Goal: Task Accomplishment & Management: Use online tool/utility

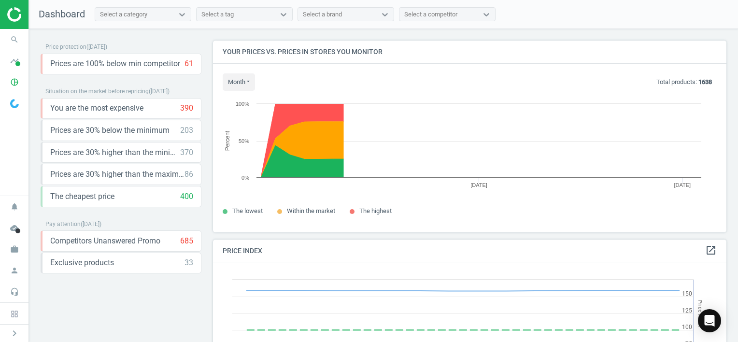
scroll to position [237, 520]
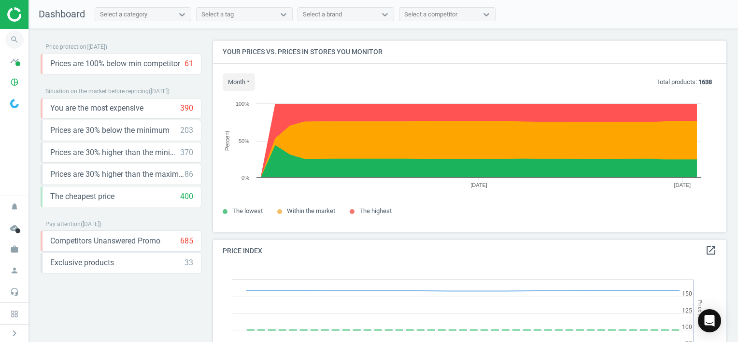
click at [13, 40] on icon "search" at bounding box center [14, 39] width 18 height 18
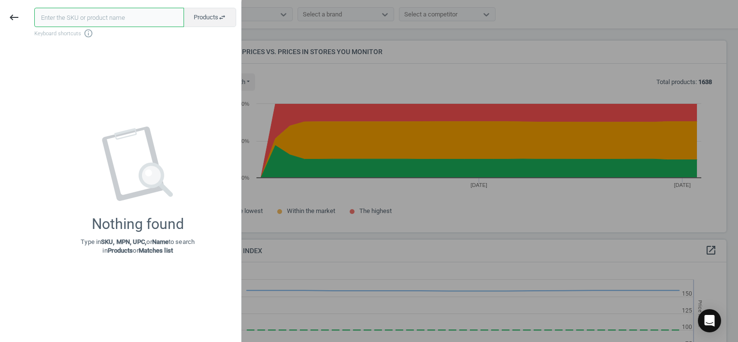
click at [107, 20] on input "text" at bounding box center [109, 17] width 150 height 19
paste input "993157"
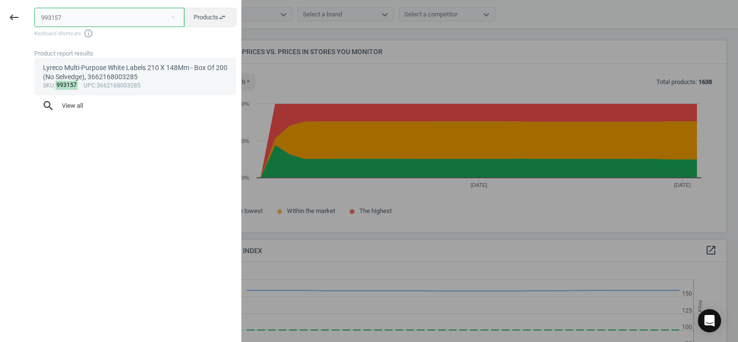
type input "993157"
click at [134, 78] on div "Lyreco Multi-Purpose White Labels 210 X 148Mm - Box Of 200 (No Selvedge), 36621…" at bounding box center [135, 72] width 185 height 19
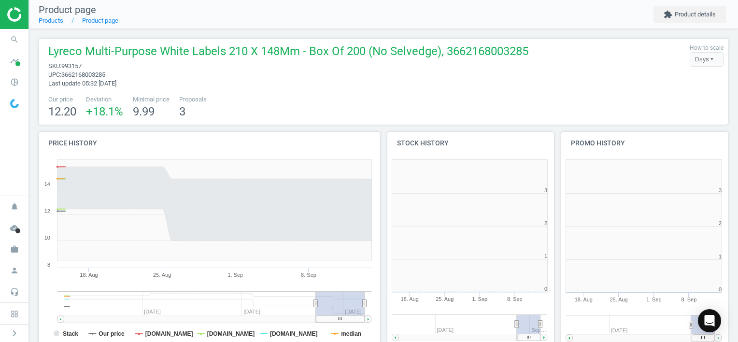
scroll to position [208, 180]
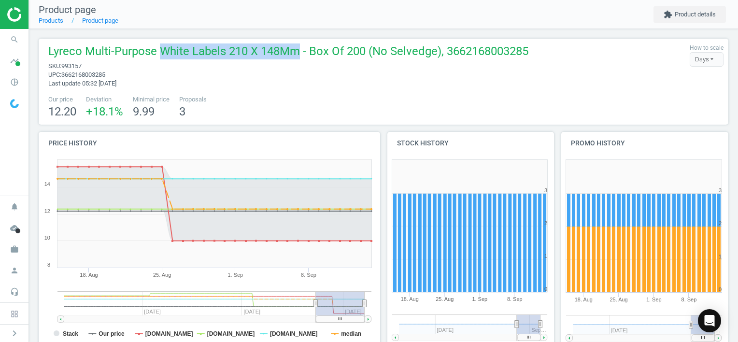
drag, startPoint x: 161, startPoint y: 48, endPoint x: 297, endPoint y: 45, distance: 136.6
click at [297, 45] on span "Lyreco Multi-Purpose White Labels 210 X 148Mm - Box Of 200 (No Selvedge), 36621…" at bounding box center [288, 52] width 480 height 18
copy span "White Labels 210 X 148Mm"
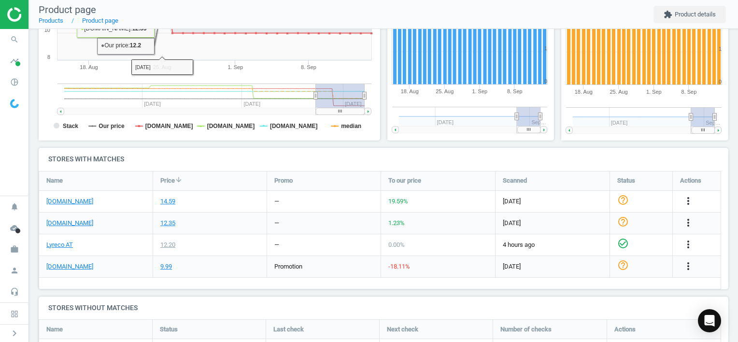
scroll to position [257, 0]
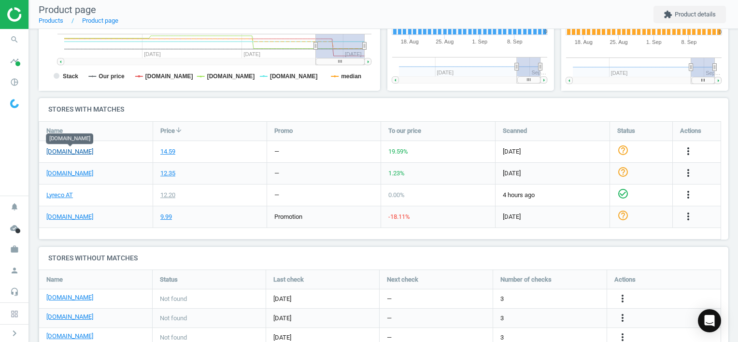
click at [64, 149] on link "office-discount.at" at bounding box center [69, 151] width 47 height 9
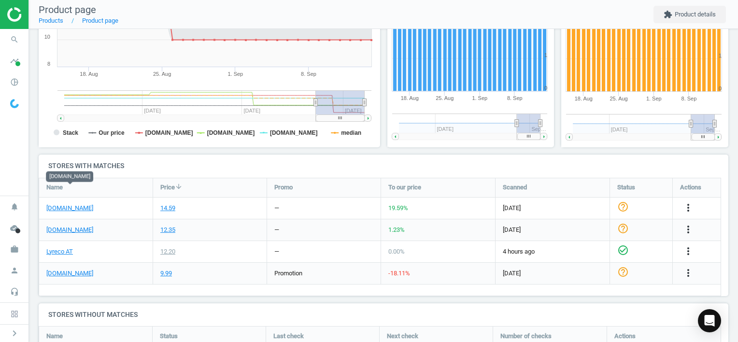
scroll to position [193, 0]
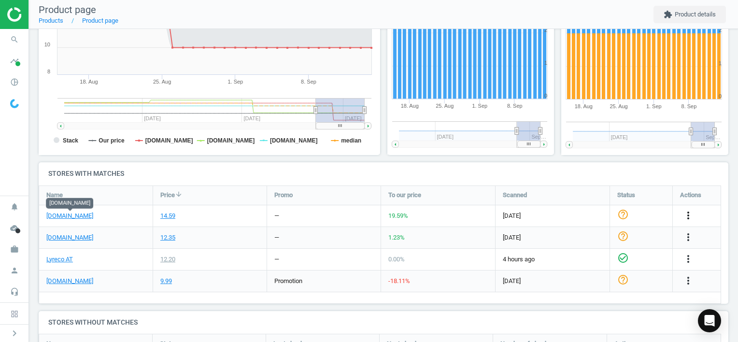
click at [691, 214] on icon "more_vert" at bounding box center [688, 215] width 12 height 12
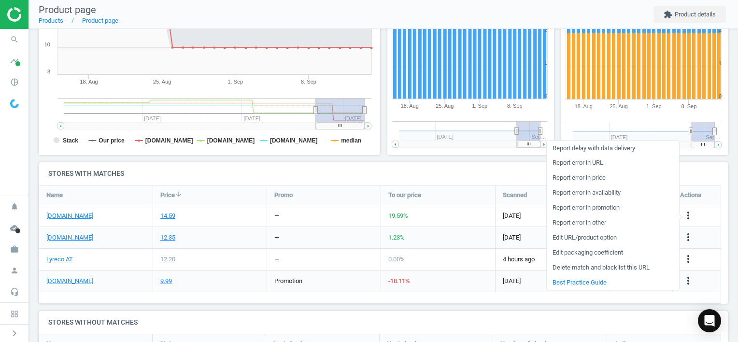
click at [626, 235] on link "Edit URL/product option" at bounding box center [612, 237] width 132 height 15
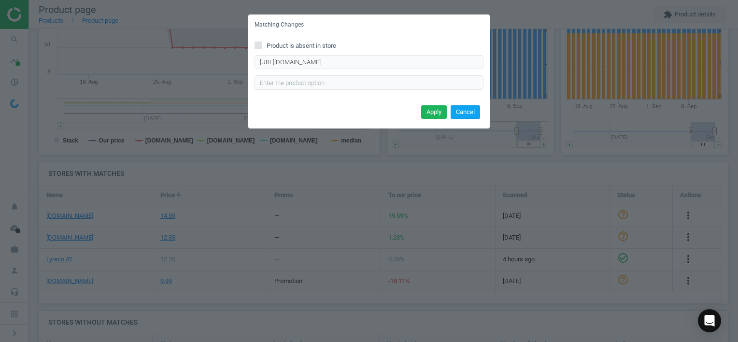
click at [468, 112] on button "Cancel" at bounding box center [464, 112] width 29 height 14
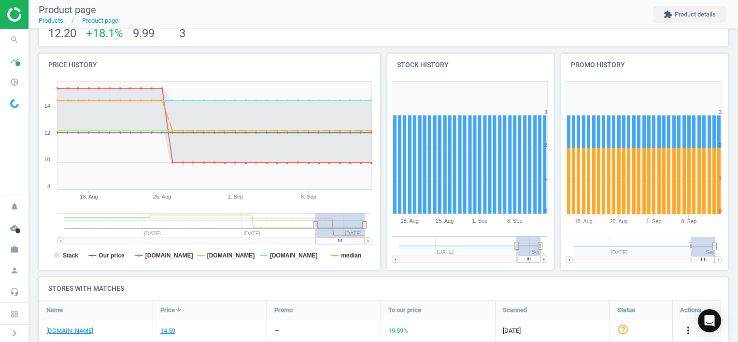
scroll to position [20, 0]
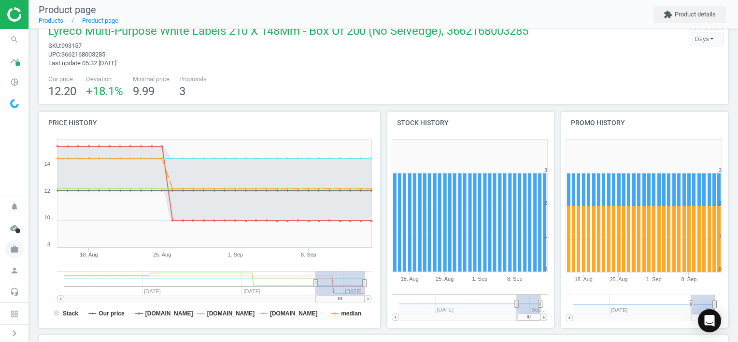
click at [16, 249] on icon "work" at bounding box center [14, 249] width 18 height 18
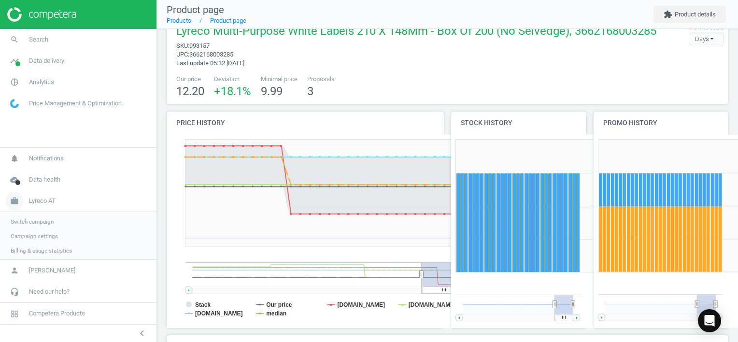
scroll to position [0, 0]
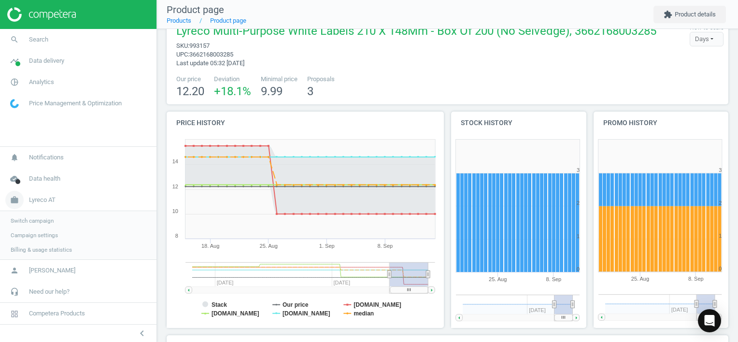
click at [53, 202] on span "Lyreco AT" at bounding box center [42, 199] width 27 height 9
click at [46, 249] on span "Lyreco AT" at bounding box center [42, 249] width 27 height 9
click at [48, 236] on span "Campaign settings" at bounding box center [34, 235] width 47 height 8
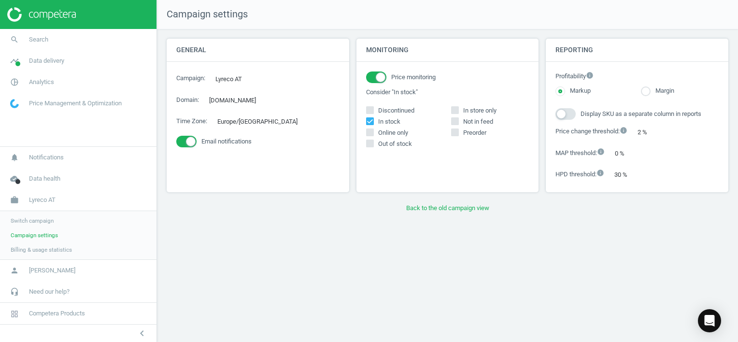
click at [48, 222] on span "Switch campaign" at bounding box center [32, 221] width 43 height 8
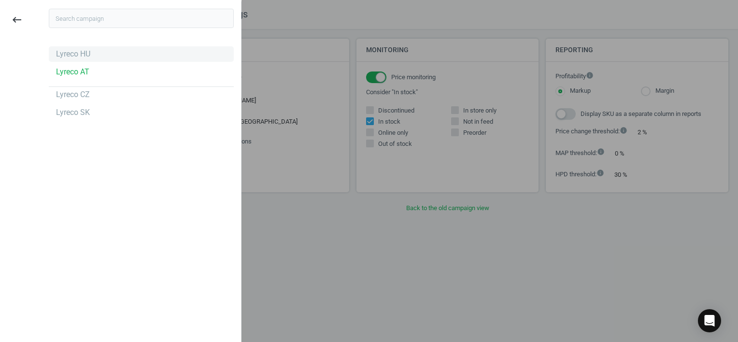
click at [75, 53] on div "Lyreco HU" at bounding box center [73, 54] width 34 height 11
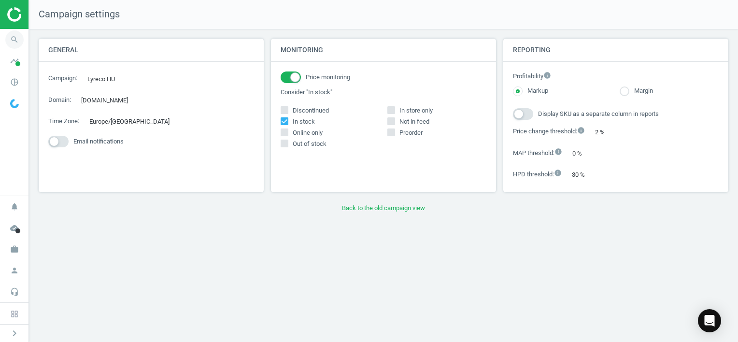
click at [11, 41] on icon "search" at bounding box center [14, 39] width 18 height 18
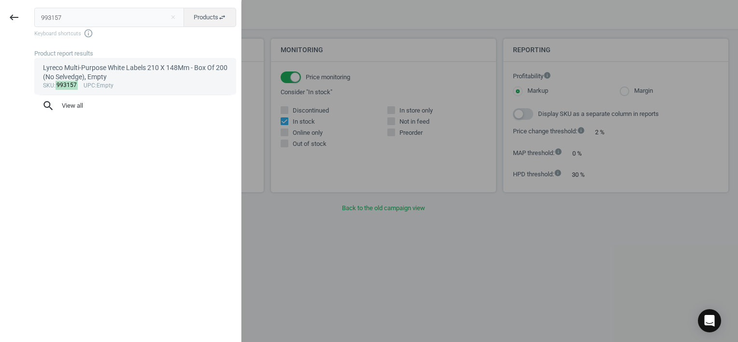
type input "993157"
click at [143, 72] on div "Lyreco Multi-Purpose White Labels 210 X 148Mm - Box Of 200 (No Selvedge), Empty" at bounding box center [135, 72] width 185 height 19
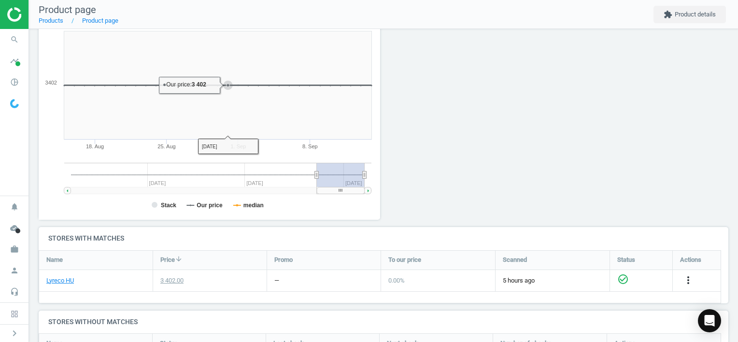
scroll to position [245, 0]
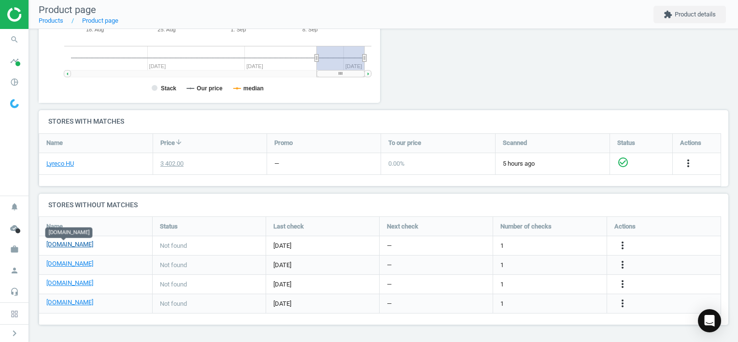
click at [70, 246] on link "[DOMAIN_NAME]" at bounding box center [69, 244] width 47 height 9
click at [620, 244] on icon "more_vert" at bounding box center [622, 245] width 12 height 12
click at [560, 244] on link "Edit URL/product option" at bounding box center [546, 245] width 132 height 15
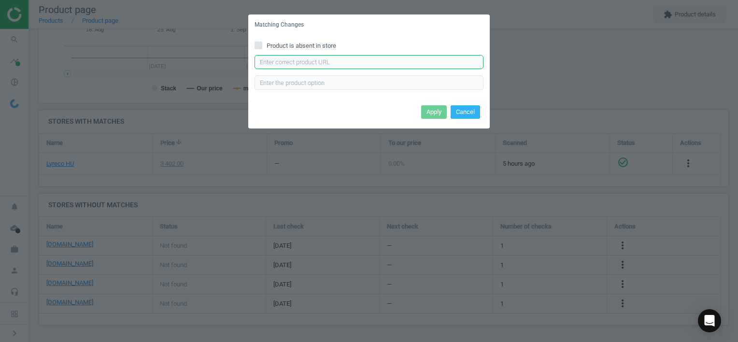
click at [349, 65] on input "text" at bounding box center [368, 62] width 229 height 14
paste input "[URL][DOMAIN_NAME]"
type input "[URL][DOMAIN_NAME]"
click at [432, 114] on button "Apply" at bounding box center [434, 112] width 26 height 14
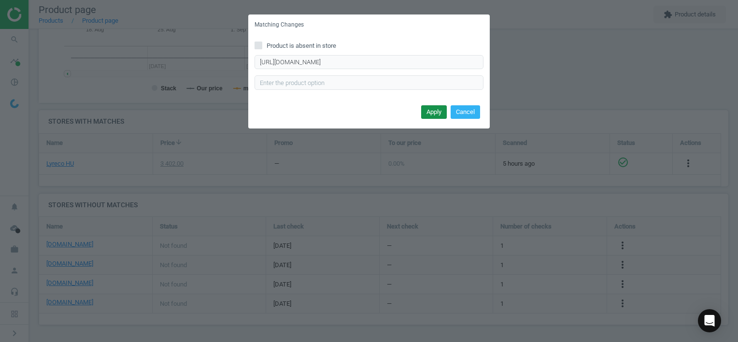
scroll to position [0, 0]
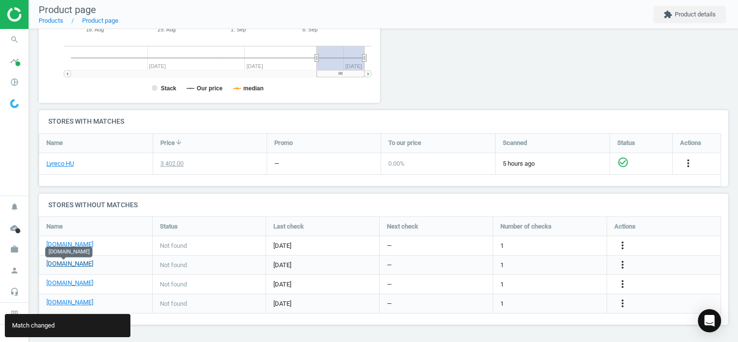
click at [64, 263] on link "[DOMAIN_NAME]" at bounding box center [69, 263] width 47 height 9
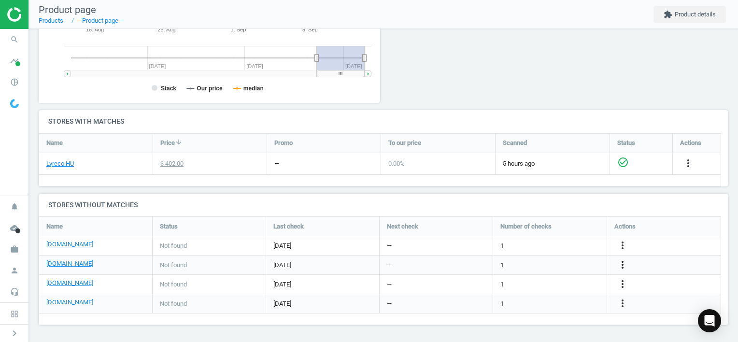
click at [624, 264] on icon "more_vert" at bounding box center [622, 265] width 12 height 12
click at [555, 263] on link "Edit URL/product option" at bounding box center [546, 264] width 132 height 15
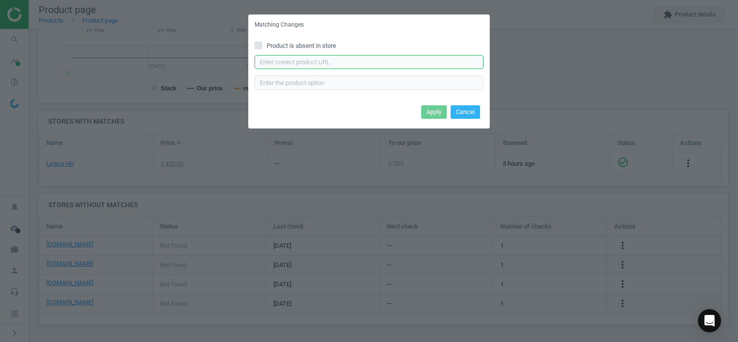
click at [321, 58] on input "text" at bounding box center [368, 62] width 229 height 14
paste input "[URL][DOMAIN_NAME]"
type input "[URL][DOMAIN_NAME]"
click at [442, 111] on button "Apply" at bounding box center [434, 112] width 26 height 14
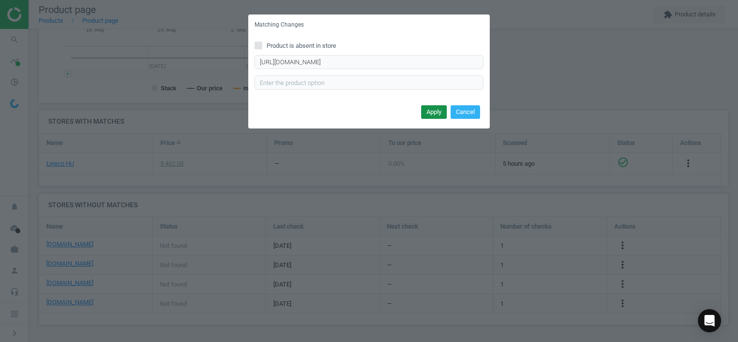
scroll to position [0, 0]
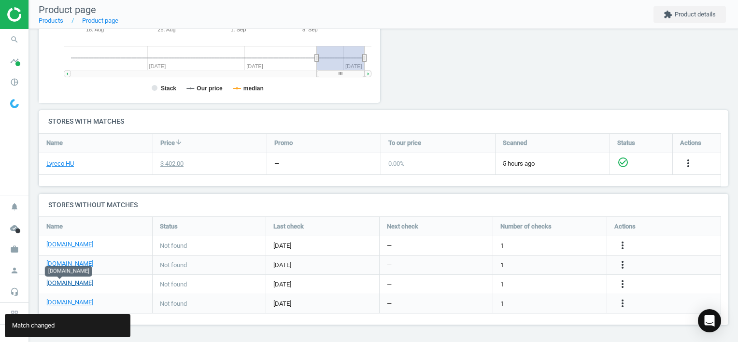
click at [69, 283] on link "[DOMAIN_NAME]" at bounding box center [69, 283] width 47 height 9
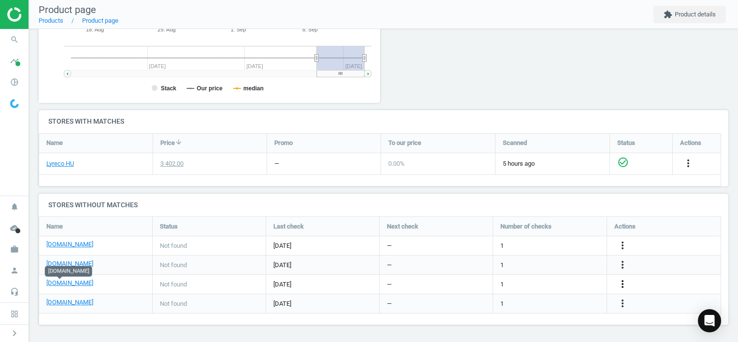
click at [623, 284] on icon "more_vert" at bounding box center [622, 284] width 12 height 12
click at [544, 284] on link "Edit URL/product option" at bounding box center [546, 284] width 132 height 15
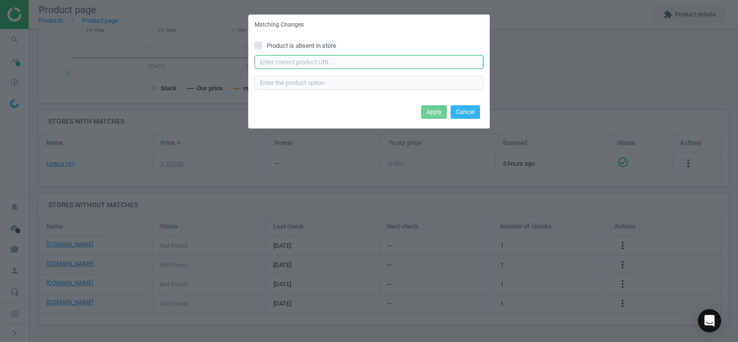
click at [297, 65] on input "text" at bounding box center [368, 62] width 229 height 14
paste input "[URL][DOMAIN_NAME]"
type input "[URL][DOMAIN_NAME]"
click at [427, 111] on button "Apply" at bounding box center [434, 112] width 26 height 14
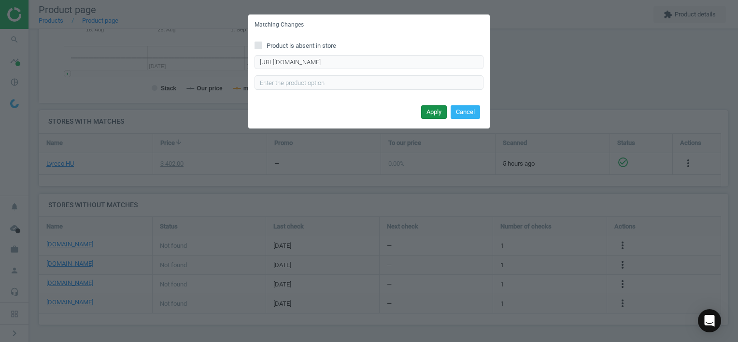
scroll to position [0, 0]
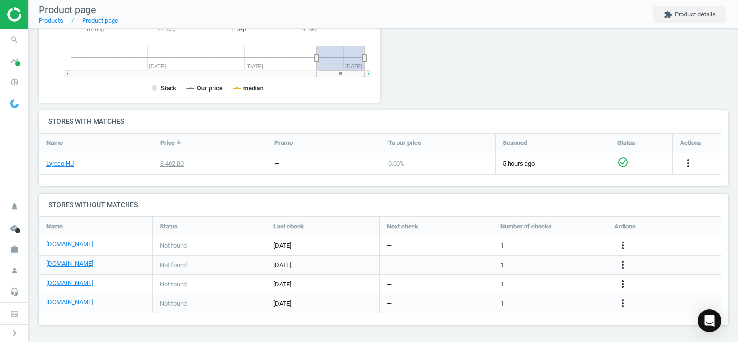
click at [622, 285] on icon "more_vert" at bounding box center [622, 284] width 12 height 12
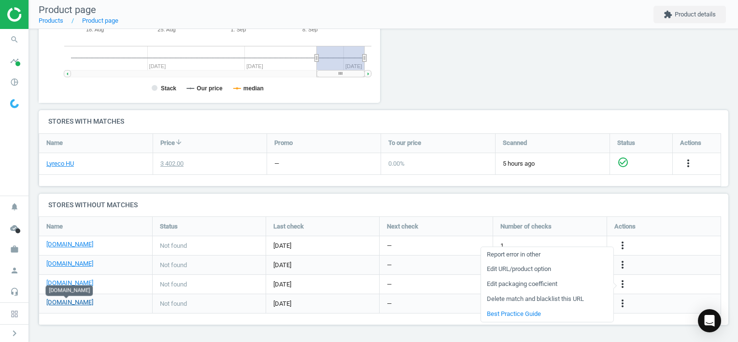
click at [71, 302] on link "[DOMAIN_NAME]" at bounding box center [69, 302] width 47 height 9
click at [70, 304] on link "[DOMAIN_NAME]" at bounding box center [69, 302] width 47 height 9
click at [12, 41] on icon "search" at bounding box center [14, 39] width 18 height 18
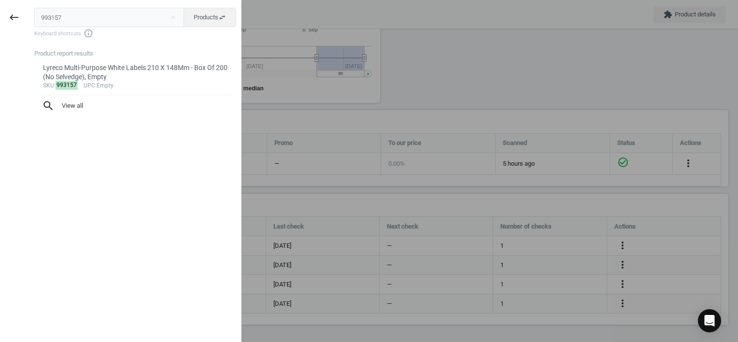
drag, startPoint x: 66, startPoint y: 13, endPoint x: -2, endPoint y: 15, distance: 67.6
click at [0, 15] on html "Group 2 Created with Sketch. ic/cloud_download/grey600 Created with Sketch. gra…" at bounding box center [369, 171] width 738 height 342
paste input "336476"
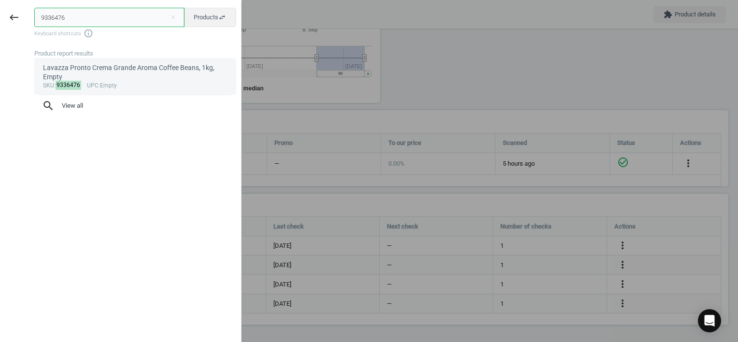
type input "9336476"
click at [116, 75] on div "Lavazza Pronto Crema Grande Aroma Coffee Beans, 1kg, Empty" at bounding box center [135, 72] width 185 height 19
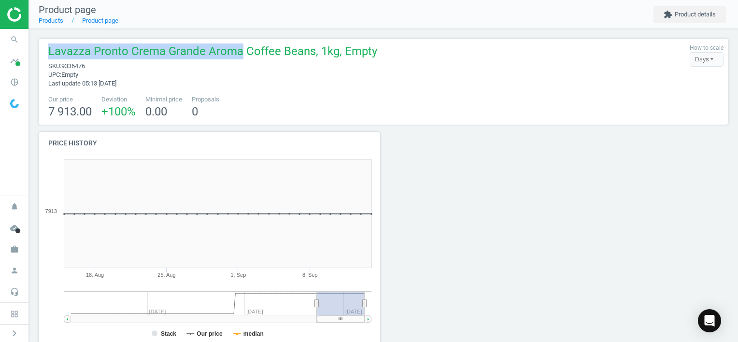
drag, startPoint x: 49, startPoint y: 51, endPoint x: 240, endPoint y: 48, distance: 191.2
click at [240, 48] on span "Lavazza Pronto Crema Grande Aroma Coffee Beans, 1kg, Empty" at bounding box center [212, 52] width 329 height 18
copy span "Lavazza Pronto Crema Grande Aroma"
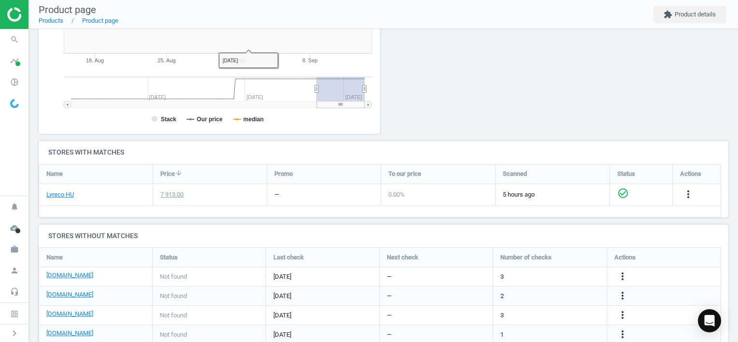
scroll to position [284, 0]
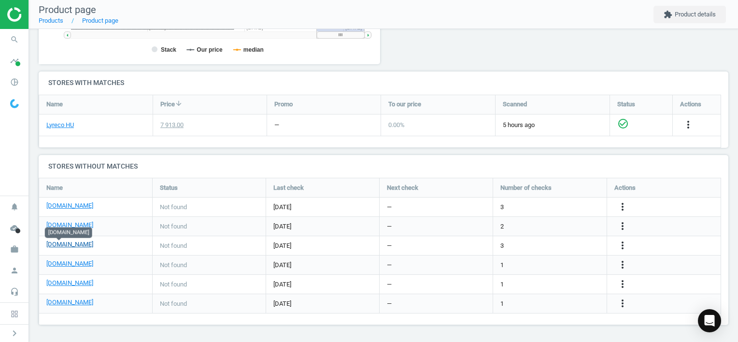
click at [58, 245] on link "[DOMAIN_NAME]" at bounding box center [69, 244] width 47 height 9
click at [59, 264] on link "[DOMAIN_NAME]" at bounding box center [69, 263] width 47 height 9
click at [55, 282] on link "[DOMAIN_NAME]" at bounding box center [69, 283] width 47 height 9
click at [58, 304] on link "[DOMAIN_NAME]" at bounding box center [69, 302] width 47 height 9
click at [17, 40] on icon "search" at bounding box center [14, 39] width 18 height 18
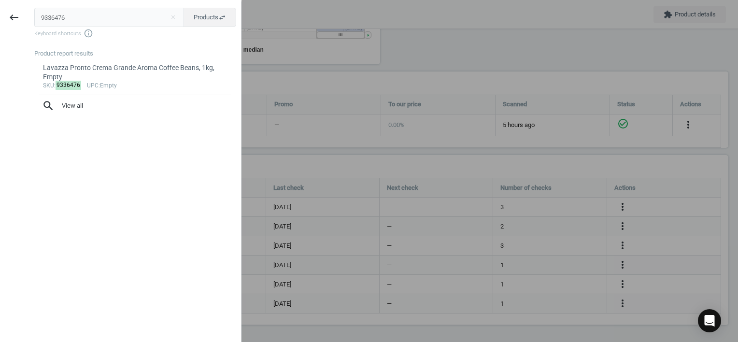
drag, startPoint x: 17, startPoint y: 40, endPoint x: 147, endPoint y: 13, distance: 132.7
click at [147, 13] on input "9336476" at bounding box center [109, 17] width 150 height 19
drag, startPoint x: 135, startPoint y: 14, endPoint x: 25, endPoint y: 19, distance: 110.7
click at [25, 19] on div "keyboard_backspace 9336476 close Products swap_horiz Keyboard shortcuts info_ou…" at bounding box center [120, 172] width 241 height 342
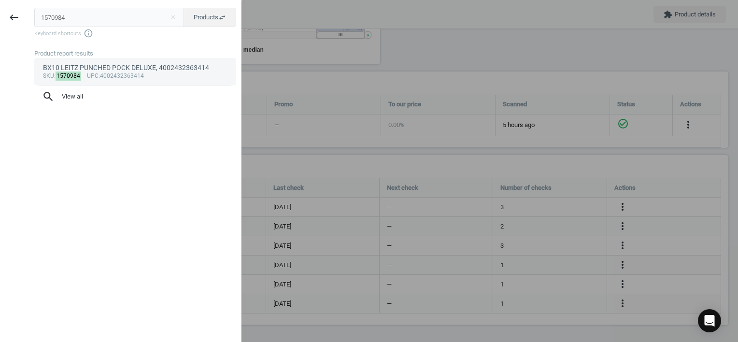
type input "1570984"
click at [136, 70] on div "BX10 LEITZ PUNCHED POCK DELUXE, 4002432363414" at bounding box center [135, 67] width 185 height 9
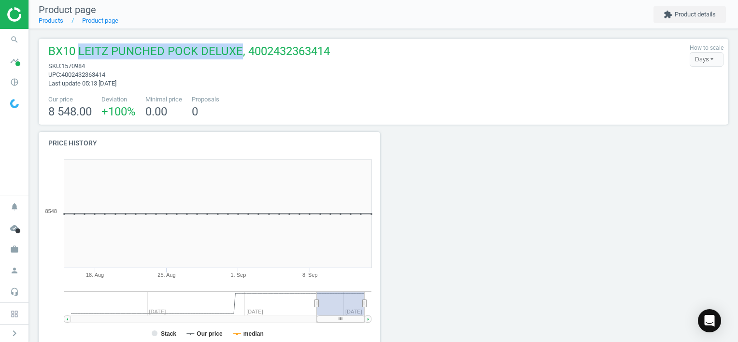
drag, startPoint x: 77, startPoint y: 48, endPoint x: 234, endPoint y: 49, distance: 156.9
click at [234, 49] on span "BX10 LEITZ PUNCHED POCK DELUXE, 4002432363414" at bounding box center [188, 52] width 281 height 18
copy span "[PERSON_NAME] PUNCHED POCK DELUXE"
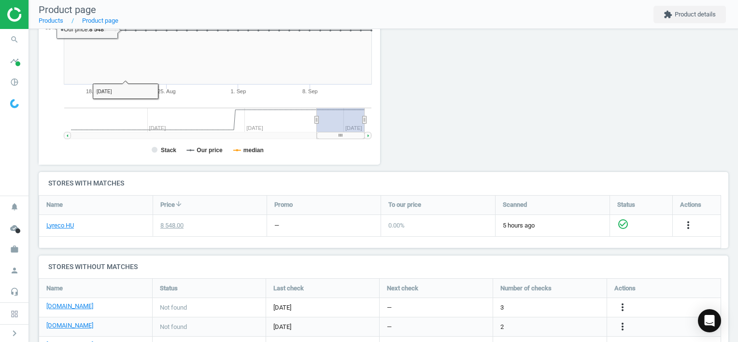
scroll to position [245, 0]
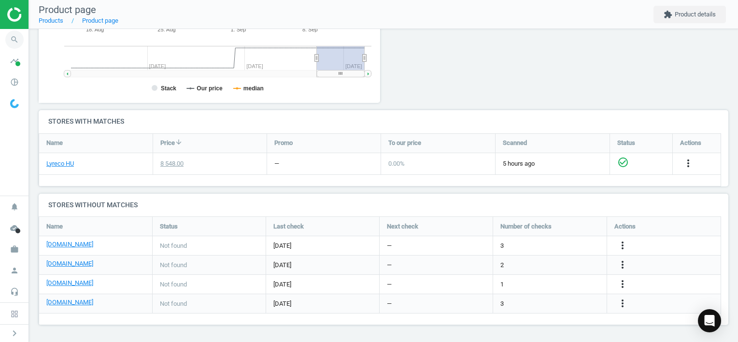
click at [19, 42] on icon "search" at bounding box center [14, 39] width 18 height 18
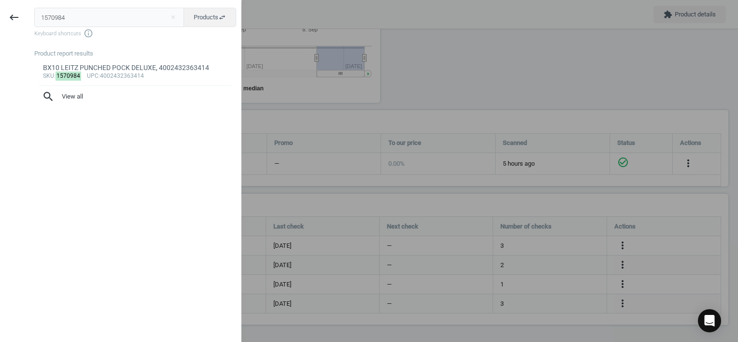
drag, startPoint x: 87, startPoint y: 17, endPoint x: -2, endPoint y: 11, distance: 89.0
click at [0, 11] on html "Group 2 Created with Sketch. ic/cloud_download/grey600 Created with Sketch. gra…" at bounding box center [369, 171] width 738 height 342
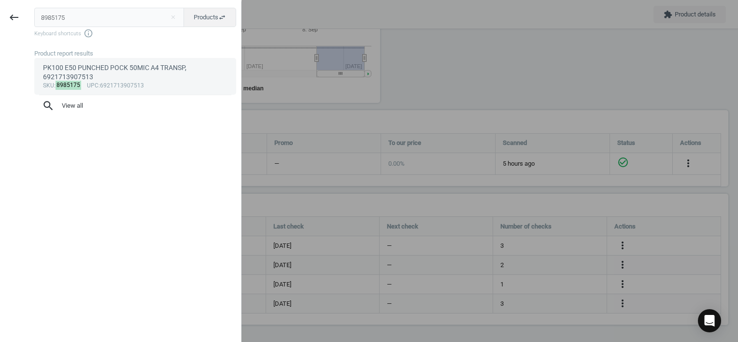
type input "8985175"
click at [129, 76] on div "PK100 E50 PUNCHED POCK 50MIC A4 TRANSP, 6921713907513" at bounding box center [135, 72] width 185 height 19
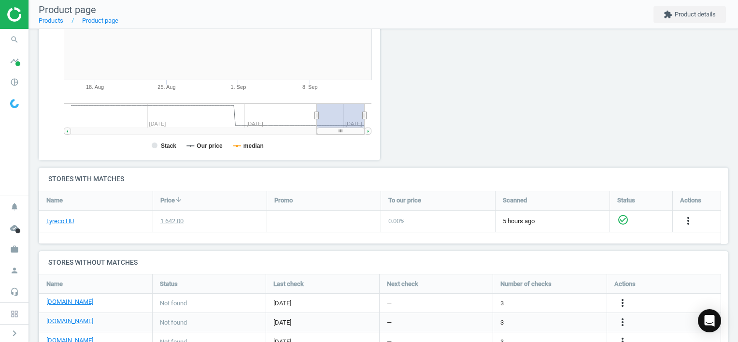
scroll to position [245, 0]
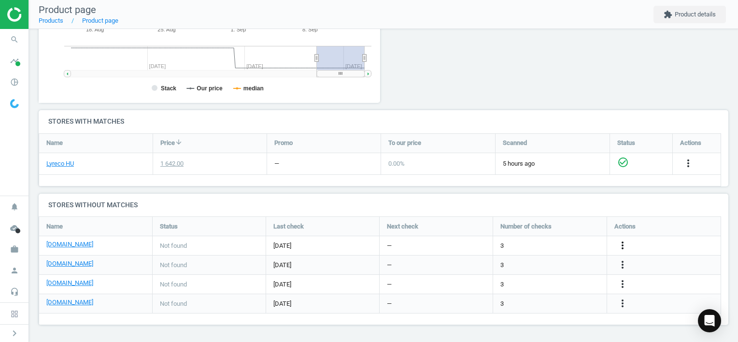
click at [624, 245] on icon "more_vert" at bounding box center [622, 245] width 12 height 12
click at [544, 244] on link "Edit URL/product option" at bounding box center [546, 245] width 132 height 15
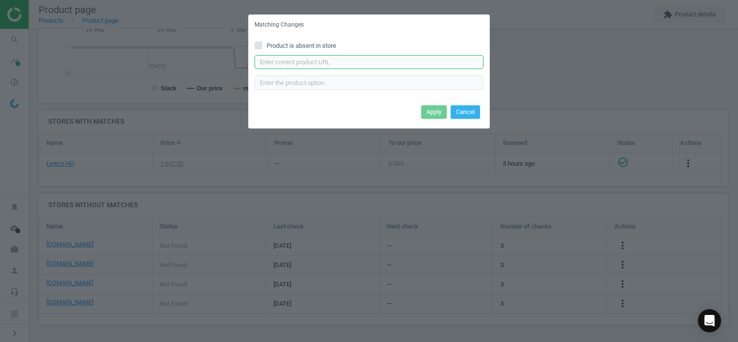
click at [317, 61] on input "text" at bounding box center [368, 62] width 229 height 14
paste input "[URL][DOMAIN_NAME]"
type input "[URL][DOMAIN_NAME]"
click at [437, 111] on button "Apply" at bounding box center [434, 112] width 26 height 14
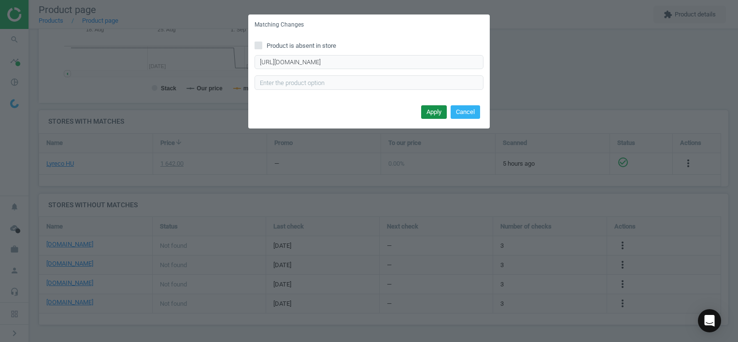
scroll to position [0, 0]
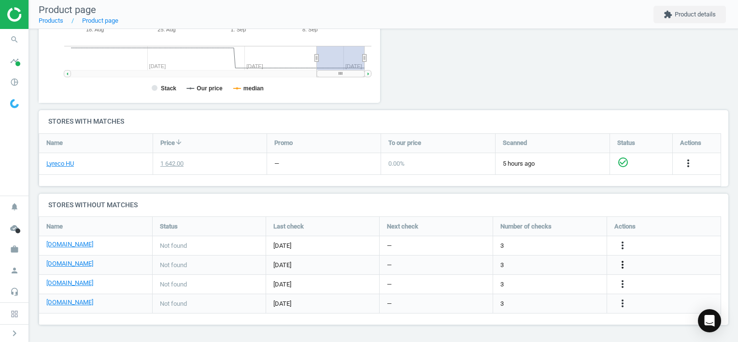
click at [621, 263] on icon "more_vert" at bounding box center [622, 265] width 12 height 12
click at [563, 263] on link "Edit URL/product option" at bounding box center [546, 264] width 132 height 15
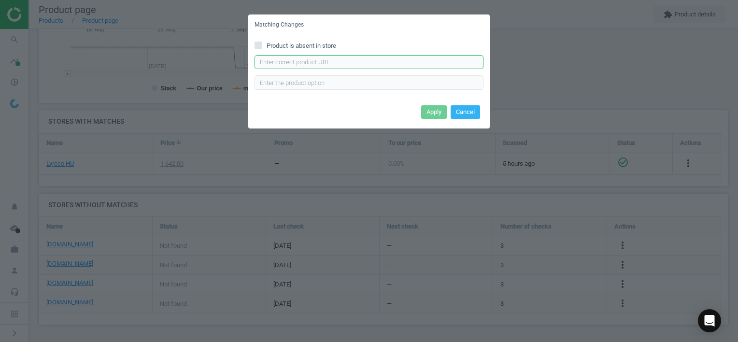
click at [395, 62] on input "text" at bounding box center [368, 62] width 229 height 14
paste input "[URL][DOMAIN_NAME]"
type input "[URL][DOMAIN_NAME]"
click at [430, 112] on button "Apply" at bounding box center [434, 112] width 26 height 14
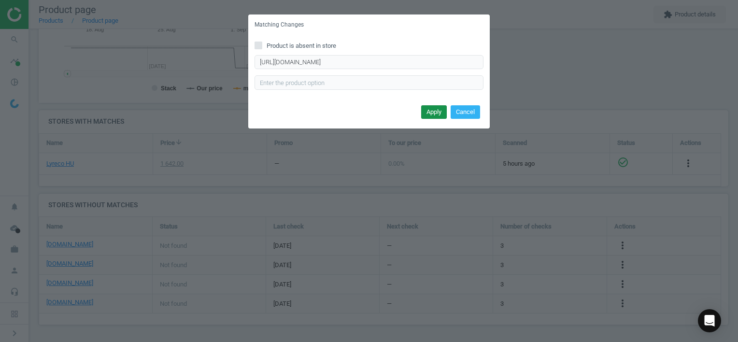
scroll to position [0, 0]
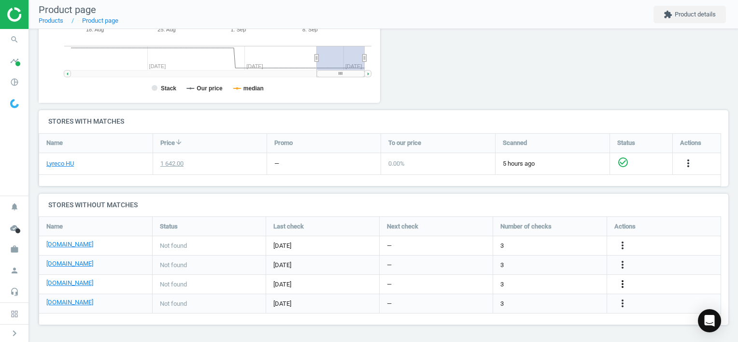
click at [625, 284] on icon "more_vert" at bounding box center [622, 284] width 12 height 12
click at [545, 283] on link "Edit URL/product option" at bounding box center [546, 284] width 132 height 15
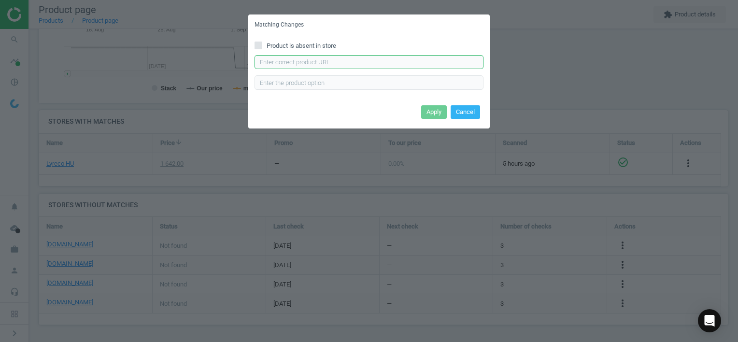
click at [326, 59] on input "text" at bounding box center [368, 62] width 229 height 14
paste input "[URL][DOMAIN_NAME][PERSON_NAME]"
type input "[URL][DOMAIN_NAME][PERSON_NAME]"
drag, startPoint x: 435, startPoint y: 112, endPoint x: 430, endPoint y: 110, distance: 5.6
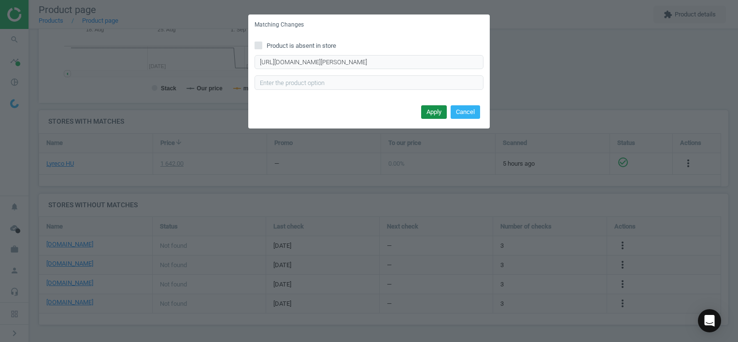
click at [435, 112] on button "Apply" at bounding box center [434, 112] width 26 height 14
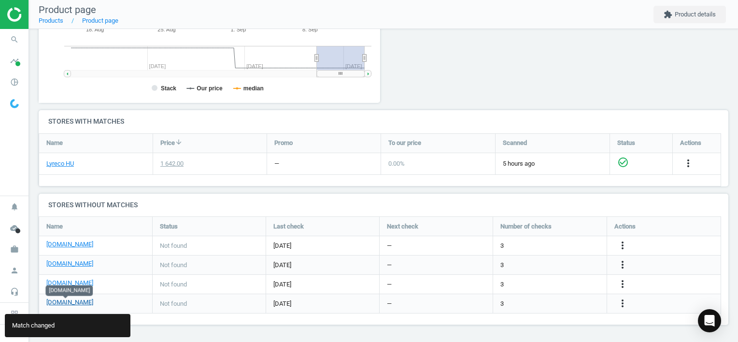
click at [76, 303] on link "[DOMAIN_NAME]" at bounding box center [69, 302] width 47 height 9
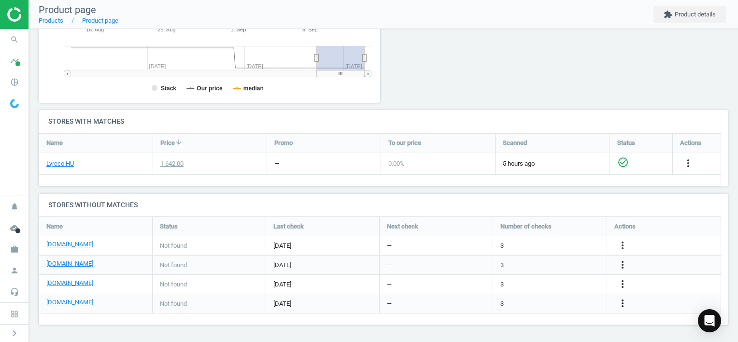
click at [622, 303] on icon "more_vert" at bounding box center [622, 303] width 12 height 12
click at [539, 305] on link "Edit URL/product option" at bounding box center [546, 303] width 132 height 15
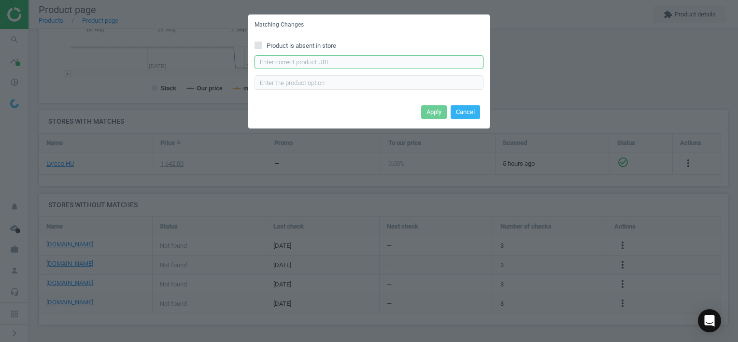
click at [349, 67] on input "text" at bounding box center [368, 62] width 229 height 14
paste input "[URL][DOMAIN_NAME]"
type input "[URL][DOMAIN_NAME]"
click at [435, 113] on button "Apply" at bounding box center [434, 112] width 26 height 14
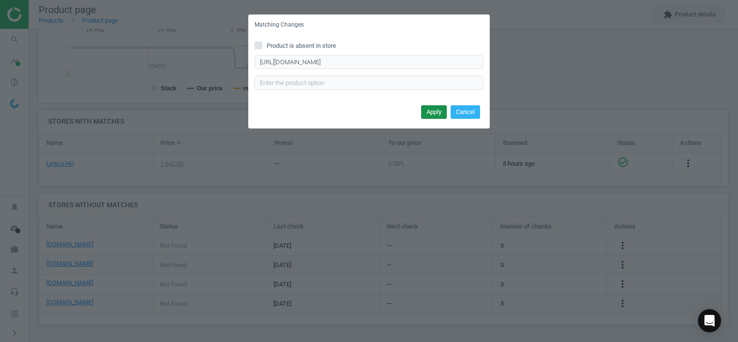
scroll to position [0, 0]
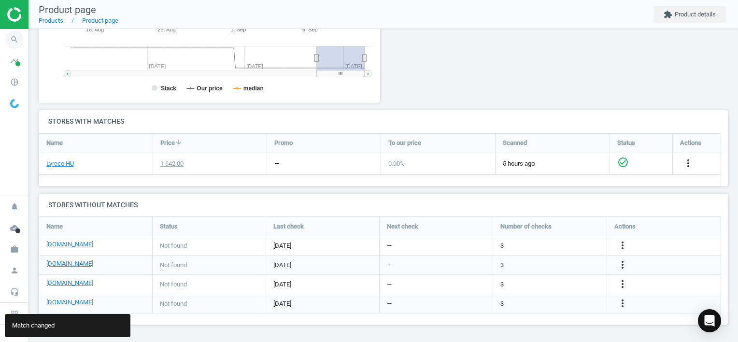
click at [14, 39] on icon "search" at bounding box center [14, 39] width 18 height 18
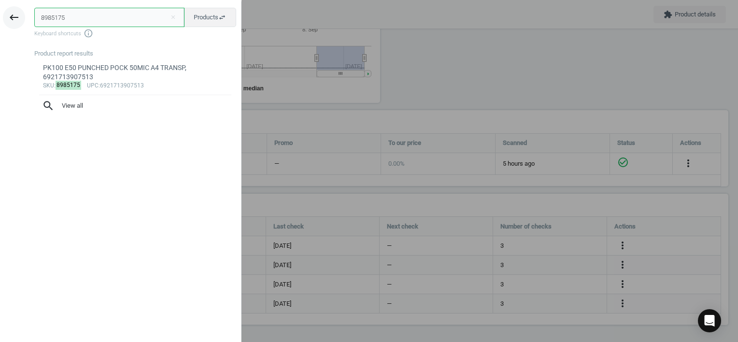
drag, startPoint x: 89, startPoint y: 18, endPoint x: 17, endPoint y: 21, distance: 72.0
click at [0, 21] on html "Group 2 Created with Sketch. ic/cloud_download/grey600 Created with Sketch. gra…" at bounding box center [369, 171] width 738 height 342
paste input "6670072"
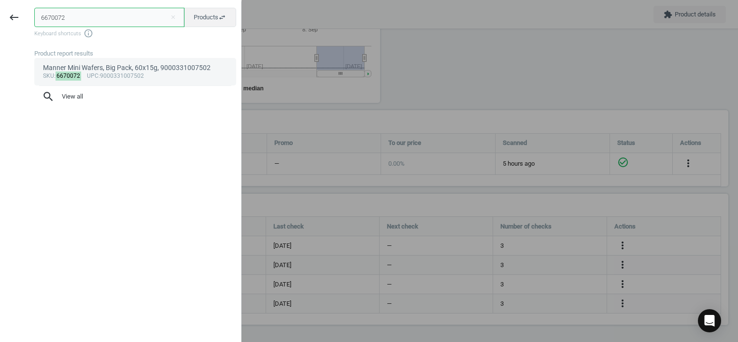
type input "6670072"
click at [158, 70] on div "Manner Mini Wafers, Big Pack, 60x15g, 9000331007502" at bounding box center [135, 67] width 185 height 9
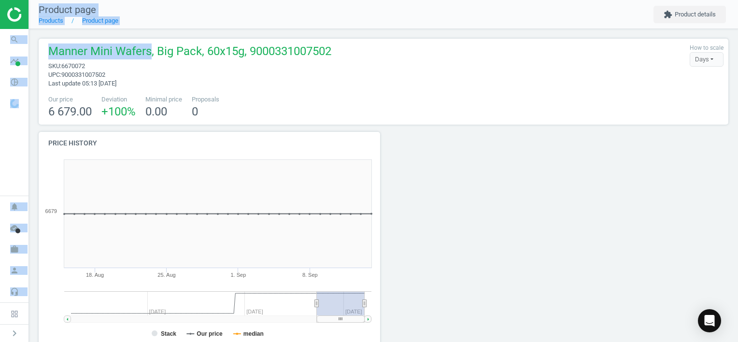
drag, startPoint x: 150, startPoint y: 52, endPoint x: -2, endPoint y: 46, distance: 152.2
click at [0, 46] on html "Group 2 Created with Sketch. ic/cloud_download/grey600 Created with Sketch. gra…" at bounding box center [369, 171] width 738 height 342
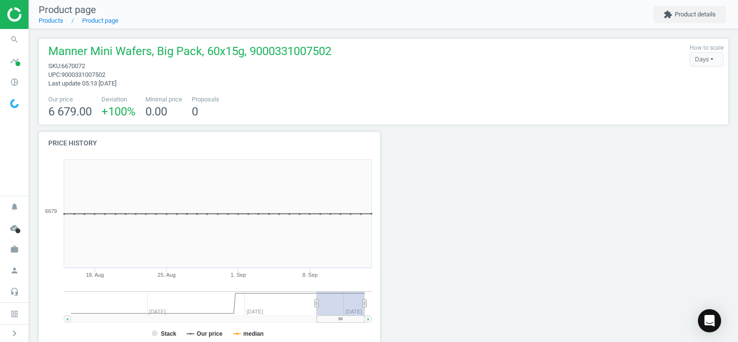
click at [345, 85] on div "Manner Mini Wafers, Big Pack, 60x15g, 9000331007502 sku : 6670072 upc : 9000331…" at bounding box center [383, 65] width 680 height 44
drag, startPoint x: 112, startPoint y: 52, endPoint x: 41, endPoint y: 52, distance: 71.4
click at [41, 52] on div "Manner Mini Wafers, Big Pack, 60x15g, 9000331007502 sku : 6670072 upc : 9000331…" at bounding box center [383, 82] width 689 height 86
copy span "[PERSON_NAME]"
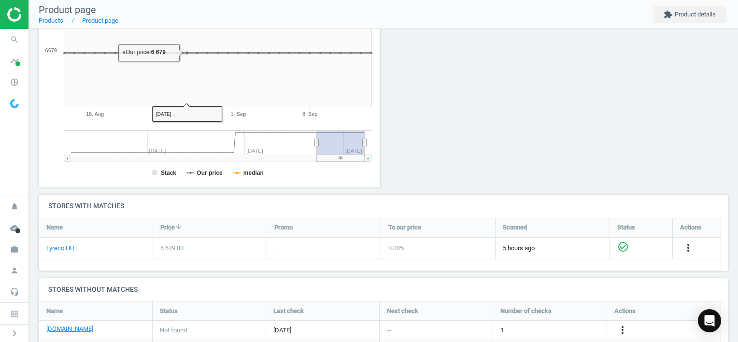
scroll to position [284, 0]
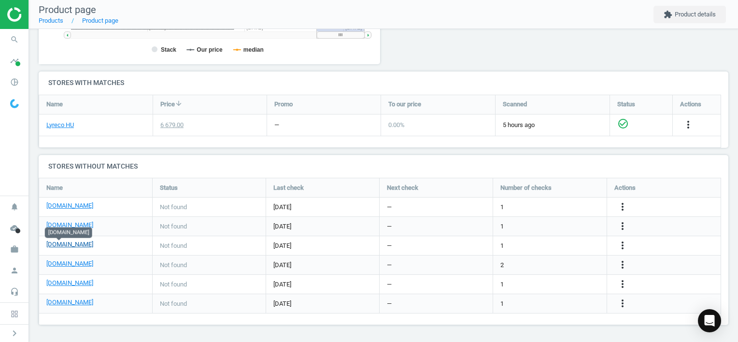
click at [56, 244] on link "[DOMAIN_NAME]" at bounding box center [69, 244] width 47 height 9
click at [624, 246] on icon "more_vert" at bounding box center [622, 245] width 12 height 12
click at [537, 243] on link "Edit URL/product option" at bounding box center [546, 245] width 132 height 15
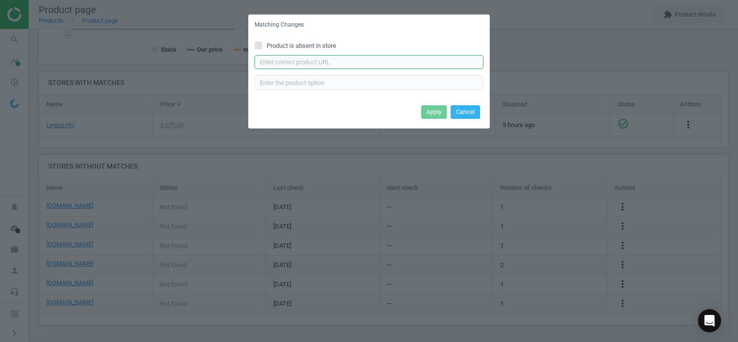
click at [335, 56] on input "text" at bounding box center [368, 62] width 229 height 14
paste input "[URL][DOMAIN_NAME]"
type input "[URL][DOMAIN_NAME]"
click at [436, 114] on button "Apply" at bounding box center [434, 112] width 26 height 14
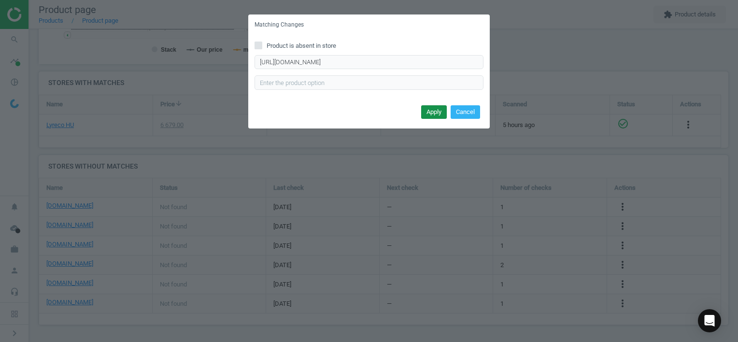
scroll to position [0, 0]
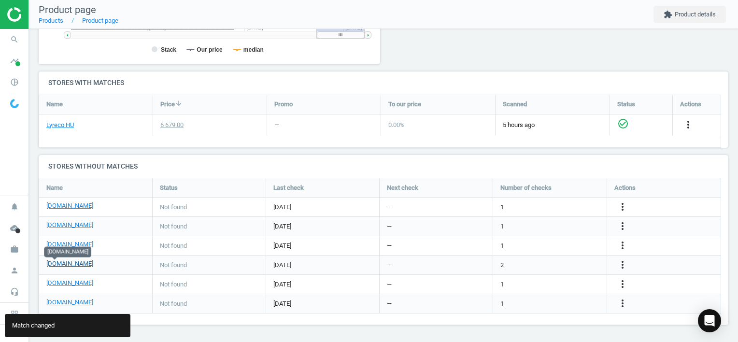
click at [58, 265] on link "[DOMAIN_NAME]" at bounding box center [69, 263] width 47 height 9
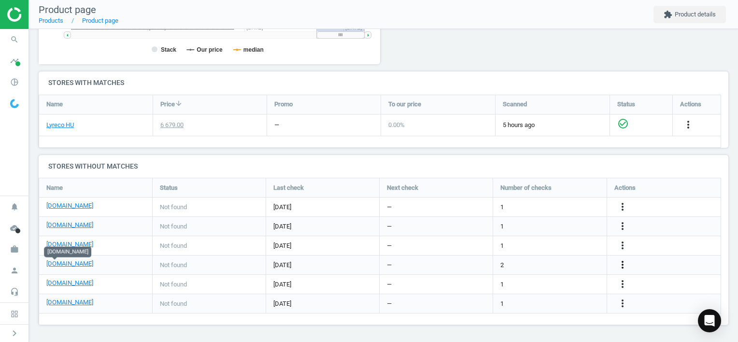
click at [620, 265] on icon "more_vert" at bounding box center [622, 265] width 12 height 12
click at [535, 265] on link "Edit URL/product option" at bounding box center [546, 264] width 132 height 15
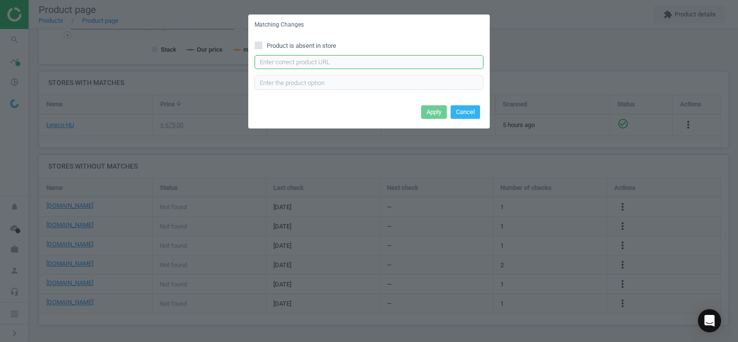
click at [348, 60] on input "text" at bounding box center [368, 62] width 229 height 14
paste input "[URL][DOMAIN_NAME][PERSON_NAME]"
type input "[URL][DOMAIN_NAME][PERSON_NAME]"
click at [440, 112] on button "Apply" at bounding box center [434, 112] width 26 height 14
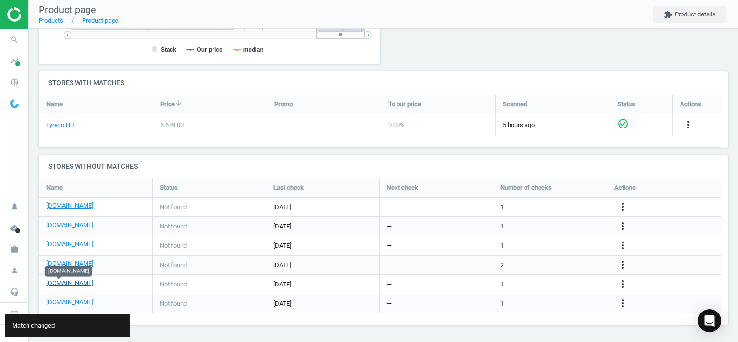
click at [56, 286] on link "[DOMAIN_NAME]" at bounding box center [69, 283] width 47 height 9
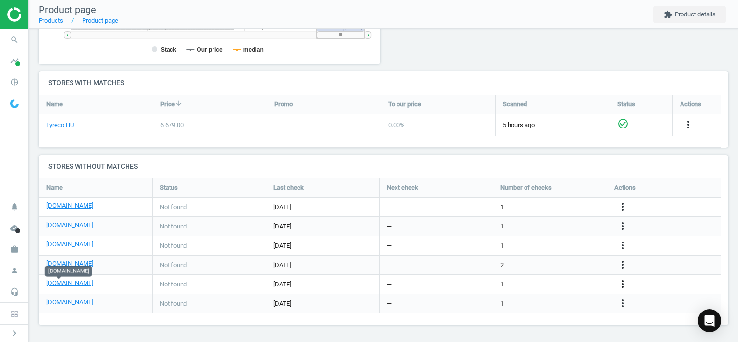
click at [620, 283] on icon "more_vert" at bounding box center [622, 284] width 12 height 12
click at [558, 284] on link "Edit URL/product option" at bounding box center [546, 284] width 132 height 15
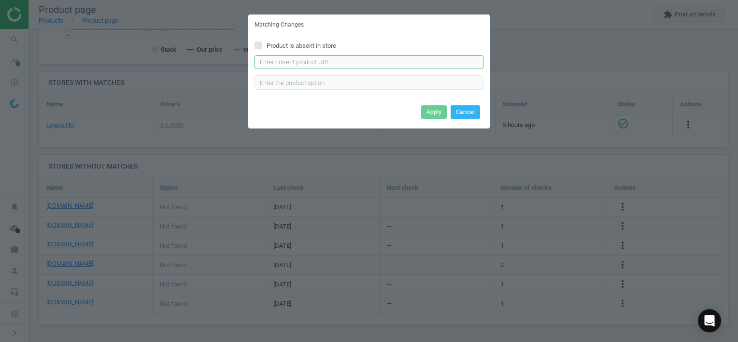
click at [321, 62] on input "text" at bounding box center [368, 62] width 229 height 14
paste input "[URL][DOMAIN_NAME]"
type input "[URL][DOMAIN_NAME]"
click at [437, 114] on button "Apply" at bounding box center [434, 112] width 26 height 14
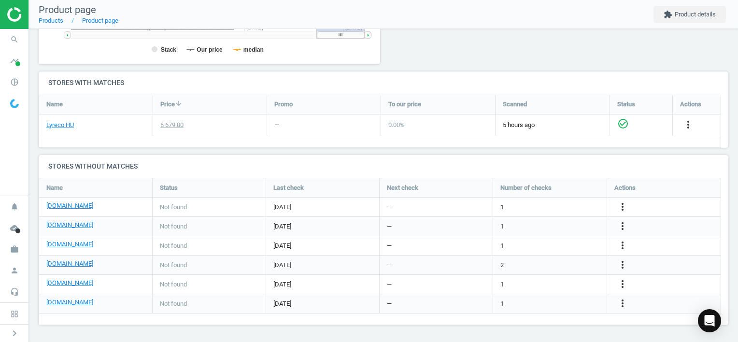
scroll to position [10, 0]
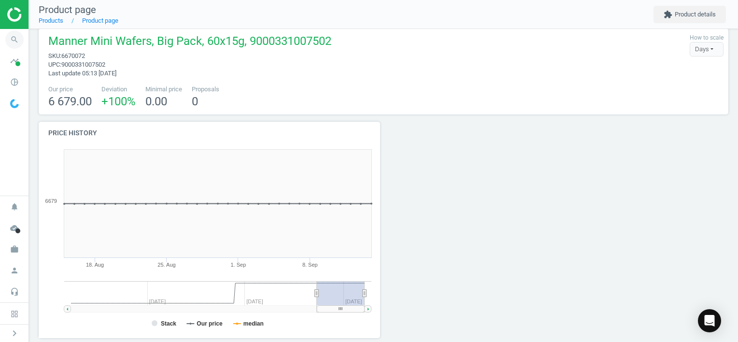
click at [12, 42] on icon "search" at bounding box center [14, 39] width 18 height 18
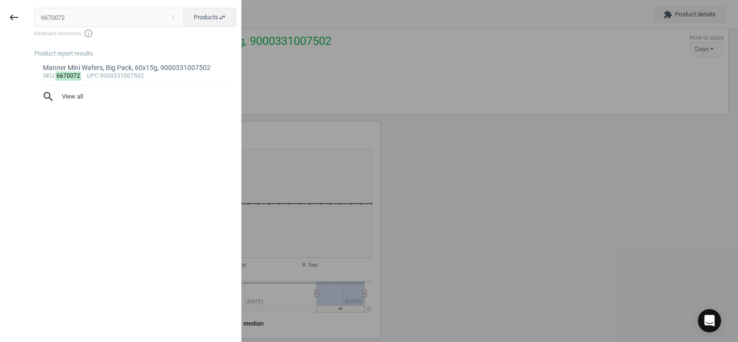
drag, startPoint x: 99, startPoint y: 21, endPoint x: -2, endPoint y: 24, distance: 101.4
click at [0, 24] on html "Group 2 Created with Sketch. ic/cloud_download/grey600 Created with Sketch. gra…" at bounding box center [369, 171] width 738 height 342
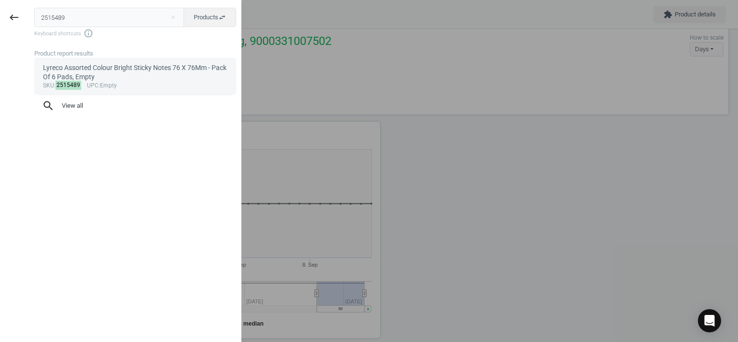
type input "2515489"
click at [156, 73] on div "Lyreco Assorted Colour Bright Sticky Notes 76 X 76Mm - Pack Of 6 Pads, Empty" at bounding box center [135, 72] width 185 height 19
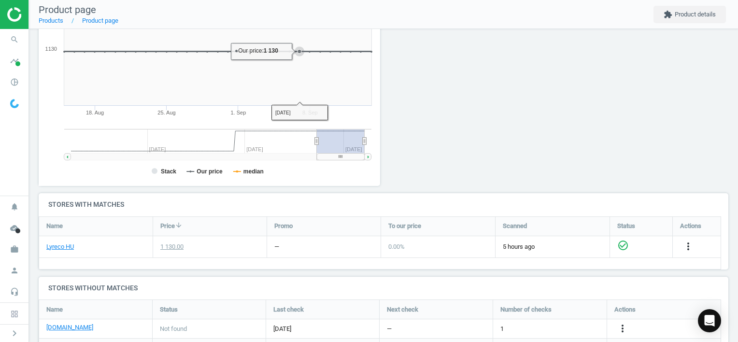
scroll to position [265, 0]
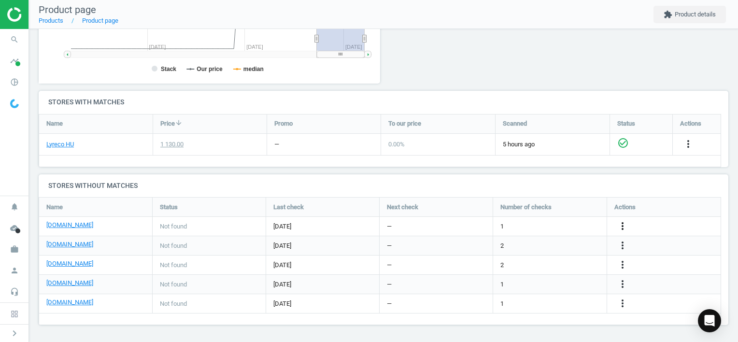
click at [620, 226] on icon "more_vert" at bounding box center [622, 226] width 12 height 12
click at [538, 223] on link "Edit URL/product option" at bounding box center [546, 226] width 132 height 15
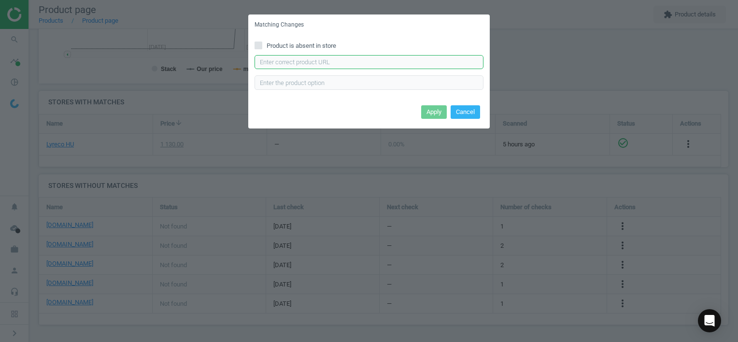
click at [346, 68] on input "text" at bounding box center [368, 62] width 229 height 14
paste input "[URL][DOMAIN_NAME]"
type input "[URL][DOMAIN_NAME]"
click at [432, 109] on button "Apply" at bounding box center [434, 112] width 26 height 14
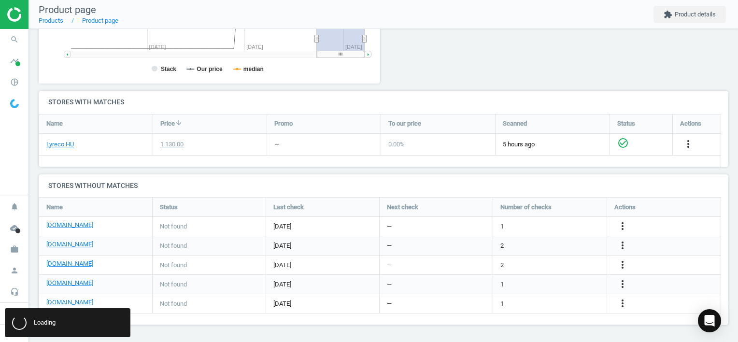
scroll to position [0, 0]
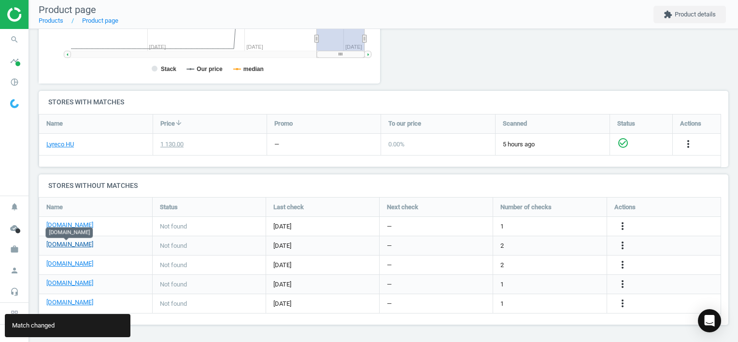
click at [68, 245] on link "[DOMAIN_NAME]" at bounding box center [69, 244] width 47 height 9
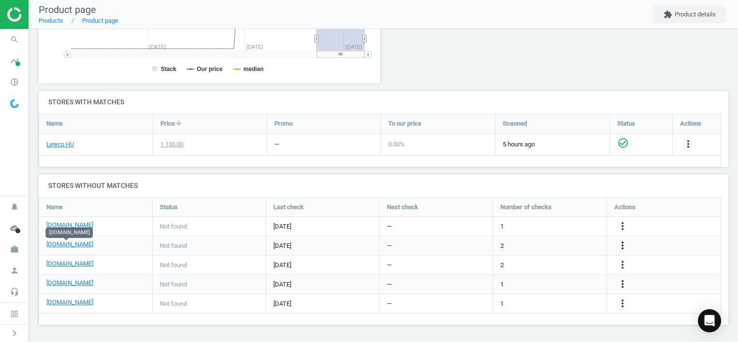
click at [622, 246] on icon "more_vert" at bounding box center [622, 245] width 12 height 12
click at [513, 243] on link "Edit URL/product option" at bounding box center [546, 245] width 132 height 15
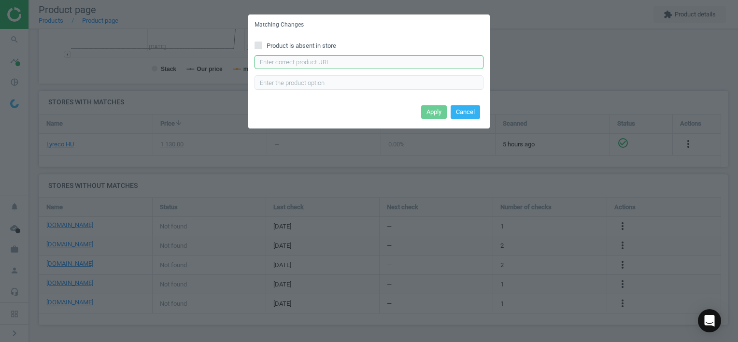
click at [363, 60] on input "text" at bounding box center [368, 62] width 229 height 14
paste input "[URL][DOMAIN_NAME]"
type input "[URL][DOMAIN_NAME]"
click at [432, 113] on button "Apply" at bounding box center [434, 112] width 26 height 14
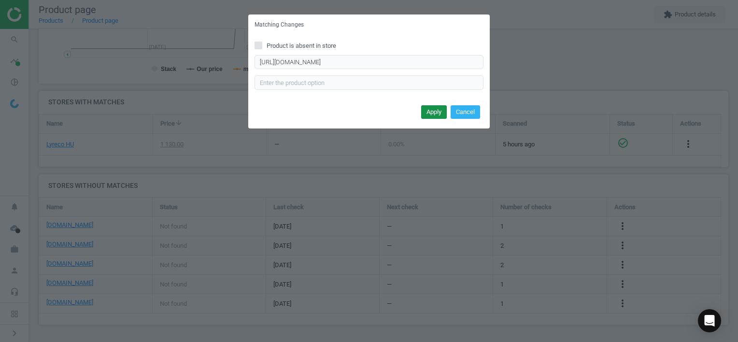
scroll to position [0, 0]
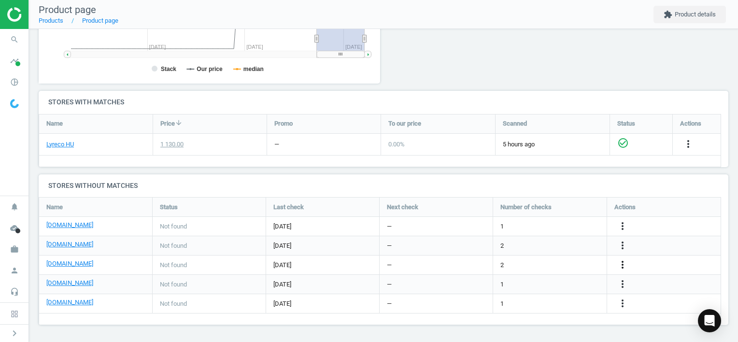
click at [622, 265] on icon "more_vert" at bounding box center [622, 265] width 12 height 12
click at [548, 263] on link "Edit URL/product option" at bounding box center [546, 264] width 132 height 15
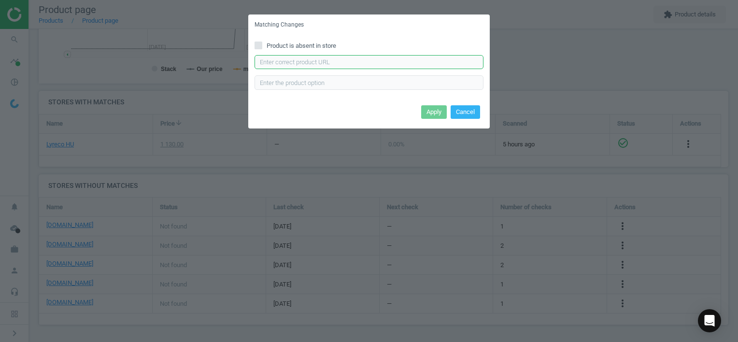
drag, startPoint x: 311, startPoint y: 66, endPoint x: 320, endPoint y: 70, distance: 9.7
click at [311, 66] on input "text" at bounding box center [368, 62] width 229 height 14
paste input "[URL][DOMAIN_NAME]"
type input "[URL][DOMAIN_NAME]"
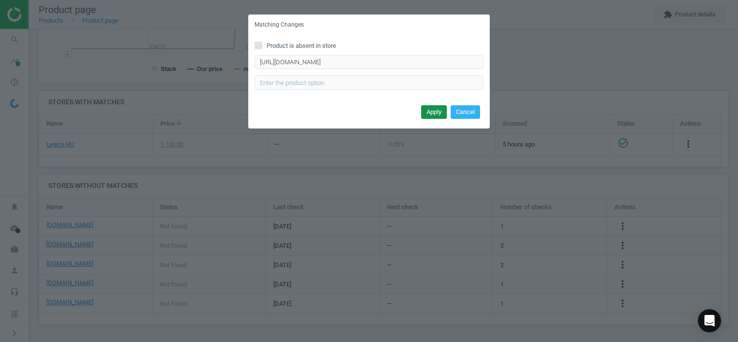
click at [431, 110] on button "Apply" at bounding box center [434, 112] width 26 height 14
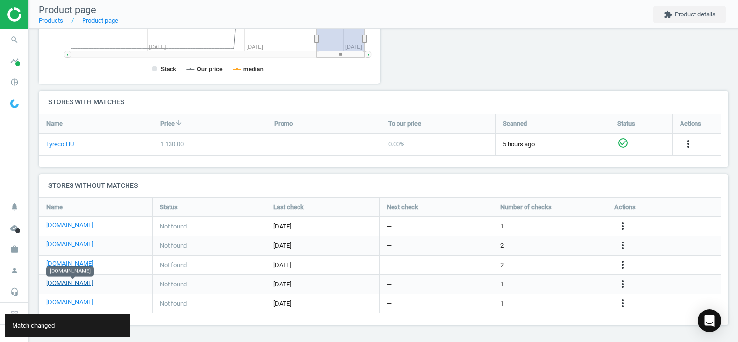
click at [77, 283] on link "[DOMAIN_NAME]" at bounding box center [69, 283] width 47 height 9
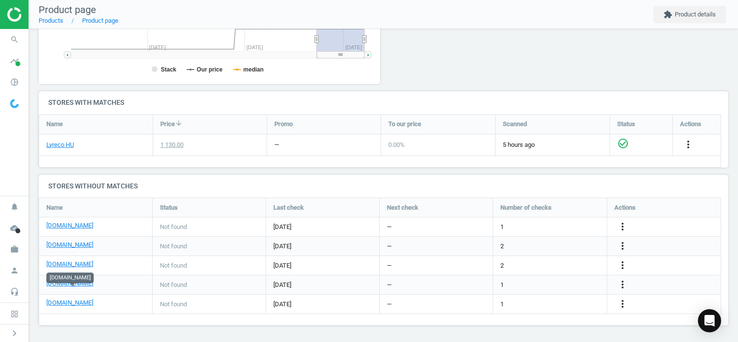
scroll to position [265, 0]
click at [621, 284] on icon "more_vert" at bounding box center [622, 284] width 12 height 12
click at [622, 283] on icon "more_vert" at bounding box center [622, 284] width 12 height 12
click at [551, 283] on link "Edit URL/product option" at bounding box center [546, 284] width 132 height 15
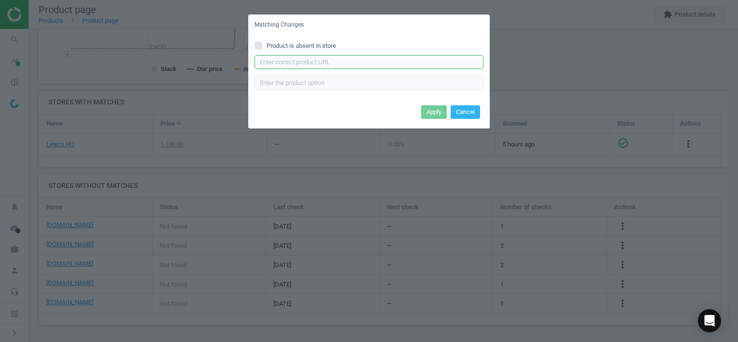
click at [317, 56] on input "text" at bounding box center [368, 62] width 229 height 14
paste input "[URL][DOMAIN_NAME]"
type input "[URL][DOMAIN_NAME]"
click at [439, 111] on button "Apply" at bounding box center [434, 112] width 26 height 14
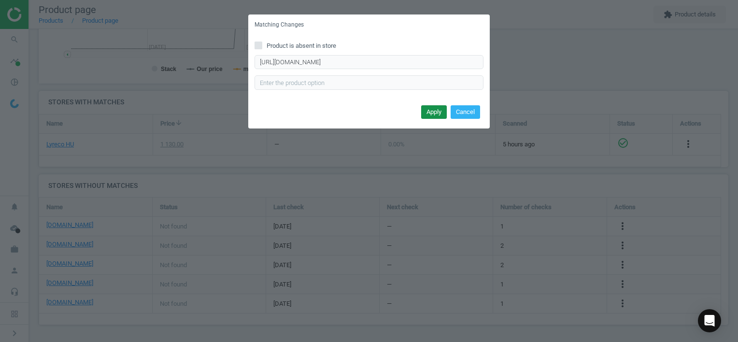
scroll to position [0, 0]
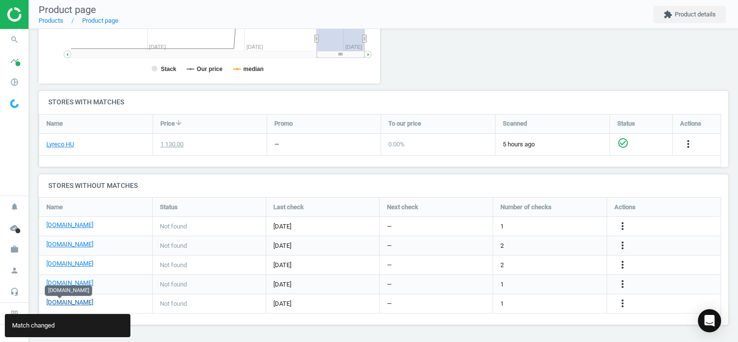
click at [57, 302] on link "[DOMAIN_NAME]" at bounding box center [69, 302] width 47 height 9
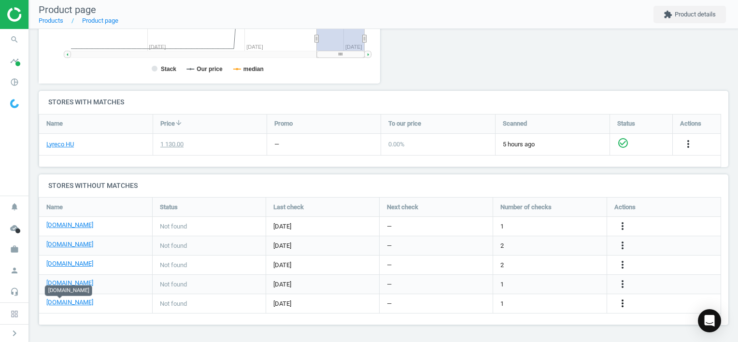
click at [622, 299] on icon "more_vert" at bounding box center [622, 303] width 12 height 12
click at [562, 301] on link "Edit URL/product option" at bounding box center [546, 303] width 132 height 15
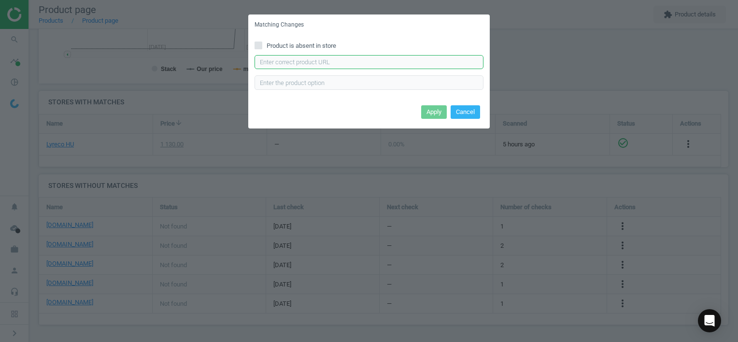
click at [310, 64] on input "text" at bounding box center [368, 62] width 229 height 14
paste input "[URL][DOMAIN_NAME]"
type input "[URL][DOMAIN_NAME]"
click at [443, 113] on button "Apply" at bounding box center [434, 112] width 26 height 14
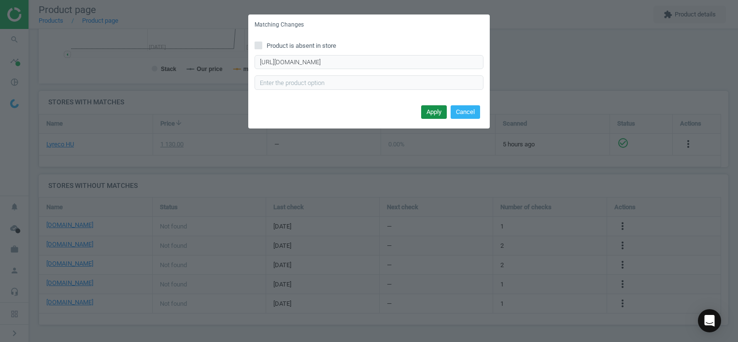
scroll to position [0, 0]
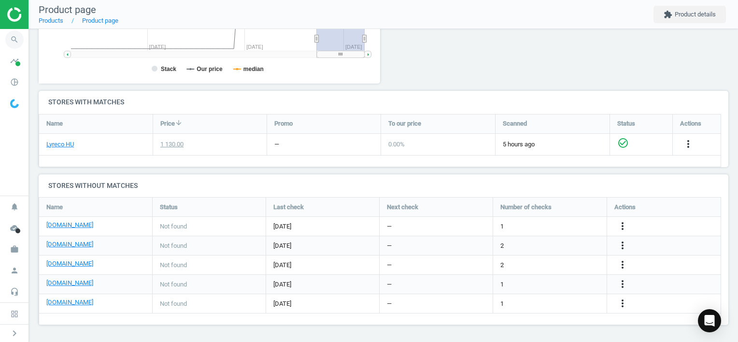
click at [16, 39] on icon "search" at bounding box center [14, 39] width 18 height 18
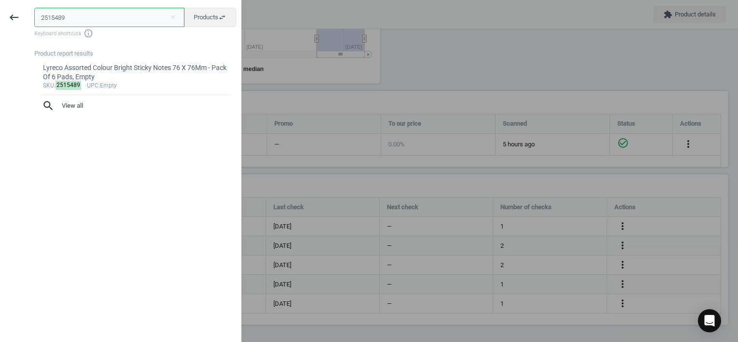
paste input "8263364"
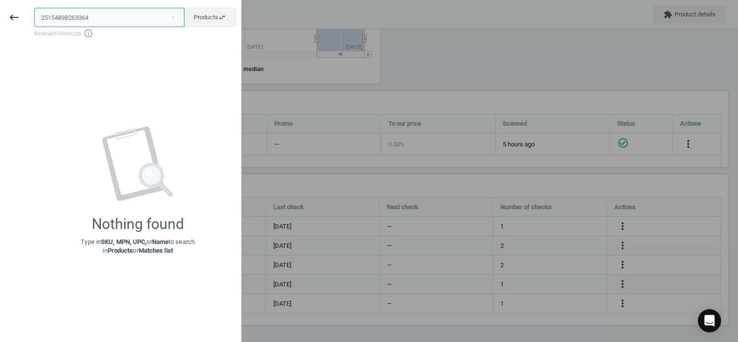
drag, startPoint x: 99, startPoint y: 14, endPoint x: -2, endPoint y: 8, distance: 101.6
click at [0, 8] on html "Group 2 Created with Sketch. ic/cloud_download/grey600 Created with Sketch. gra…" at bounding box center [369, 171] width 738 height 342
paste input "text"
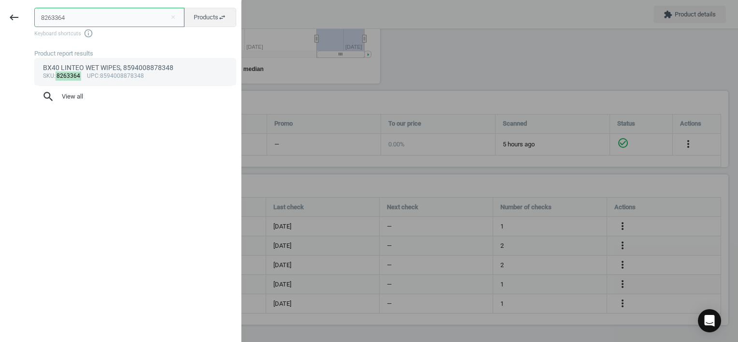
type input "8263364"
click at [131, 75] on div "sku : 8263364 upc :8594008878348" at bounding box center [135, 76] width 185 height 8
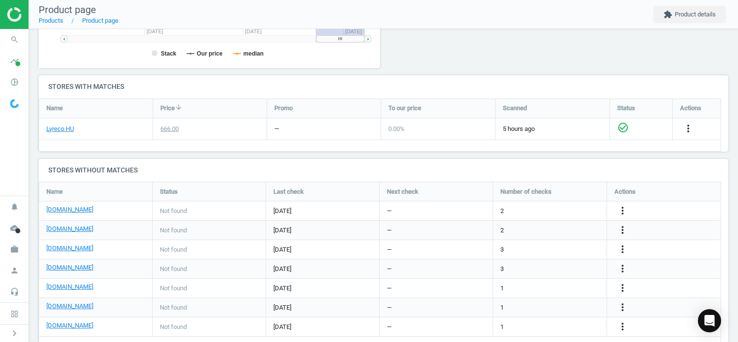
scroll to position [303, 0]
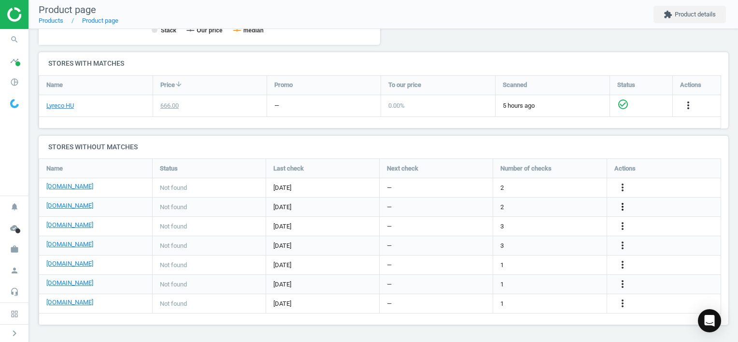
click at [622, 206] on icon "more_vert" at bounding box center [622, 207] width 12 height 12
click at [535, 204] on link "Edit URL/product option" at bounding box center [546, 206] width 132 height 15
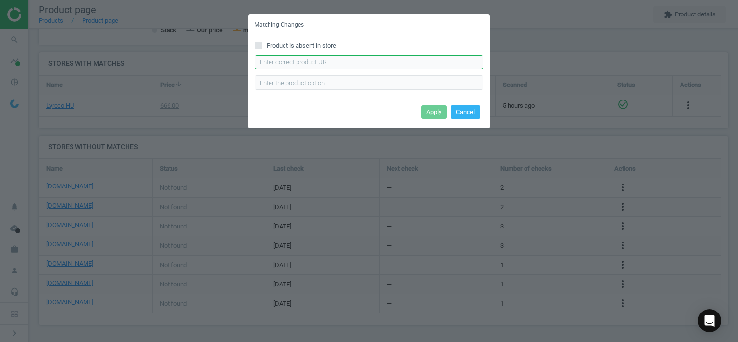
click at [343, 64] on input "text" at bounding box center [368, 62] width 229 height 14
paste input "[URL][DOMAIN_NAME]"
type input "[URL][DOMAIN_NAME]"
click at [436, 113] on button "Apply" at bounding box center [434, 112] width 26 height 14
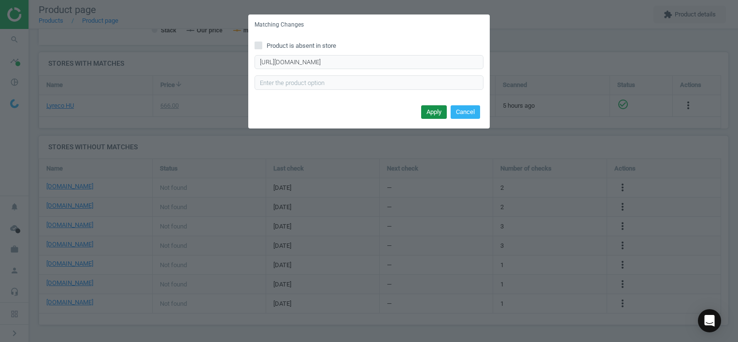
scroll to position [0, 0]
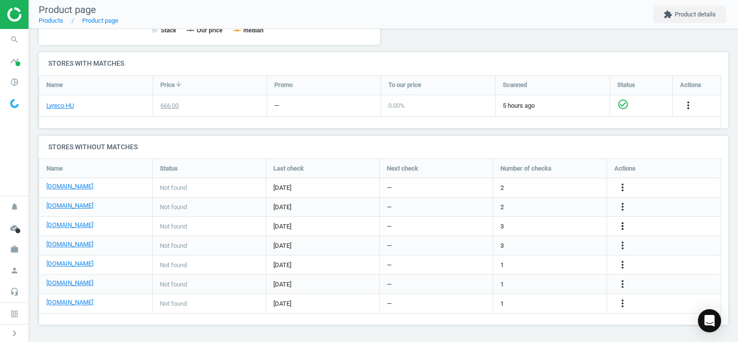
click at [624, 225] on icon "more_vert" at bounding box center [622, 226] width 12 height 12
click at [546, 224] on link "Edit URL/product option" at bounding box center [546, 226] width 132 height 15
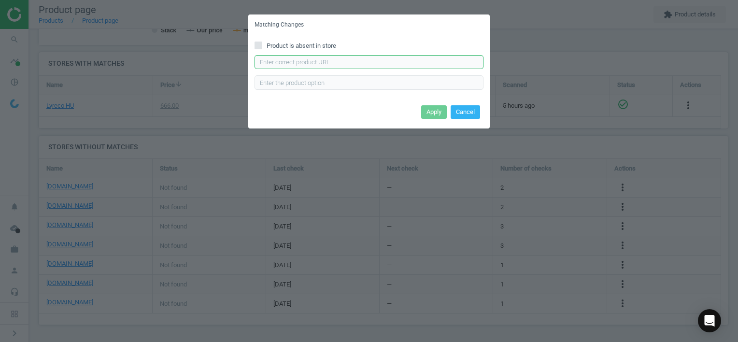
click at [302, 55] on input "text" at bounding box center [368, 62] width 229 height 14
paste input "[URL][DOMAIN_NAME]"
type input "[URL][DOMAIN_NAME]"
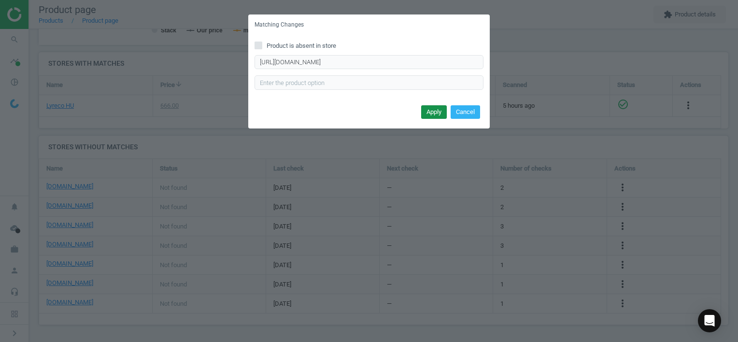
click at [433, 112] on button "Apply" at bounding box center [434, 112] width 26 height 14
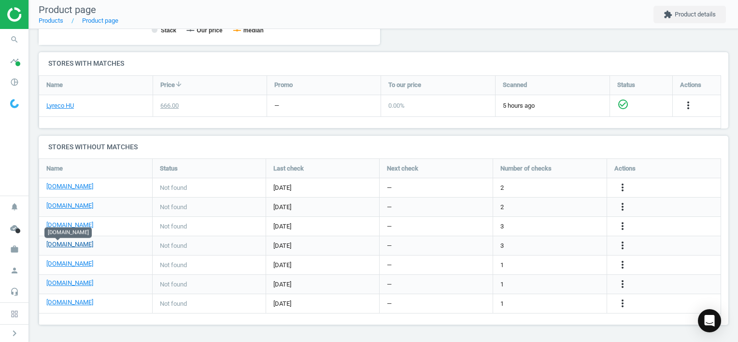
click at [56, 245] on link "[DOMAIN_NAME]" at bounding box center [69, 244] width 47 height 9
click at [54, 265] on link "[DOMAIN_NAME]" at bounding box center [69, 263] width 47 height 9
click at [79, 284] on link "[DOMAIN_NAME]" at bounding box center [69, 283] width 47 height 9
click at [624, 283] on icon "more_vert" at bounding box center [622, 284] width 12 height 12
click at [550, 280] on link "Edit URL/product option" at bounding box center [546, 284] width 132 height 15
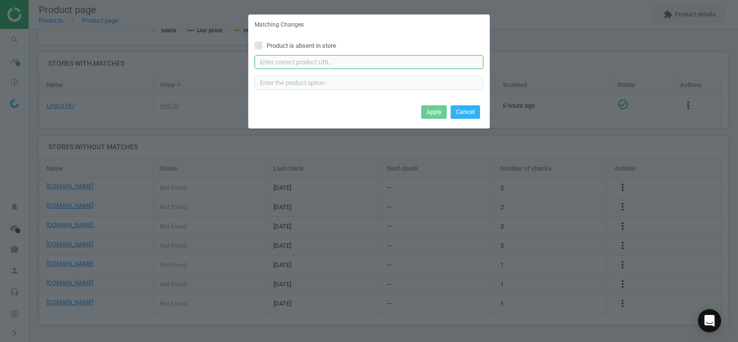
click at [338, 61] on input "text" at bounding box center [368, 62] width 229 height 14
paste input "[URL][DOMAIN_NAME]"
type input "[URL][DOMAIN_NAME]"
click at [435, 112] on button "Apply" at bounding box center [434, 112] width 26 height 14
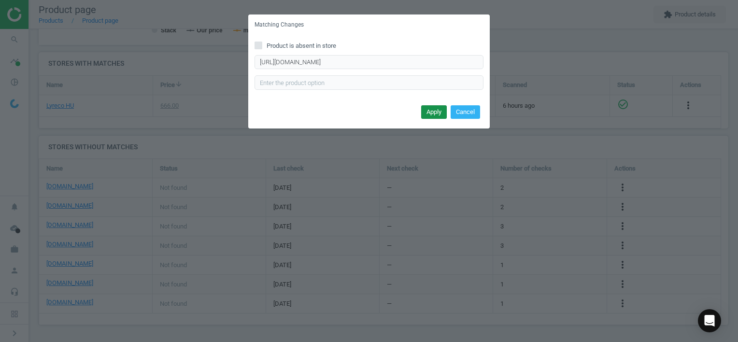
scroll to position [0, 0]
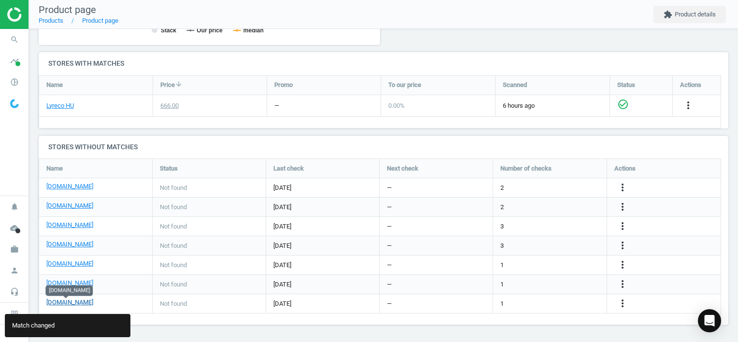
click at [72, 303] on link "[DOMAIN_NAME]" at bounding box center [69, 302] width 47 height 9
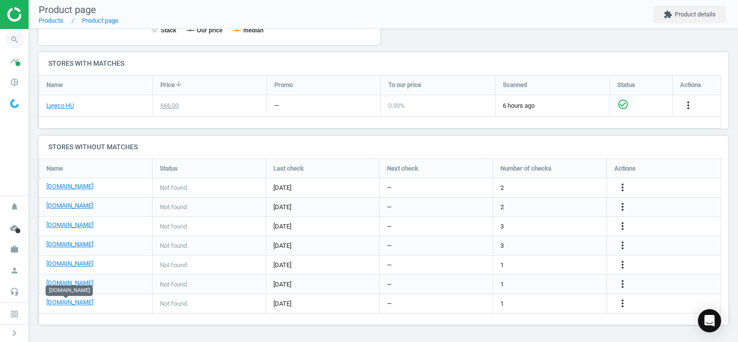
click at [11, 38] on icon "search" at bounding box center [14, 39] width 18 height 18
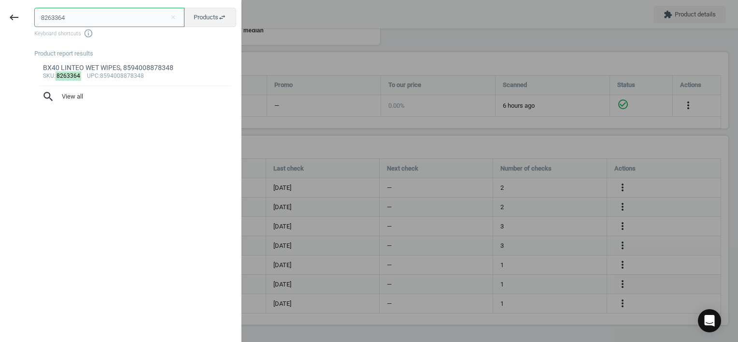
drag, startPoint x: 94, startPoint y: 20, endPoint x: 0, endPoint y: 17, distance: 94.2
click at [0, 16] on html "Group 2 Created with Sketch. ic/cloud_download/grey600 Created with Sketch. gra…" at bounding box center [369, 171] width 738 height 342
paste input "15947161"
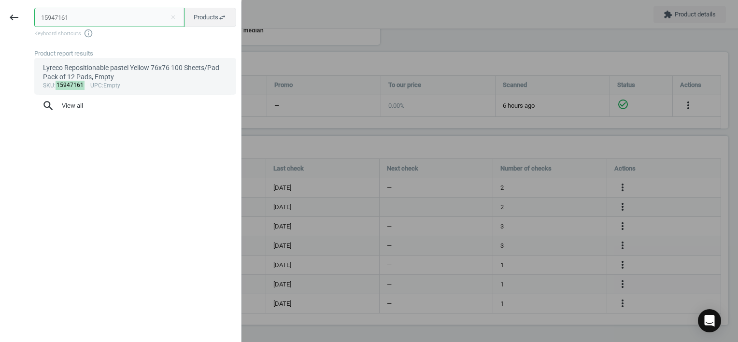
type input "15947161"
click at [112, 86] on div "sku : 15947161 upc :Empty" at bounding box center [135, 86] width 185 height 8
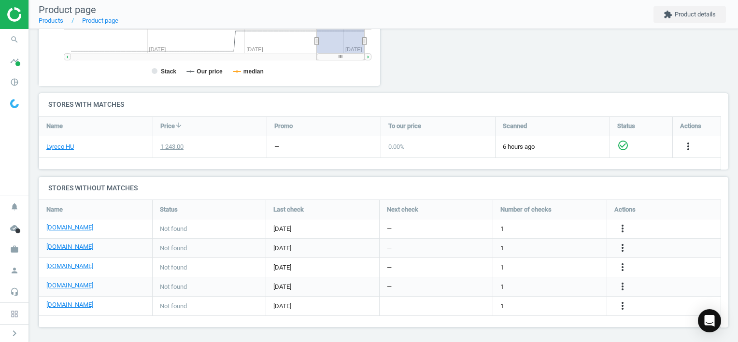
scroll to position [265, 0]
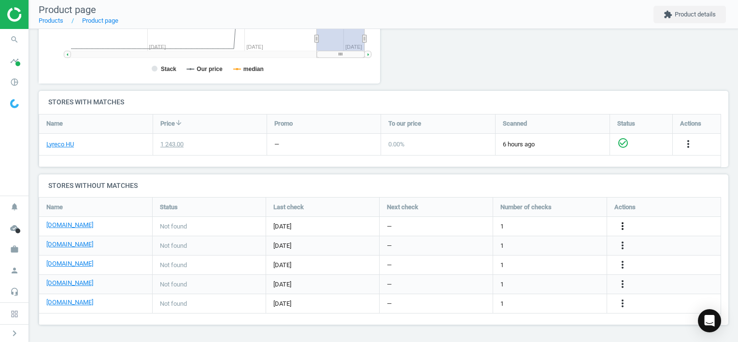
click at [620, 224] on icon "more_vert" at bounding box center [622, 226] width 12 height 12
click at [550, 226] on link "Edit URL/product option" at bounding box center [546, 226] width 132 height 15
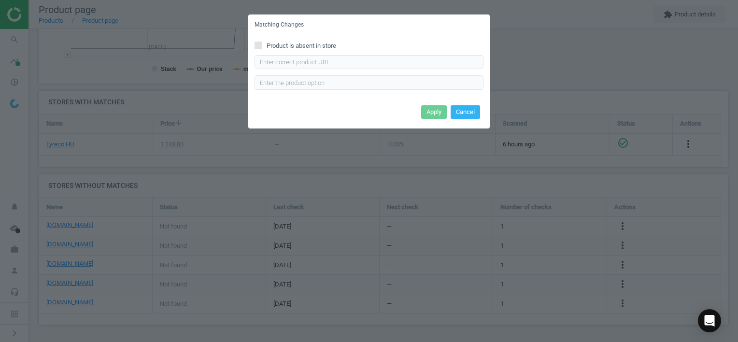
click at [307, 52] on div "Product is absent in store Enter correct product url" at bounding box center [368, 68] width 241 height 67
click at [310, 61] on input "text" at bounding box center [368, 62] width 229 height 14
paste input "[URL][DOMAIN_NAME]"
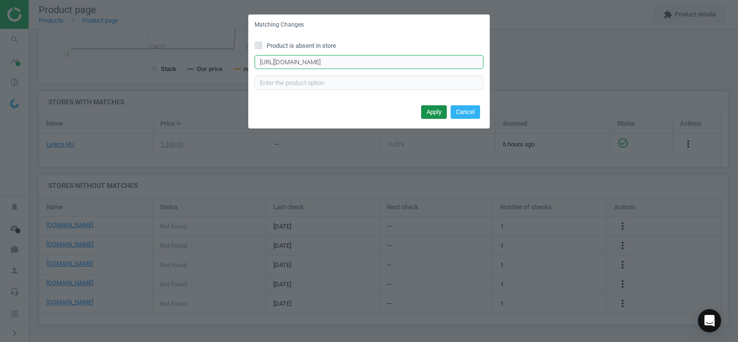
type input "[URL][DOMAIN_NAME]"
click at [428, 110] on button "Apply" at bounding box center [434, 112] width 26 height 14
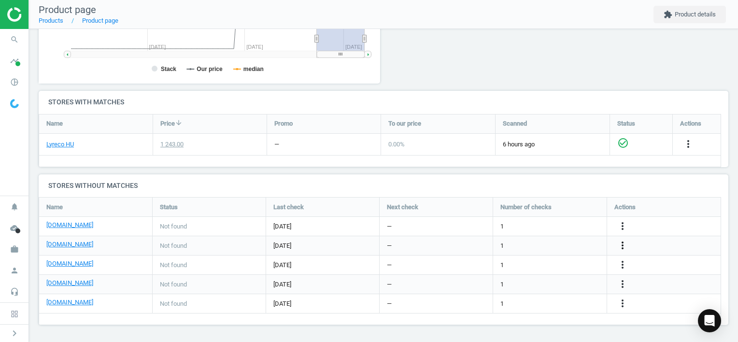
click at [623, 247] on icon "more_vert" at bounding box center [622, 245] width 12 height 12
click at [552, 242] on link "Edit URL/product option" at bounding box center [546, 245] width 132 height 15
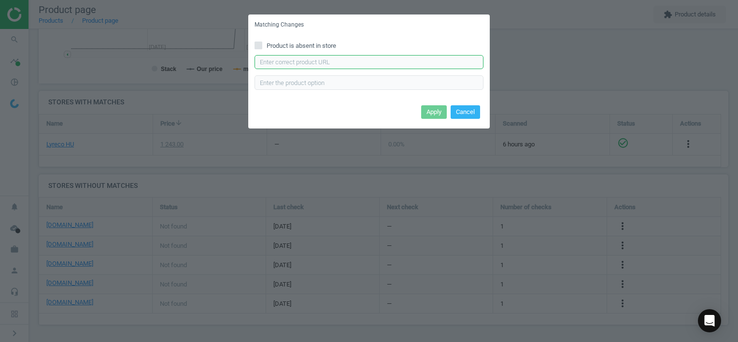
click at [330, 59] on input "text" at bounding box center [368, 62] width 229 height 14
paste input "[URL][DOMAIN_NAME]"
type input "[URL][DOMAIN_NAME]"
click at [428, 112] on button "Apply" at bounding box center [434, 112] width 26 height 14
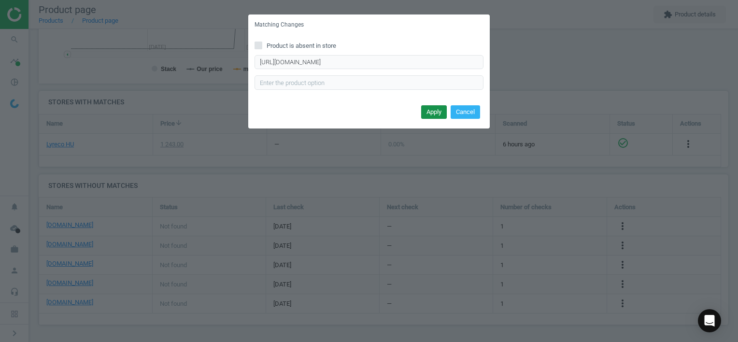
scroll to position [0, 0]
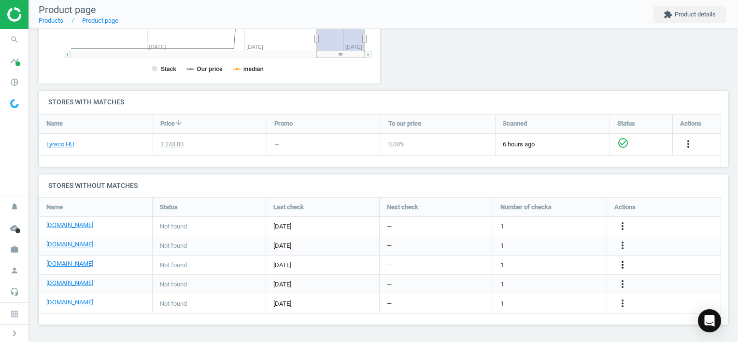
click at [622, 262] on icon "more_vert" at bounding box center [622, 265] width 12 height 12
click at [516, 267] on link "Edit URL/product option" at bounding box center [546, 264] width 132 height 15
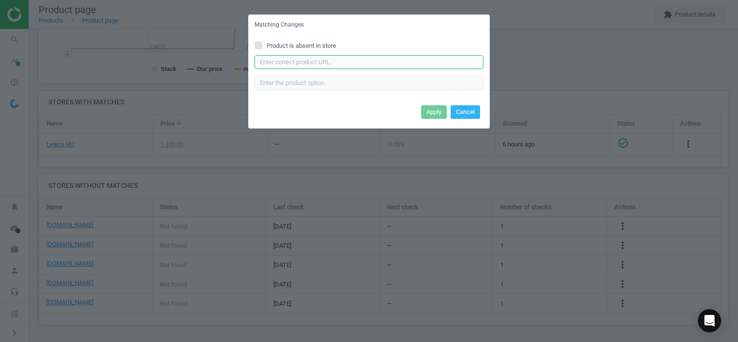
click at [288, 60] on input "text" at bounding box center [368, 62] width 229 height 14
paste input "[URL][DOMAIN_NAME]"
type input "[URL][DOMAIN_NAME]"
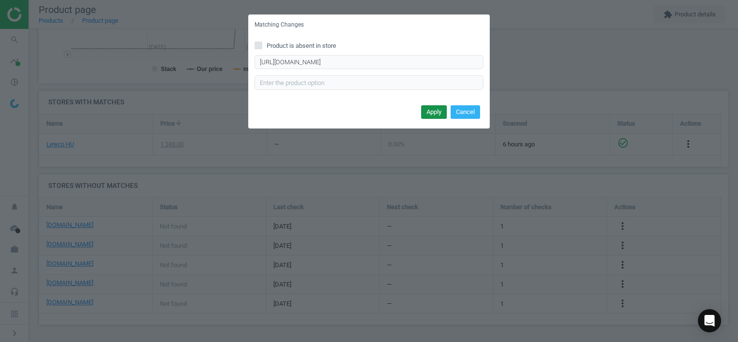
click at [434, 108] on button "Apply" at bounding box center [434, 112] width 26 height 14
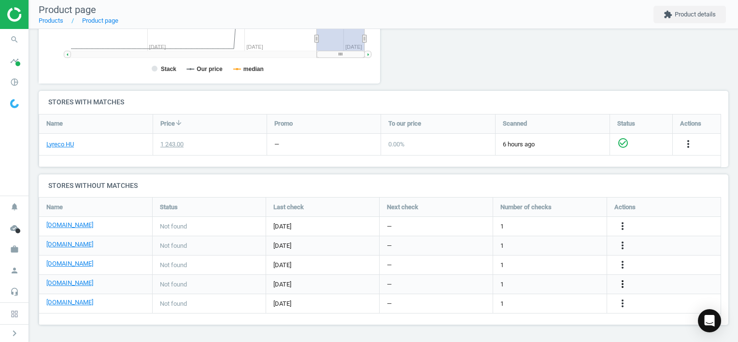
click at [623, 284] on icon "more_vert" at bounding box center [622, 284] width 12 height 12
click at [558, 286] on link "Edit URL/product option" at bounding box center [546, 284] width 132 height 15
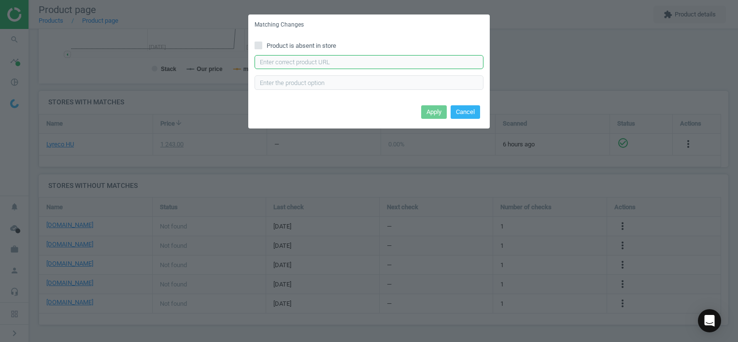
click at [351, 61] on input "text" at bounding box center [368, 62] width 229 height 14
paste input "[URL][DOMAIN_NAME]"
type input "[URL][DOMAIN_NAME]"
click at [431, 110] on button "Apply" at bounding box center [434, 112] width 26 height 14
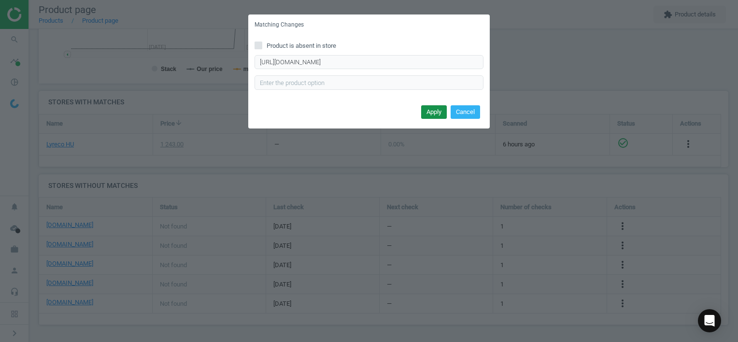
scroll to position [0, 0]
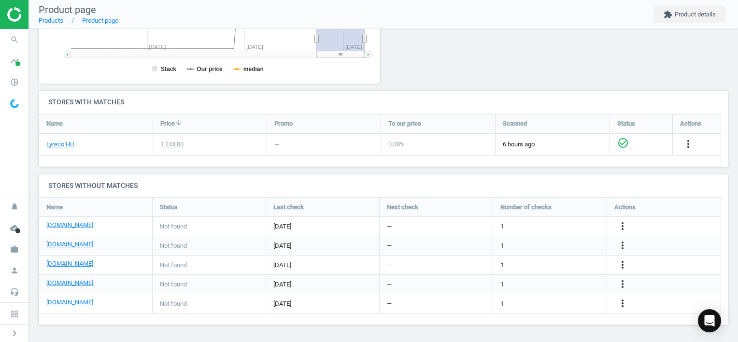
click at [622, 303] on icon "more_vert" at bounding box center [622, 303] width 12 height 12
click at [553, 304] on link "Edit URL/product option" at bounding box center [546, 303] width 132 height 15
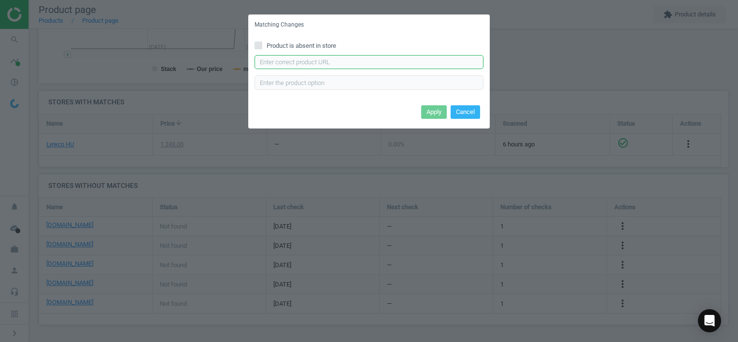
click at [339, 66] on input "text" at bounding box center [368, 62] width 229 height 14
paste input "[URL][DOMAIN_NAME]"
type input "[URL][DOMAIN_NAME]"
click at [428, 106] on button "Apply" at bounding box center [434, 112] width 26 height 14
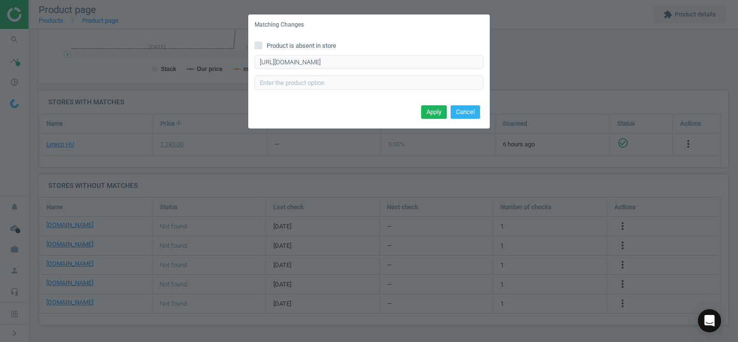
scroll to position [0, 0]
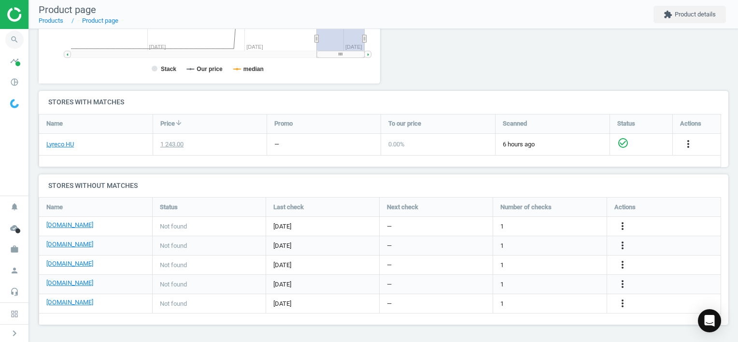
click at [16, 39] on icon "search" at bounding box center [14, 39] width 18 height 18
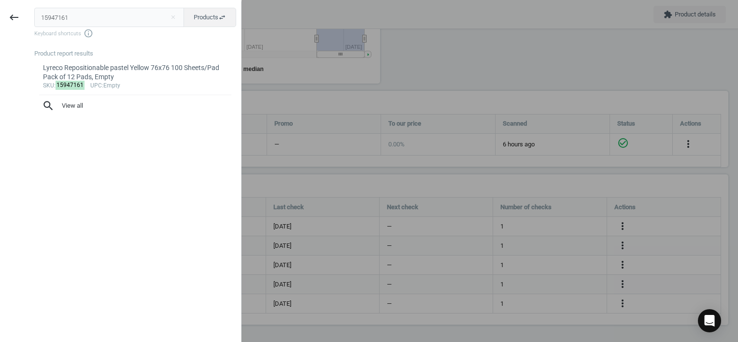
drag, startPoint x: 85, startPoint y: 17, endPoint x: 0, endPoint y: 13, distance: 85.5
click at [0, 13] on html "Group 2 Created with Sketch. ic/cloud_download/grey600 Created with Sketch. gra…" at bounding box center [369, 171] width 738 height 342
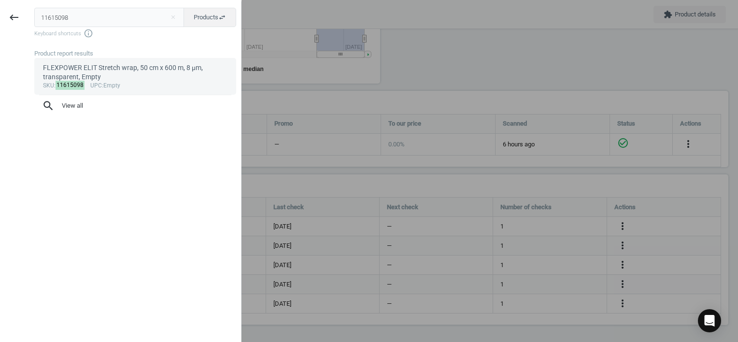
type input "11615098"
click at [120, 75] on div "FLEXPOWER ELIT Stretch wrap, 50 cm x 600 m, 8 µm, transparent, Empty" at bounding box center [135, 72] width 185 height 19
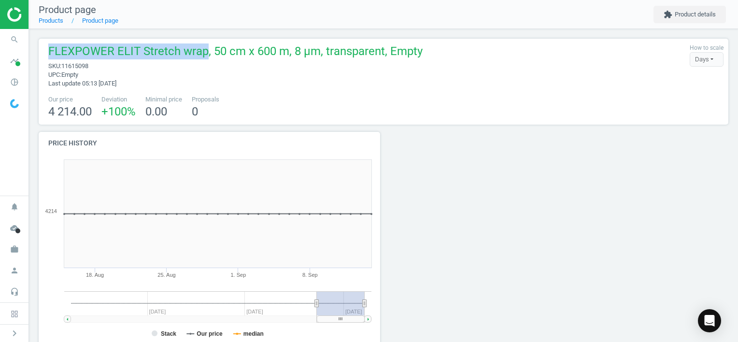
drag, startPoint x: 50, startPoint y: 50, endPoint x: 198, endPoint y: 53, distance: 147.7
click at [198, 53] on span "FLEXPOWER ELIT Stretch wrap, 50 cm x 600 m, 8 µm, transparent, Empty" at bounding box center [235, 52] width 374 height 18
copy span "FLEXPOWER ELIT Stretch wrap"
drag, startPoint x: 311, startPoint y: 51, endPoint x: 30, endPoint y: 33, distance: 281.0
click at [30, 33] on div "FLEXPOWER ELIT Stretch wrap, 50 cm x 600 m, 8 µm, transparent, Empty sku : 1161…" at bounding box center [383, 317] width 709 height 577
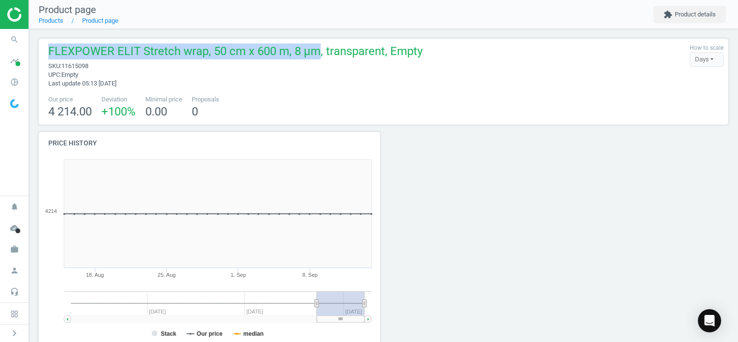
copy span "FLEXPOWER ELIT Stretch wrap, 50 cm x 600 m, 8 µm"
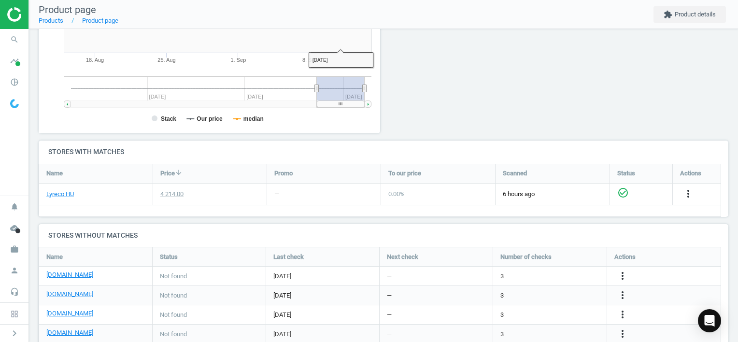
scroll to position [257, 0]
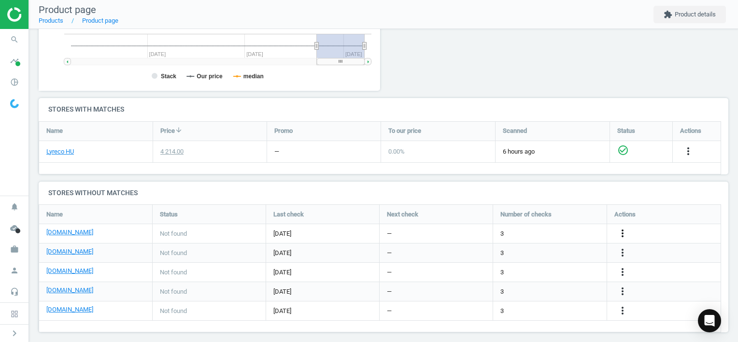
drag, startPoint x: 622, startPoint y: 231, endPoint x: 613, endPoint y: 230, distance: 8.3
click at [622, 231] on icon "more_vert" at bounding box center [622, 233] width 12 height 12
click at [548, 232] on link "Edit URL/product option" at bounding box center [546, 232] width 132 height 15
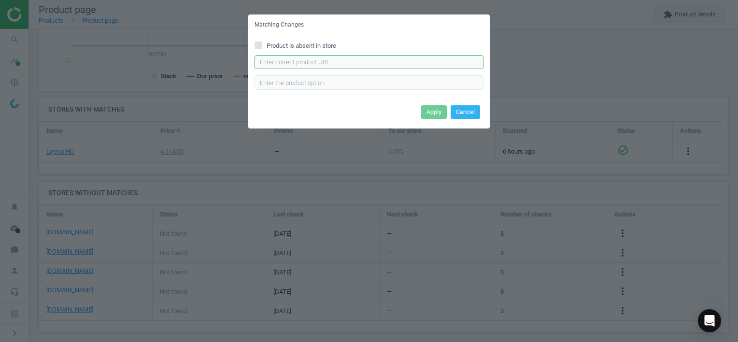
click at [353, 64] on input "text" at bounding box center [368, 62] width 229 height 14
paste input "[URL][DOMAIN_NAME][PERSON_NAME]"
type input "[URL][DOMAIN_NAME][PERSON_NAME]"
click at [434, 110] on button "Apply" at bounding box center [434, 112] width 26 height 14
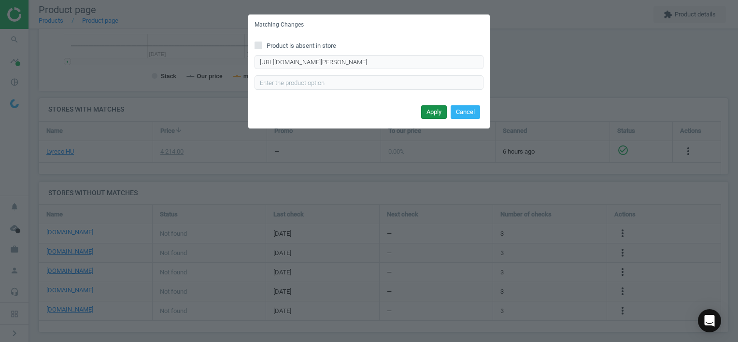
scroll to position [0, 0]
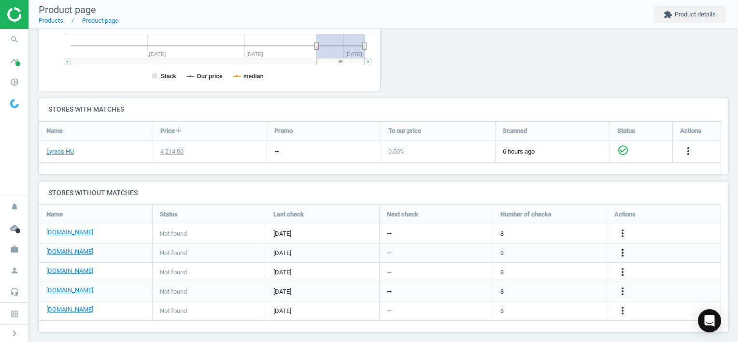
click at [623, 249] on icon "more_vert" at bounding box center [622, 253] width 12 height 12
click at [536, 252] on link "Edit URL/product option" at bounding box center [546, 252] width 132 height 15
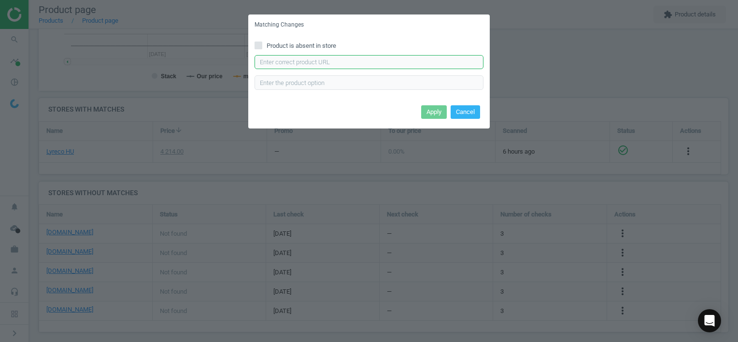
click at [361, 62] on input "text" at bounding box center [368, 62] width 229 height 14
paste input "[URL][DOMAIN_NAME]"
type input "[URL][DOMAIN_NAME]"
click at [423, 112] on button "Apply" at bounding box center [434, 112] width 26 height 14
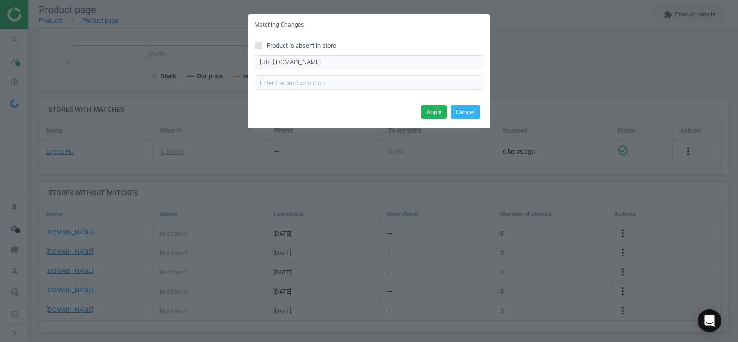
scroll to position [0, 0]
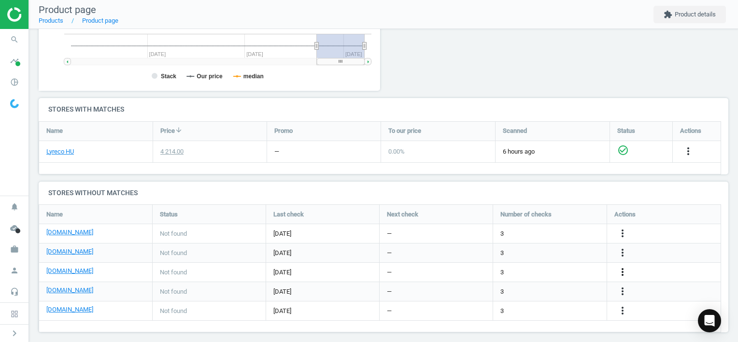
click at [620, 269] on icon "more_vert" at bounding box center [622, 272] width 12 height 12
click at [556, 270] on link "Edit URL/product option" at bounding box center [546, 271] width 132 height 15
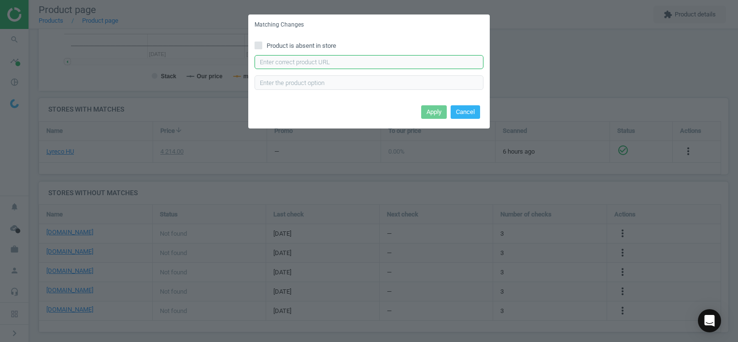
click at [396, 64] on input "text" at bounding box center [368, 62] width 229 height 14
paste input "[URL][DOMAIN_NAME]"
type input "[URL][DOMAIN_NAME]"
drag, startPoint x: 434, startPoint y: 113, endPoint x: 451, endPoint y: 107, distance: 17.9
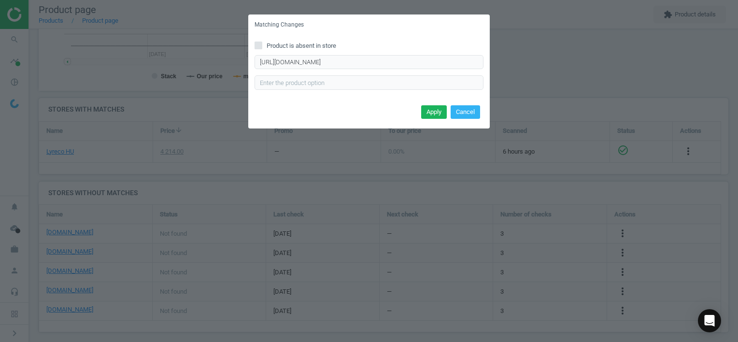
click at [433, 113] on button "Apply" at bounding box center [434, 112] width 26 height 14
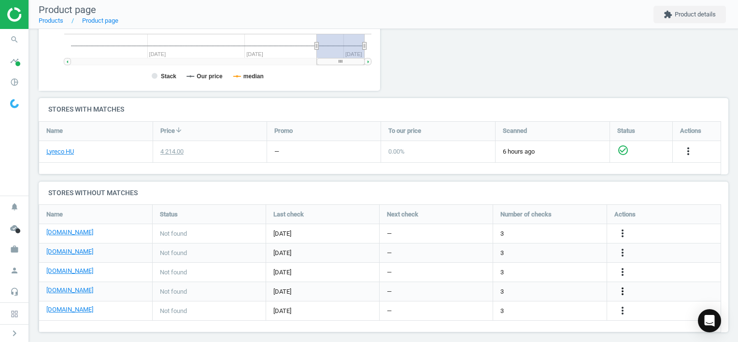
click at [623, 293] on icon "more_vert" at bounding box center [622, 291] width 12 height 12
click at [568, 286] on link "Edit URL/product option" at bounding box center [546, 290] width 132 height 15
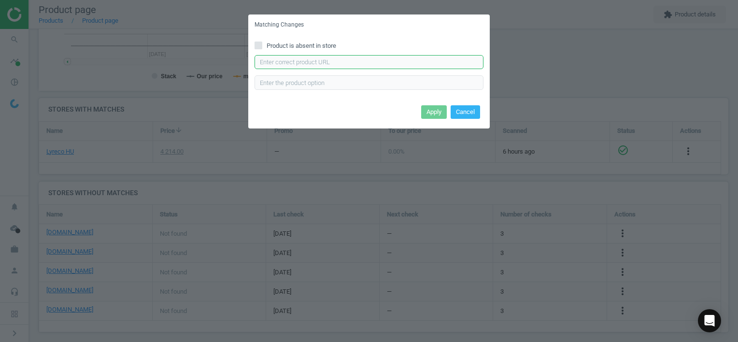
click at [368, 64] on input "text" at bounding box center [368, 62] width 229 height 14
paste input "[URL][DOMAIN_NAME]"
type input "[URL][DOMAIN_NAME]"
click at [432, 110] on button "Apply" at bounding box center [434, 112] width 26 height 14
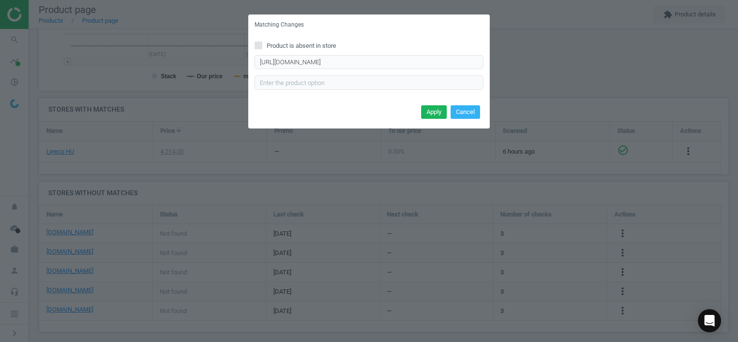
scroll to position [0, 0]
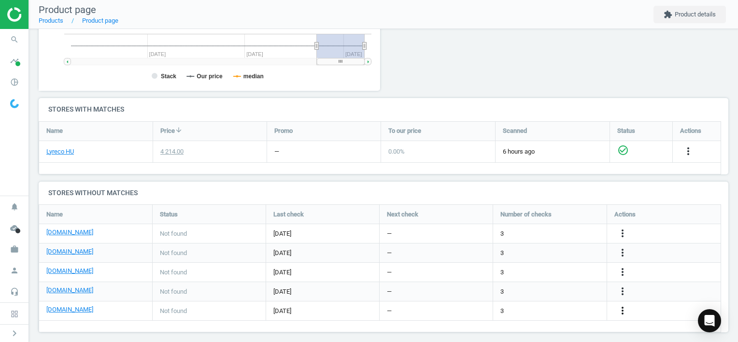
click at [622, 308] on icon "more_vert" at bounding box center [622, 311] width 12 height 12
click at [562, 309] on link "Edit URL/product option" at bounding box center [546, 310] width 132 height 15
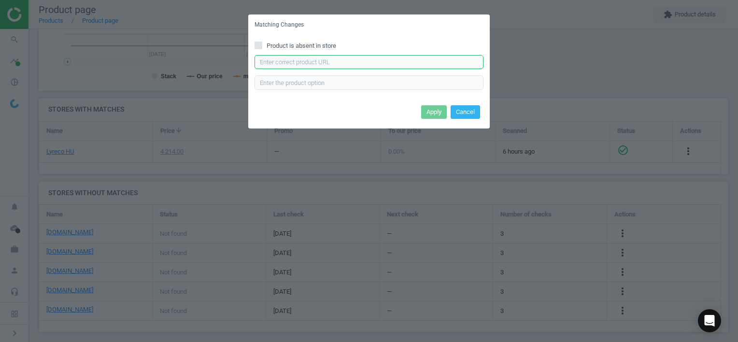
click at [309, 65] on input "text" at bounding box center [368, 62] width 229 height 14
paste input "[URL][DOMAIN_NAME]"
type input "[URL][DOMAIN_NAME]"
click at [429, 116] on button "Apply" at bounding box center [434, 112] width 26 height 14
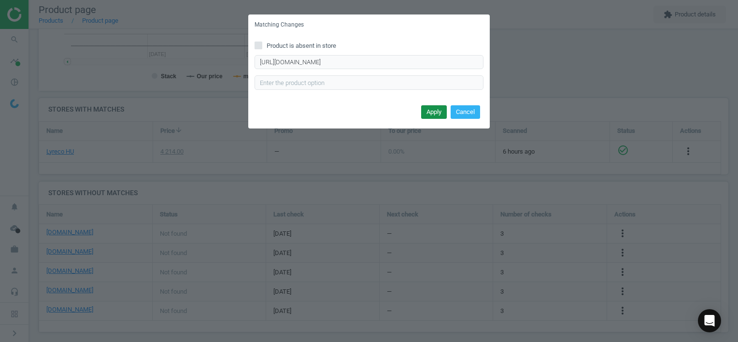
scroll to position [0, 0]
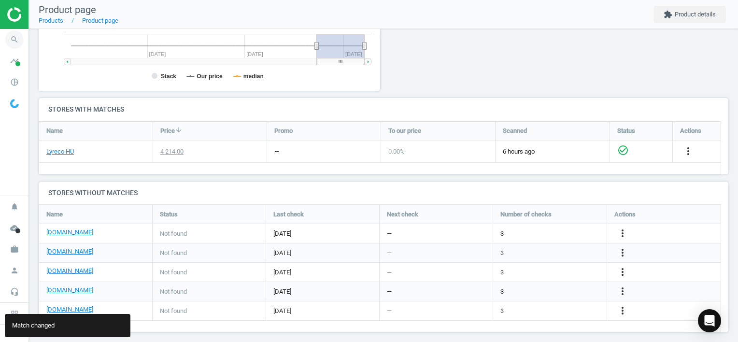
click at [12, 37] on icon "search" at bounding box center [14, 39] width 18 height 18
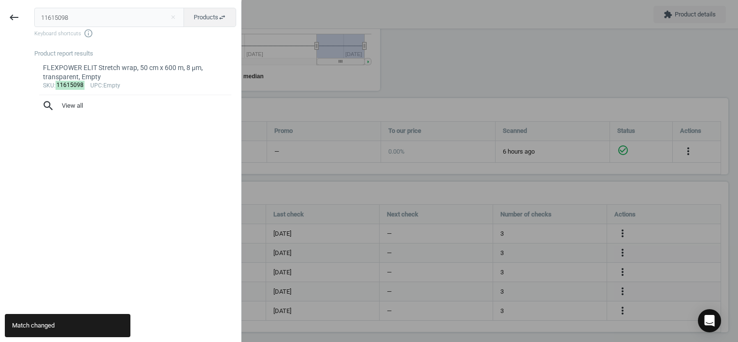
drag, startPoint x: 71, startPoint y: 17, endPoint x: -2, endPoint y: 8, distance: 73.9
click at [0, 8] on html "Group 2 Created with Sketch. ic/cloud_download/grey600 Created with Sketch. gra…" at bounding box center [369, 171] width 738 height 342
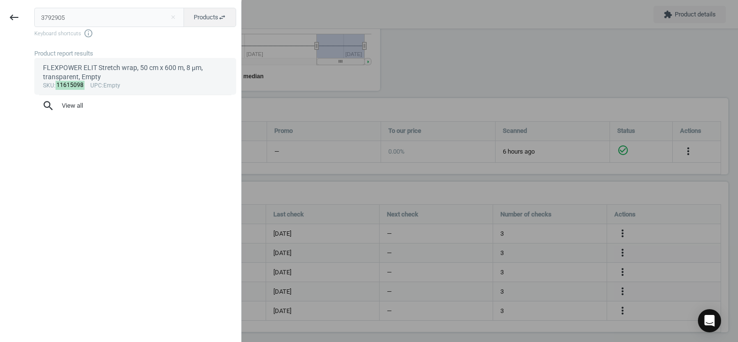
type input "3792905"
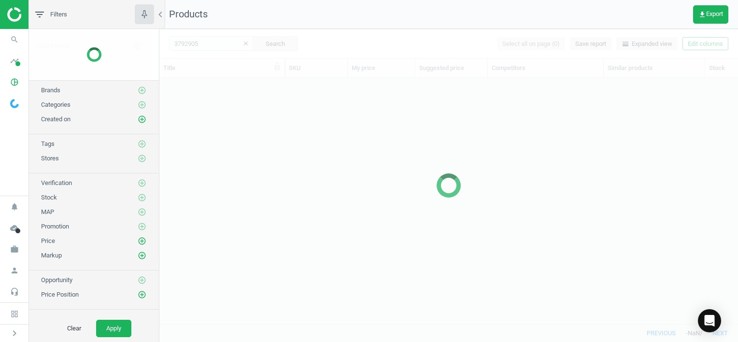
scroll to position [232, 571]
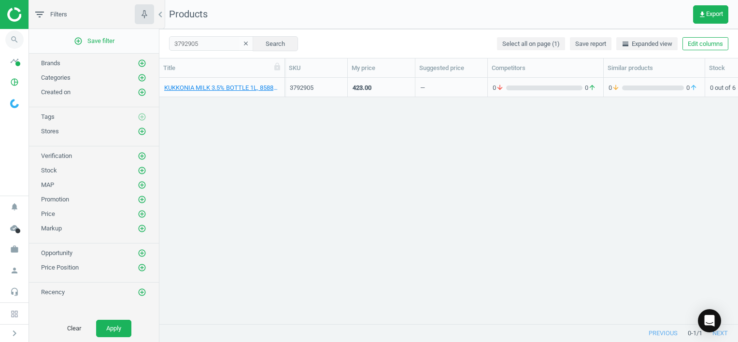
click at [11, 37] on icon "search" at bounding box center [14, 39] width 18 height 18
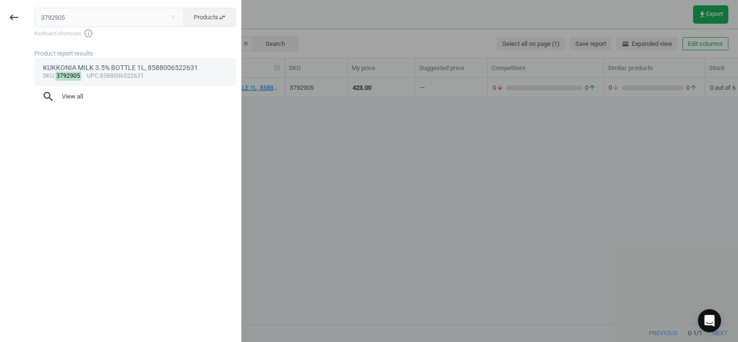
click at [96, 72] on div "sku : 3792905 upc :8588006522631" at bounding box center [135, 76] width 185 height 8
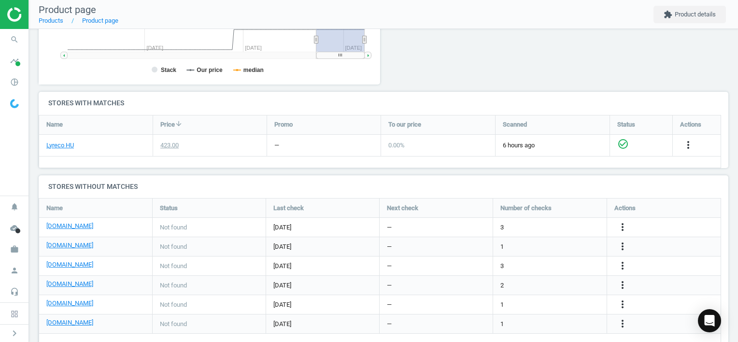
scroll to position [284, 0]
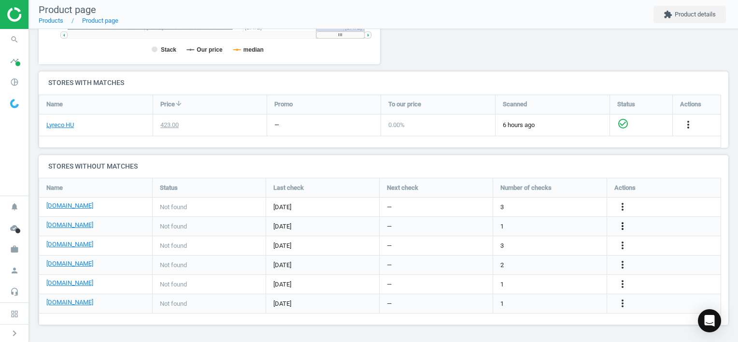
drag, startPoint x: 623, startPoint y: 225, endPoint x: 618, endPoint y: 227, distance: 5.0
click at [623, 225] on icon "more_vert" at bounding box center [622, 226] width 12 height 12
click at [553, 228] on link "Edit URL/product option" at bounding box center [546, 226] width 132 height 15
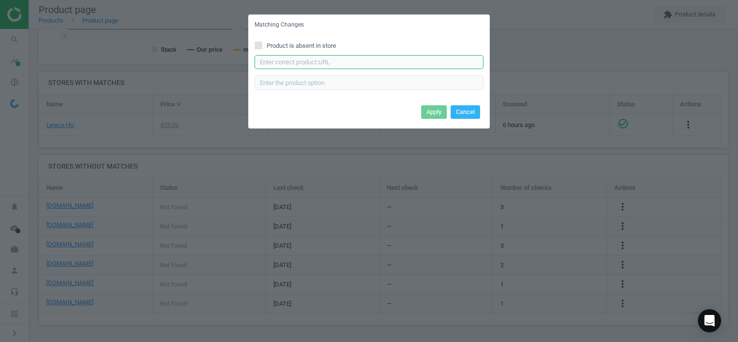
drag, startPoint x: 330, startPoint y: 58, endPoint x: 335, endPoint y: 61, distance: 5.4
click at [330, 59] on input "text" at bounding box center [368, 62] width 229 height 14
paste input "[URL][DOMAIN_NAME]"
type input "[URL][DOMAIN_NAME]"
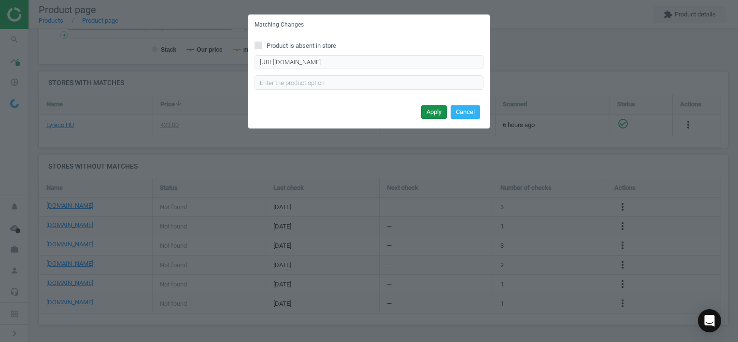
click at [435, 112] on button "Apply" at bounding box center [434, 112] width 26 height 14
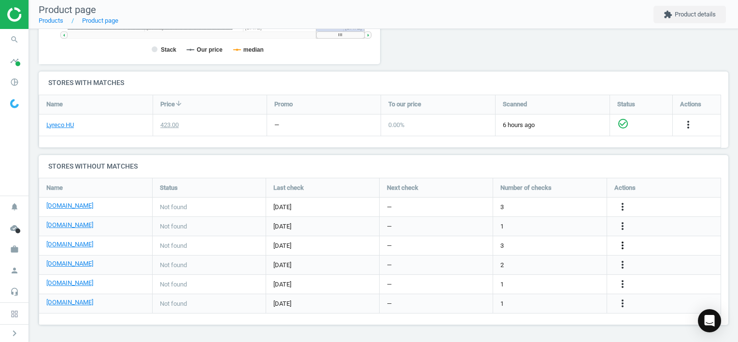
click at [621, 244] on icon "more_vert" at bounding box center [622, 245] width 12 height 12
click at [545, 243] on link "Edit URL/product option" at bounding box center [546, 245] width 132 height 15
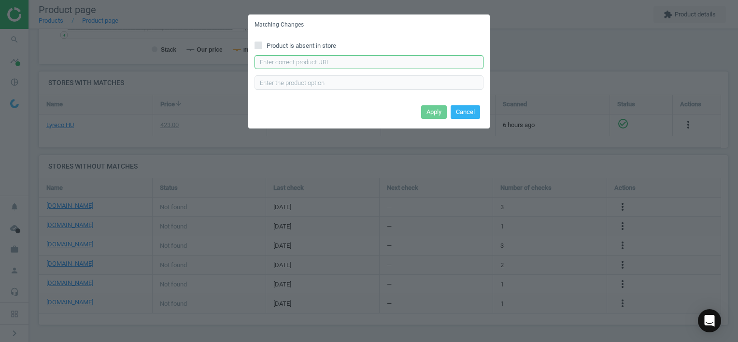
drag, startPoint x: 322, startPoint y: 62, endPoint x: 376, endPoint y: 74, distance: 54.4
click at [324, 62] on input "text" at bounding box center [368, 62] width 229 height 14
paste input "[URL][DOMAIN_NAME]"
type input "[URL][DOMAIN_NAME]"
click at [433, 111] on button "Apply" at bounding box center [434, 112] width 26 height 14
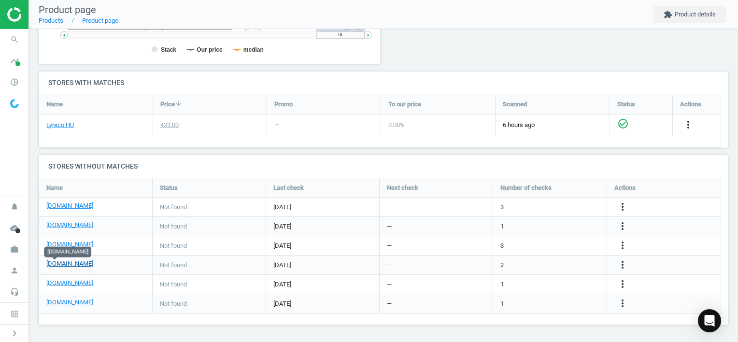
click at [56, 263] on link "[DOMAIN_NAME]" at bounding box center [69, 263] width 47 height 9
click at [625, 284] on icon "more_vert" at bounding box center [622, 284] width 12 height 12
click at [551, 280] on link "Edit URL/product option" at bounding box center [546, 284] width 132 height 15
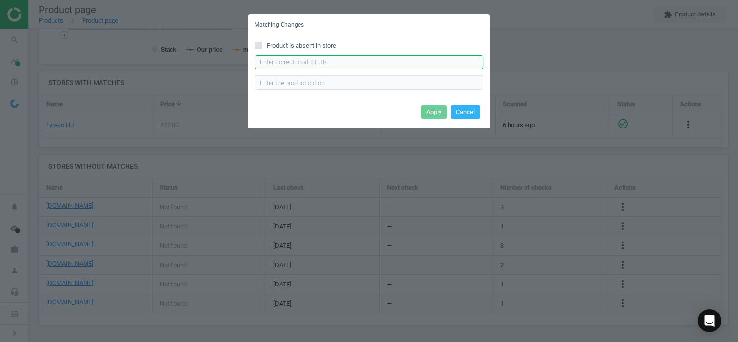
click at [371, 56] on input "text" at bounding box center [368, 62] width 229 height 14
paste input "[URL][DOMAIN_NAME]"
type input "[URL][DOMAIN_NAME]"
click at [430, 114] on button "Apply" at bounding box center [434, 112] width 26 height 14
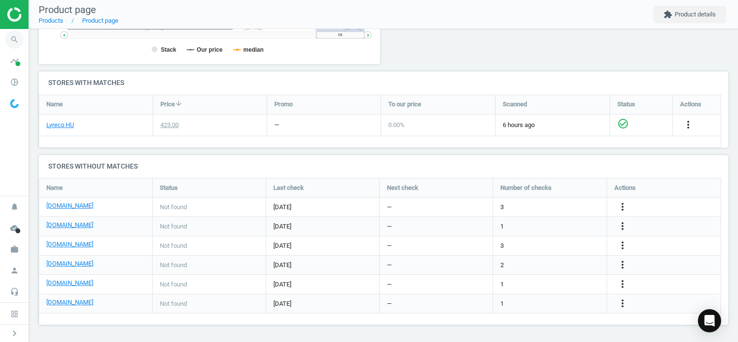
click at [16, 33] on icon "search" at bounding box center [14, 39] width 18 height 18
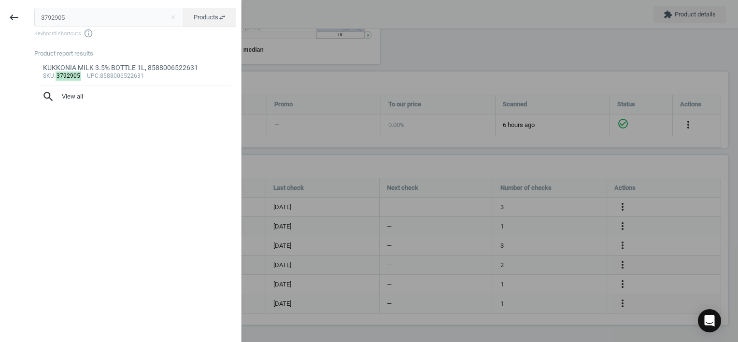
drag, startPoint x: 68, startPoint y: 17, endPoint x: 0, endPoint y: 10, distance: 68.4
click at [0, 10] on html "Group 2 Created with Sketch. ic/cloud_download/grey600 Created with Sketch. gra…" at bounding box center [369, 171] width 738 height 342
type input "2785983"
click at [145, 75] on div "sku : 2785983 upc :Empty" at bounding box center [135, 76] width 185 height 8
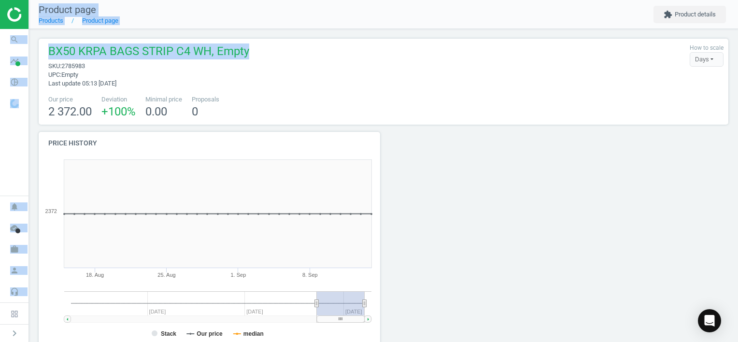
drag, startPoint x: 249, startPoint y: 51, endPoint x: -2, endPoint y: 50, distance: 251.0
click at [0, 50] on html "Group 2 Created with Sketch. ic/cloud_download/grey600 Created with Sketch. gra…" at bounding box center [369, 171] width 738 height 342
drag, startPoint x: -2, startPoint y: 50, endPoint x: 86, endPoint y: 47, distance: 87.9
click at [86, 47] on span "BX50 KRPA BAGS STRIP C4 WH, Empty" at bounding box center [148, 52] width 201 height 18
click at [75, 51] on span "BX50 KRPA BAGS STRIP C4 WH, Empty" at bounding box center [148, 52] width 201 height 18
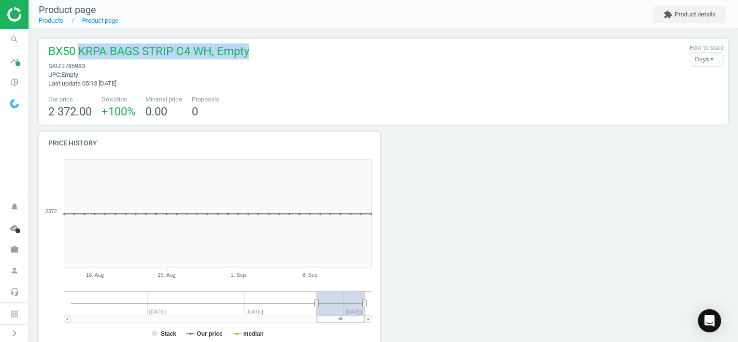
drag, startPoint x: 80, startPoint y: 50, endPoint x: 245, endPoint y: 42, distance: 165.7
click at [245, 42] on div "BX50 KRPA BAGS STRIP C4 WH, Empty sku : 2785983 upc : Empty Last update 05:13 […" at bounding box center [383, 82] width 689 height 86
copy span "KRPA BAGS STRIP C4 WH, Empty"
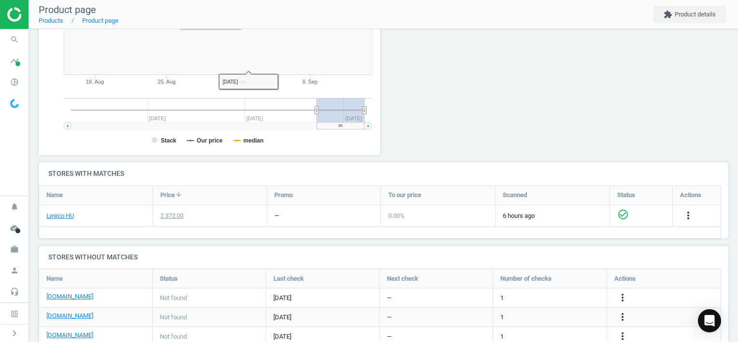
scroll to position [265, 0]
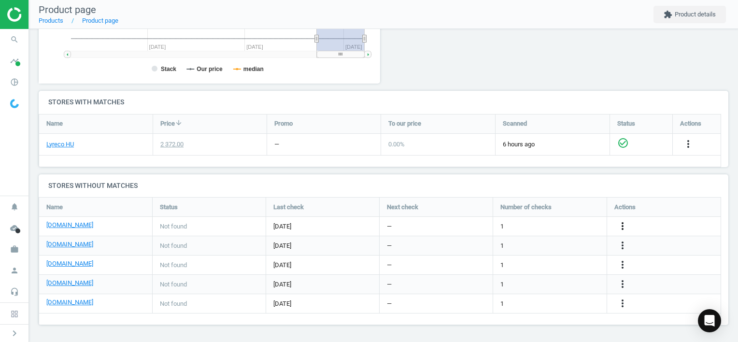
click at [624, 223] on icon "more_vert" at bounding box center [622, 226] width 12 height 12
click at [529, 224] on link "Edit URL/product option" at bounding box center [546, 226] width 132 height 15
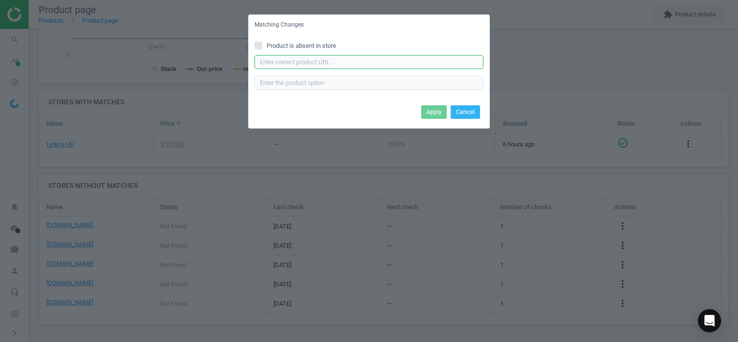
click at [326, 64] on input "text" at bounding box center [368, 62] width 229 height 14
paste input "[URL][DOMAIN_NAME]"
type input "[URL][DOMAIN_NAME]"
click at [441, 112] on button "Apply" at bounding box center [434, 112] width 26 height 14
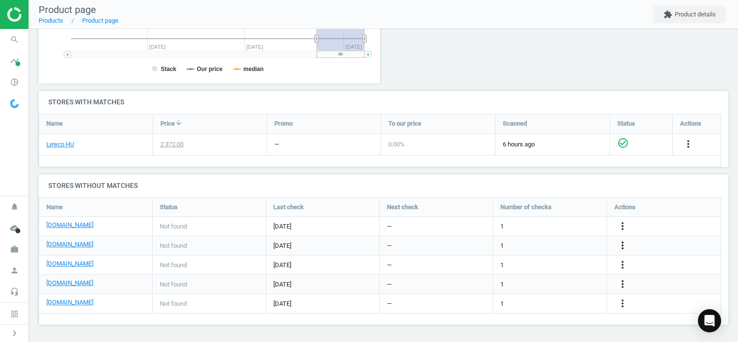
click at [618, 248] on icon "more_vert" at bounding box center [622, 245] width 12 height 12
click at [554, 245] on link "Edit URL/product option" at bounding box center [546, 245] width 132 height 15
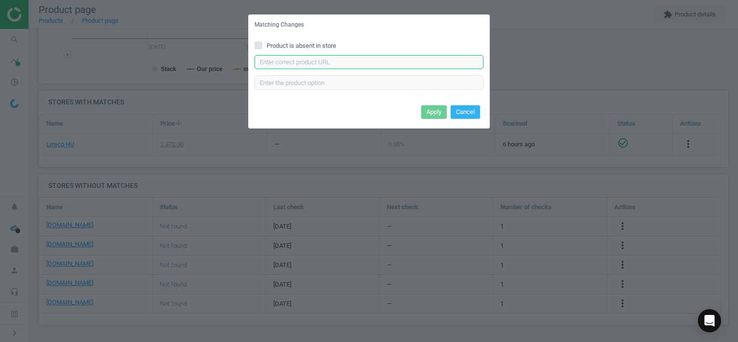
click at [302, 62] on input "text" at bounding box center [368, 62] width 229 height 14
paste input "[URL][DOMAIN_NAME]"
type input "[URL][DOMAIN_NAME]"
click at [432, 112] on button "Apply" at bounding box center [434, 112] width 26 height 14
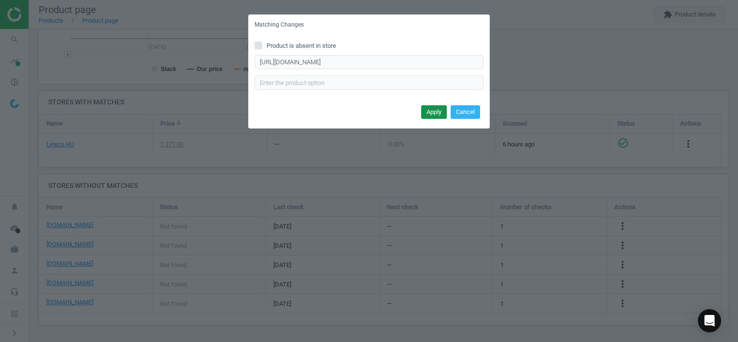
scroll to position [0, 0]
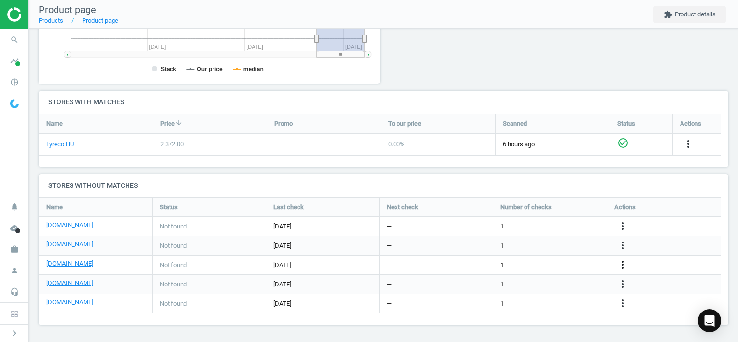
click at [620, 264] on icon "more_vert" at bounding box center [622, 265] width 12 height 12
click at [565, 262] on link "Edit URL/product option" at bounding box center [546, 264] width 132 height 15
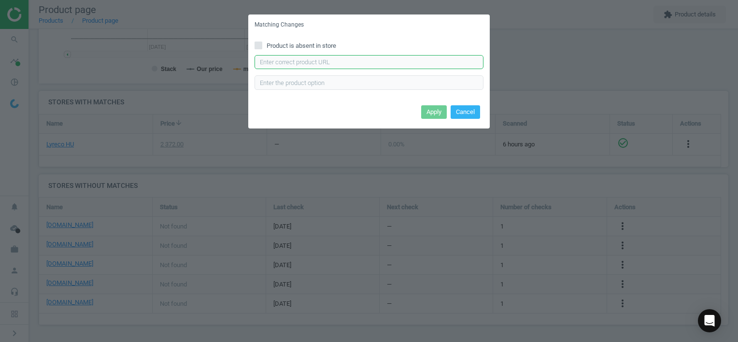
click at [391, 64] on input "text" at bounding box center [368, 62] width 229 height 14
paste input "[URL][DOMAIN_NAME]"
type input "[URL][DOMAIN_NAME]"
click at [434, 114] on button "Apply" at bounding box center [434, 112] width 26 height 14
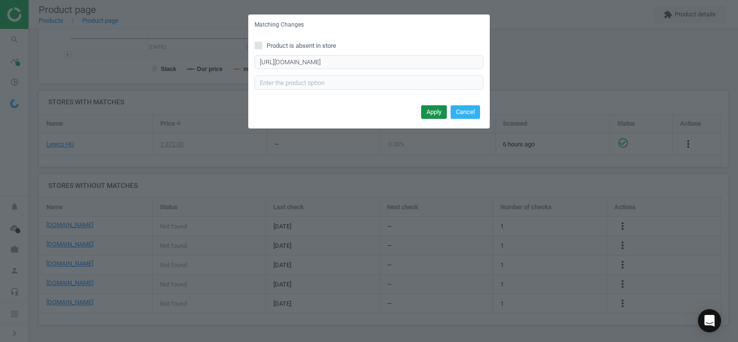
scroll to position [0, 0]
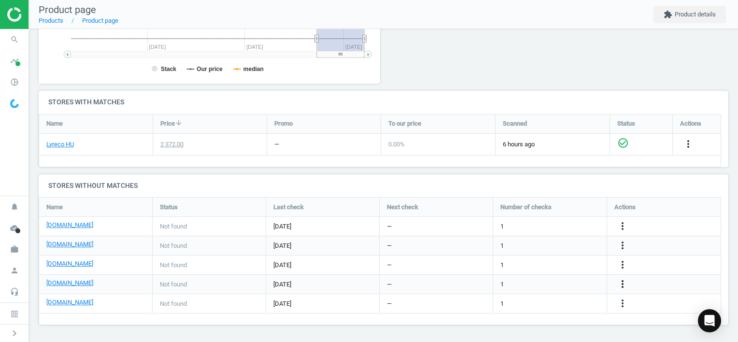
click at [624, 282] on icon "more_vert" at bounding box center [622, 284] width 12 height 12
click at [548, 277] on link "Edit URL/product option" at bounding box center [546, 284] width 132 height 15
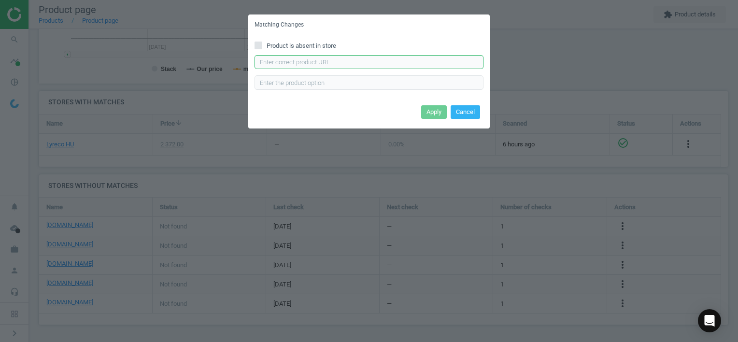
click at [349, 61] on input "text" at bounding box center [368, 62] width 229 height 14
paste input "[URL][DOMAIN_NAME]"
type input "[URL][DOMAIN_NAME]"
click at [432, 115] on button "Apply" at bounding box center [434, 112] width 26 height 14
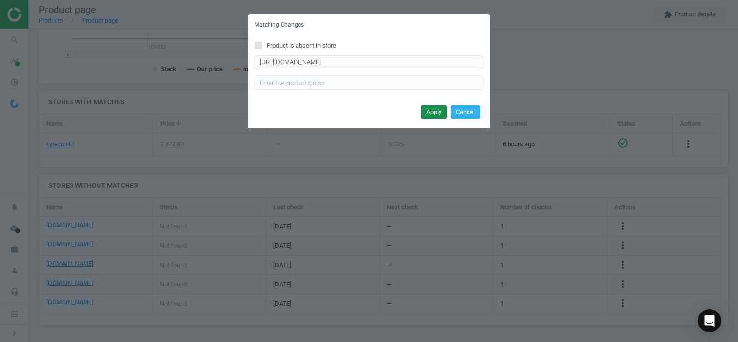
scroll to position [0, 0]
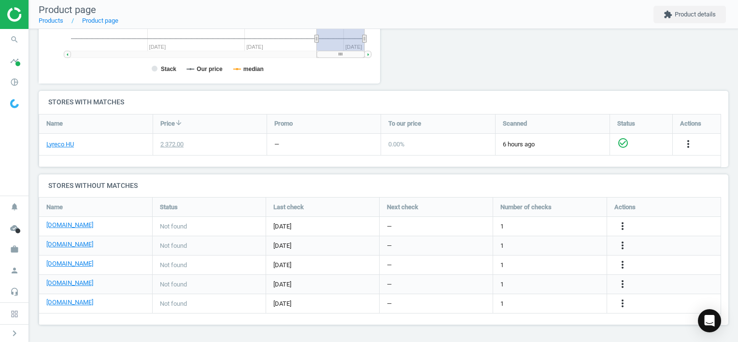
click at [625, 302] on icon "more_vert" at bounding box center [622, 303] width 12 height 12
click at [560, 303] on link "Edit URL/product option" at bounding box center [546, 303] width 132 height 15
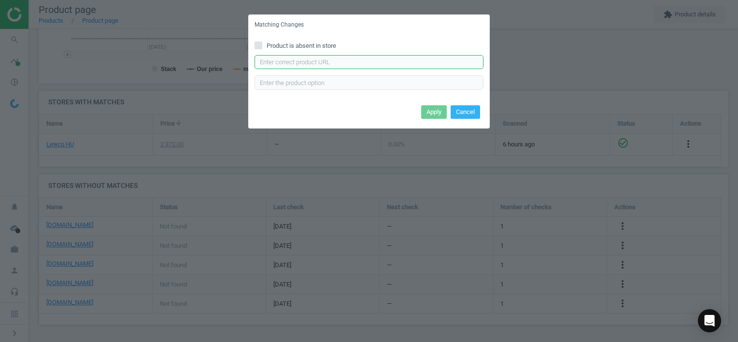
click at [337, 59] on input "text" at bounding box center [368, 62] width 229 height 14
paste input "[URL][DOMAIN_NAME]"
type input "[URL][DOMAIN_NAME]"
click at [432, 110] on button "Apply" at bounding box center [434, 112] width 26 height 14
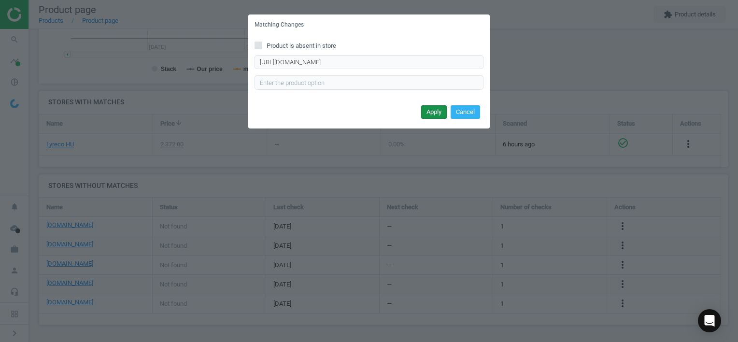
scroll to position [0, 0]
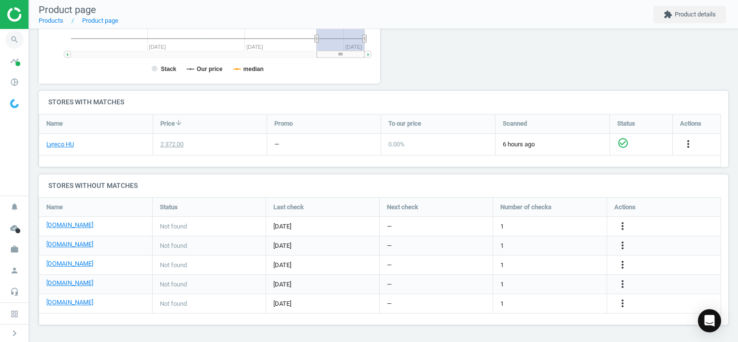
click at [18, 39] on icon "search" at bounding box center [14, 39] width 18 height 18
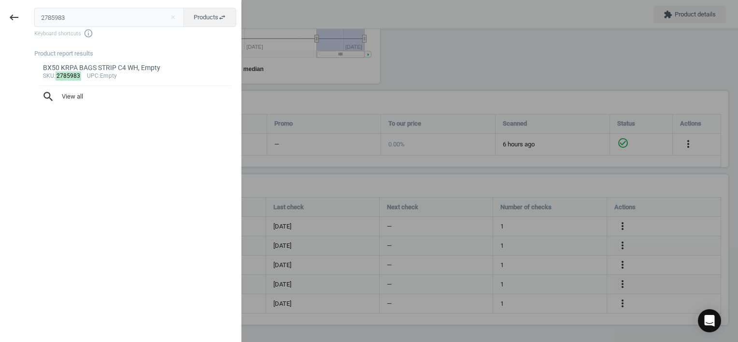
drag, startPoint x: 71, startPoint y: 17, endPoint x: -2, endPoint y: 14, distance: 73.0
click at [0, 14] on html "Group 2 Created with Sketch. ic/cloud_download/grey600 Created with Sketch. gra…" at bounding box center [369, 171] width 738 height 342
type input "5098727"
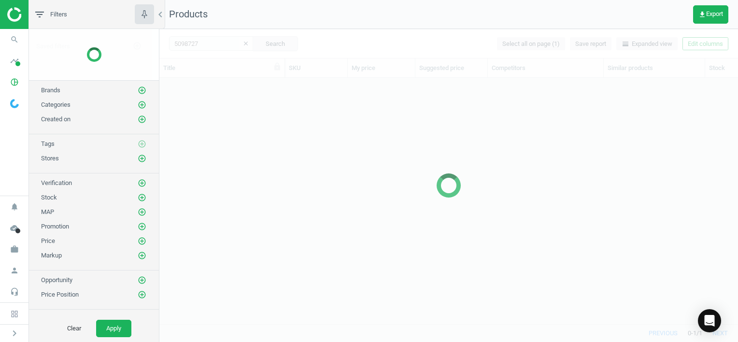
scroll to position [232, 571]
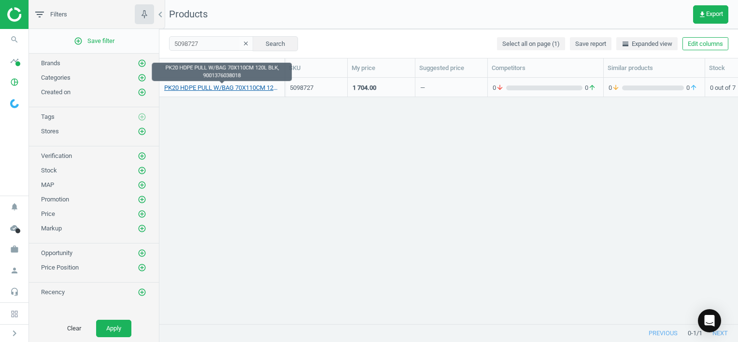
click at [213, 89] on link "PK20 HDPE PULL W/BAG 70X110CM 120L BLK, 9001376038018" at bounding box center [221, 88] width 115 height 9
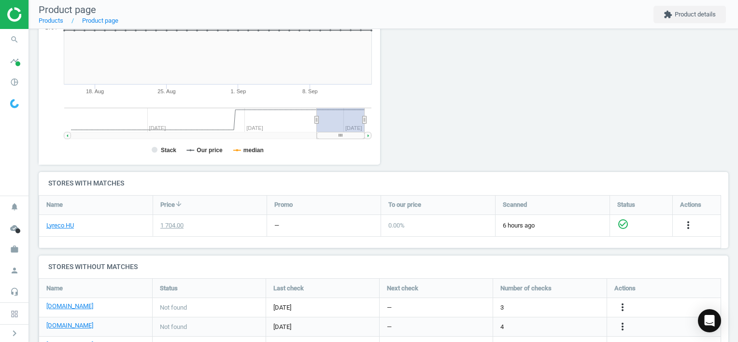
scroll to position [257, 0]
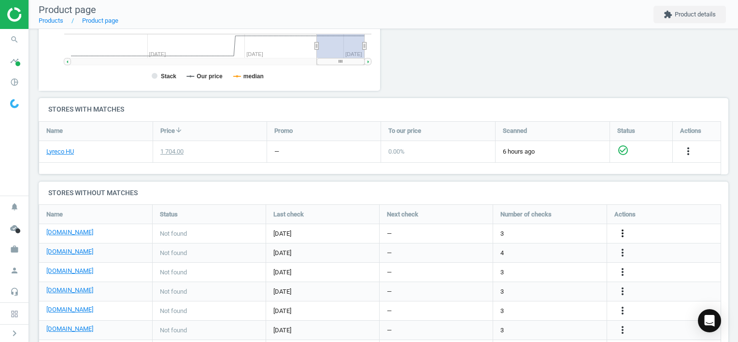
click at [623, 234] on icon "more_vert" at bounding box center [622, 233] width 12 height 12
click at [527, 235] on link "Edit URL/product option" at bounding box center [546, 232] width 132 height 15
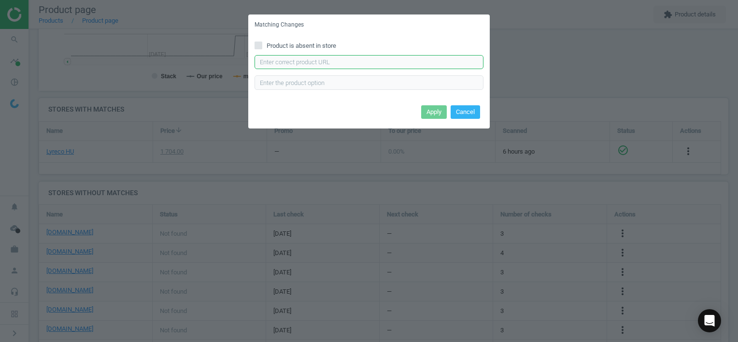
drag, startPoint x: 346, startPoint y: 68, endPoint x: 375, endPoint y: 84, distance: 33.1
click at [346, 67] on input "text" at bounding box center [368, 62] width 229 height 14
paste input "[URL][DOMAIN_NAME]"
type input "[URL][DOMAIN_NAME]"
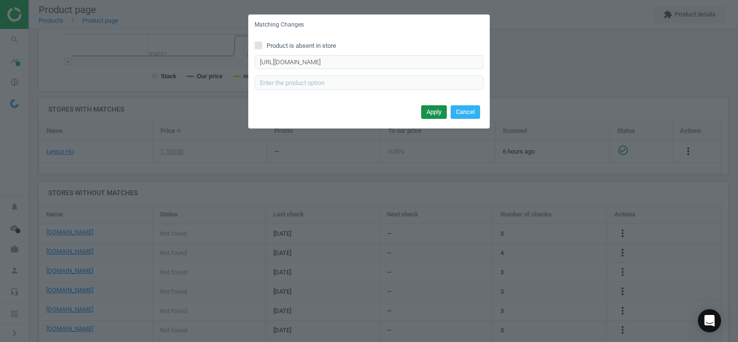
click at [426, 110] on button "Apply" at bounding box center [434, 112] width 26 height 14
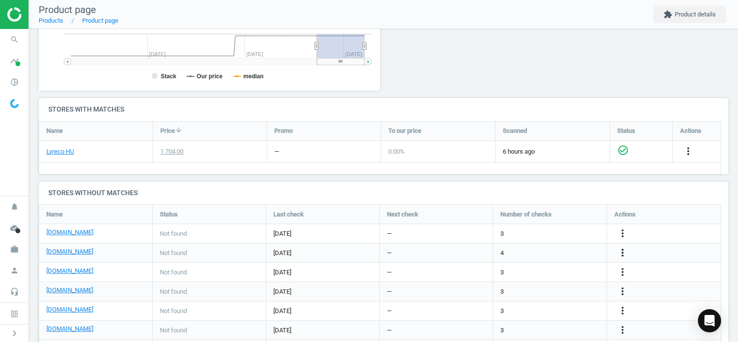
click at [623, 252] on icon "more_vert" at bounding box center [622, 253] width 12 height 12
click at [540, 254] on link "Edit URL/product option" at bounding box center [546, 252] width 132 height 15
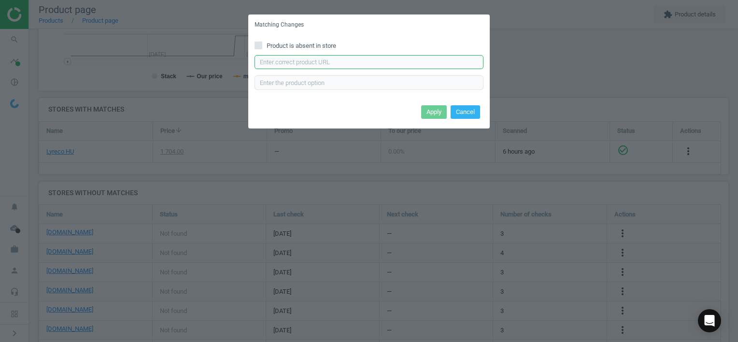
click at [361, 61] on input "text" at bounding box center [368, 62] width 229 height 14
paste input "[URL][DOMAIN_NAME][PERSON_NAME]"
type input "[URL][DOMAIN_NAME][PERSON_NAME]"
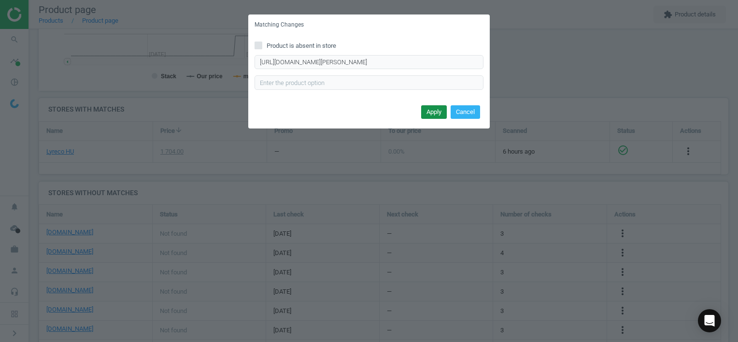
click at [432, 112] on button "Apply" at bounding box center [434, 112] width 26 height 14
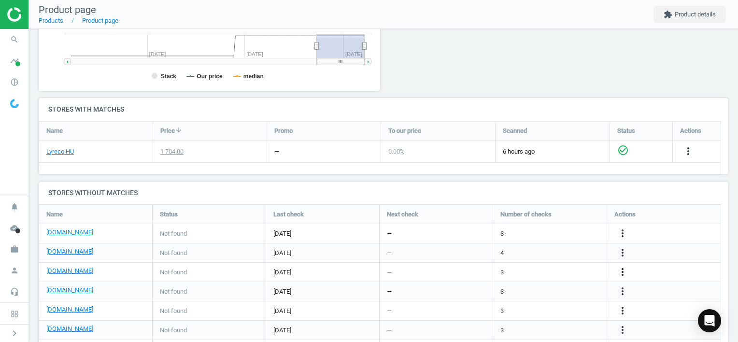
click at [625, 273] on icon "more_vert" at bounding box center [622, 272] width 12 height 12
click at [552, 272] on link "Edit URL/product option" at bounding box center [546, 271] width 132 height 15
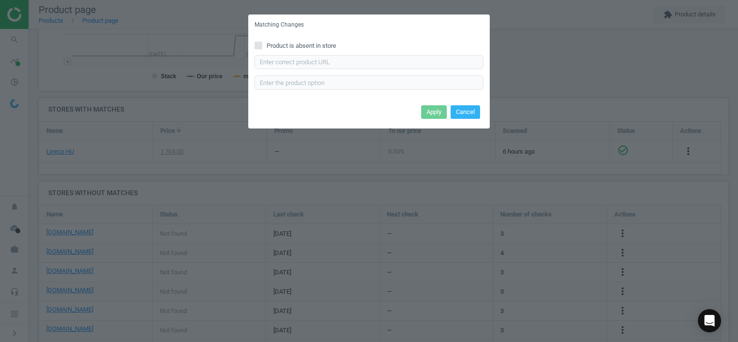
click at [328, 46] on span "Product is absent in store" at bounding box center [301, 46] width 73 height 9
click at [262, 46] on input "Product is absent in store" at bounding box center [258, 45] width 6 height 6
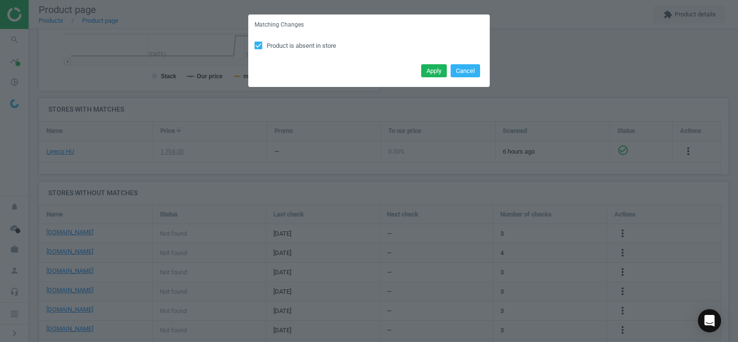
click at [259, 44] on input "Product is absent in store" at bounding box center [258, 45] width 6 height 6
checkbox input "false"
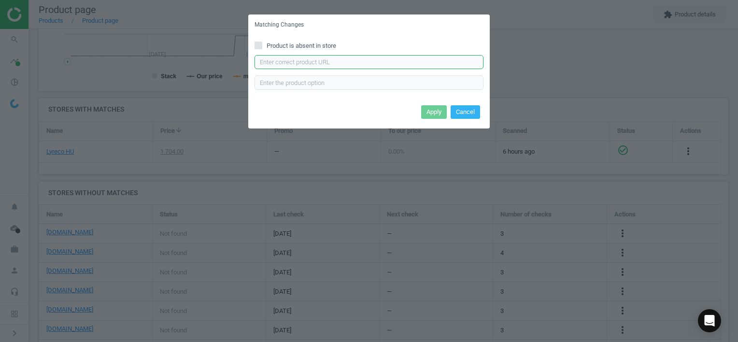
click at [296, 63] on input "text" at bounding box center [368, 62] width 229 height 14
paste input "[URL][DOMAIN_NAME]"
type input "[URL][DOMAIN_NAME]"
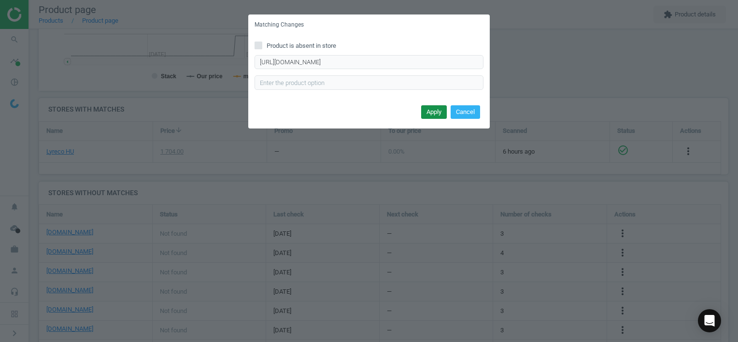
click at [428, 109] on button "Apply" at bounding box center [434, 112] width 26 height 14
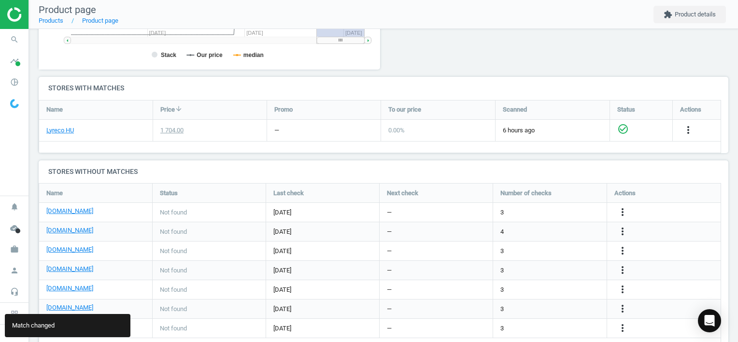
scroll to position [303, 0]
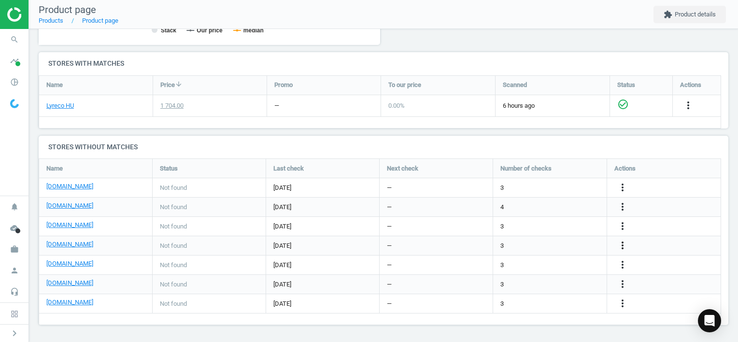
click at [624, 247] on icon "more_vert" at bounding box center [622, 245] width 12 height 12
click at [543, 243] on link "Edit URL/product option" at bounding box center [546, 245] width 132 height 15
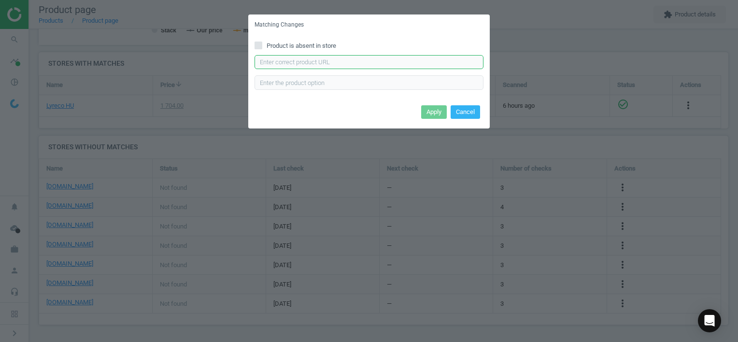
click at [332, 59] on input "text" at bounding box center [368, 62] width 229 height 14
paste input "[URL][DOMAIN_NAME][PERSON_NAME]"
type input "[URL][DOMAIN_NAME][PERSON_NAME]"
click at [439, 111] on button "Apply" at bounding box center [434, 112] width 26 height 14
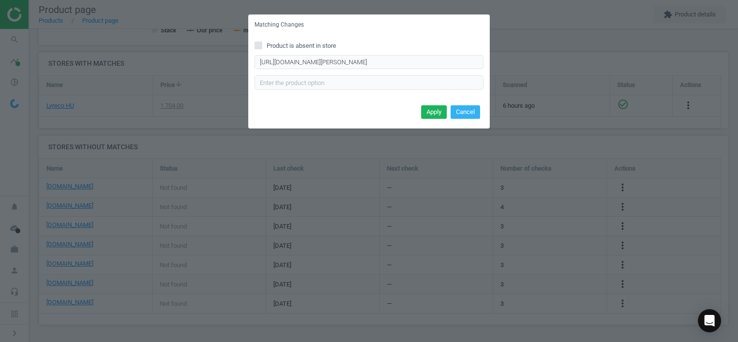
scroll to position [0, 0]
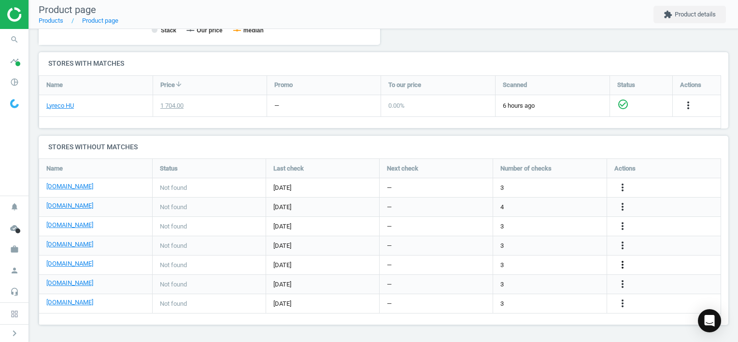
click at [624, 263] on icon "more_vert" at bounding box center [622, 265] width 12 height 12
click at [572, 263] on link "Edit URL/product option" at bounding box center [546, 264] width 132 height 15
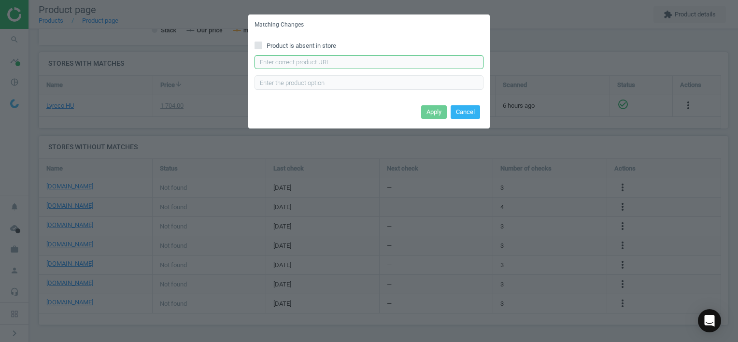
click at [398, 62] on input "text" at bounding box center [368, 62] width 229 height 14
paste input "[URL][DOMAIN_NAME][PERSON_NAME][PERSON_NAME]"
type input "[URL][DOMAIN_NAME][PERSON_NAME][PERSON_NAME]"
click at [439, 110] on button "Apply" at bounding box center [434, 112] width 26 height 14
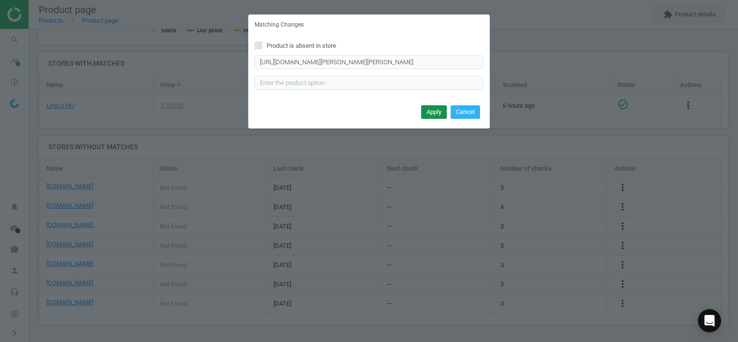
scroll to position [0, 0]
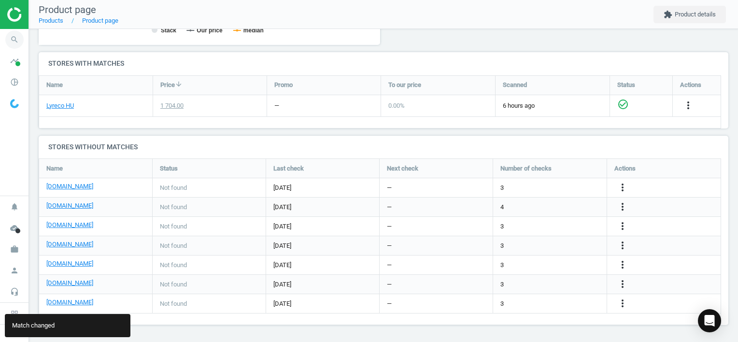
click at [13, 39] on icon "search" at bounding box center [14, 39] width 18 height 18
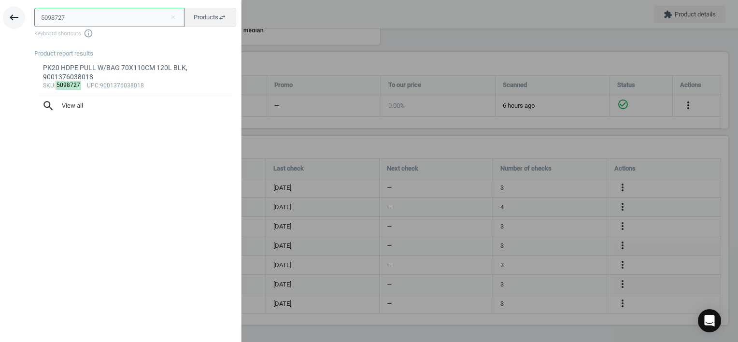
click at [14, 17] on div "keyboard_backspace 5098727 close Products swap_horiz Keyboard shortcuts info_ou…" at bounding box center [120, 172] width 241 height 342
paste input "15933"
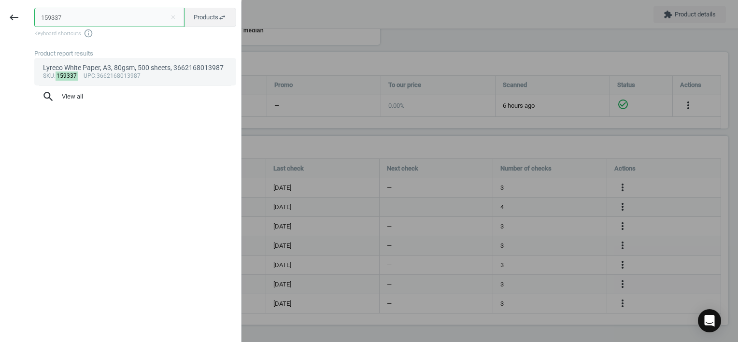
type input "159337"
click at [141, 73] on div "sku : 159337 upc :3662168013987" at bounding box center [135, 76] width 185 height 8
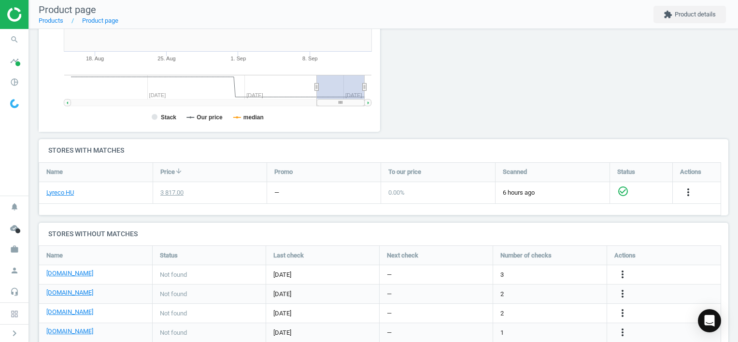
scroll to position [265, 0]
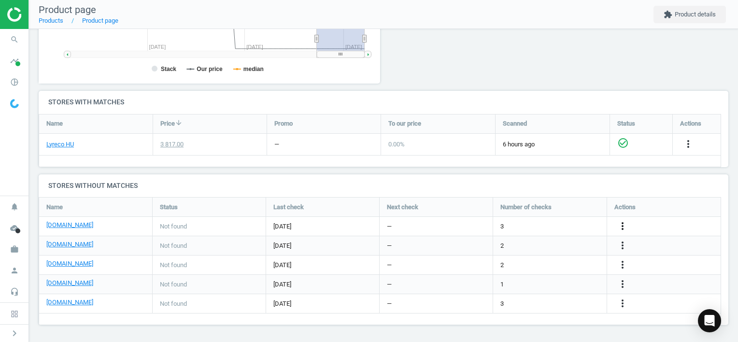
click at [622, 224] on icon "more_vert" at bounding box center [622, 226] width 12 height 12
click at [562, 228] on link "Edit URL/product option" at bounding box center [546, 226] width 132 height 15
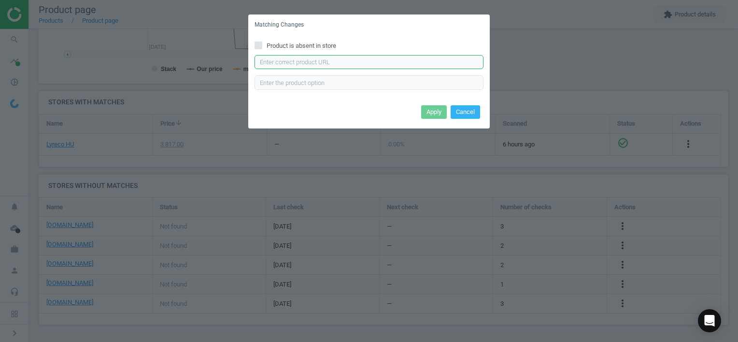
click at [335, 62] on input "text" at bounding box center [368, 62] width 229 height 14
paste input "[URL][DOMAIN_NAME]"
type input "[URL][DOMAIN_NAME]"
click at [431, 112] on button "Apply" at bounding box center [434, 112] width 26 height 14
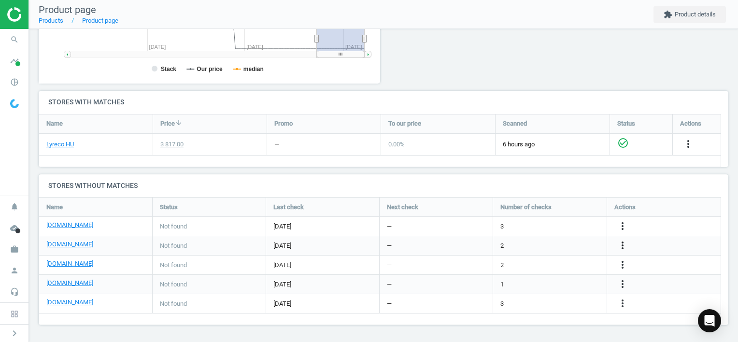
click at [618, 245] on icon "more_vert" at bounding box center [622, 245] width 12 height 12
click at [623, 245] on icon "more_vert" at bounding box center [622, 245] width 12 height 12
click at [622, 243] on icon "more_vert" at bounding box center [622, 245] width 12 height 12
click at [543, 245] on link "Edit URL/product option" at bounding box center [546, 245] width 132 height 15
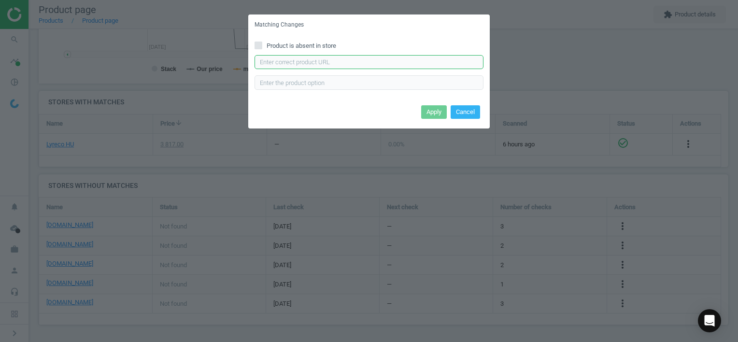
click at [366, 66] on input "text" at bounding box center [368, 62] width 229 height 14
paste input "[URL][DOMAIN_NAME]"
type input "[URL][DOMAIN_NAME]"
click at [427, 112] on button "Apply" at bounding box center [434, 112] width 26 height 14
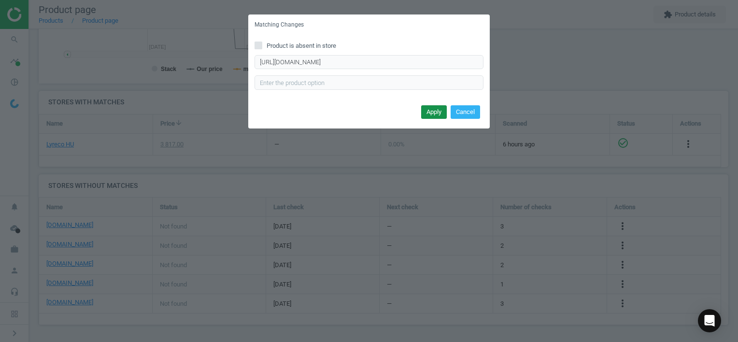
scroll to position [0, 0]
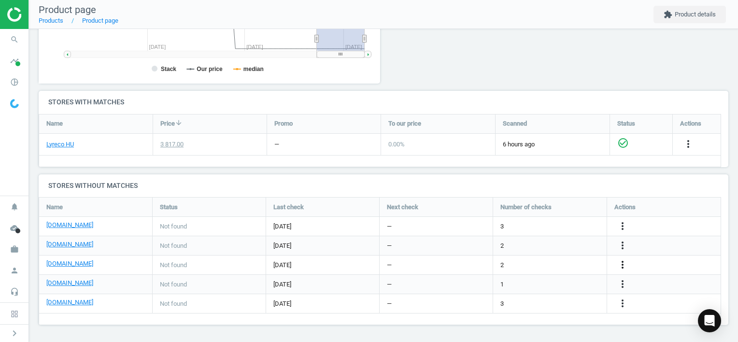
click at [622, 265] on icon "more_vert" at bounding box center [622, 265] width 12 height 12
click at [548, 265] on link "Edit URL/product option" at bounding box center [546, 264] width 132 height 15
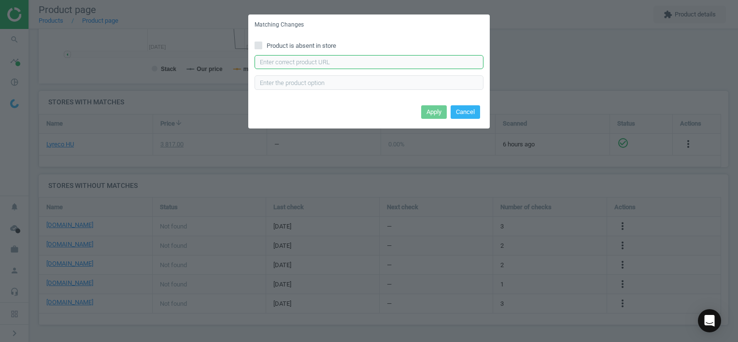
click at [376, 67] on input "text" at bounding box center [368, 62] width 229 height 14
paste input "[URL][DOMAIN_NAME]"
type input "[URL][DOMAIN_NAME]"
click at [438, 112] on button "Apply" at bounding box center [434, 112] width 26 height 14
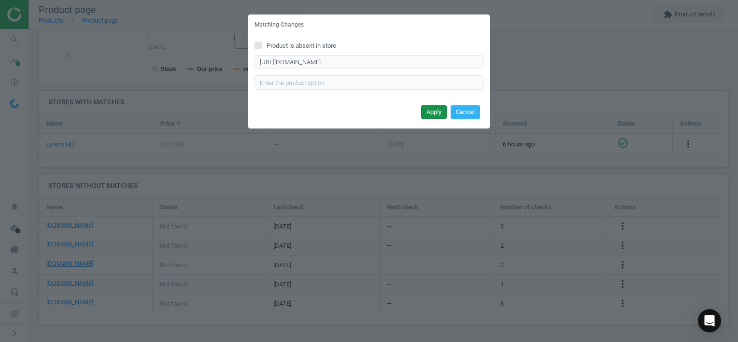
scroll to position [0, 0]
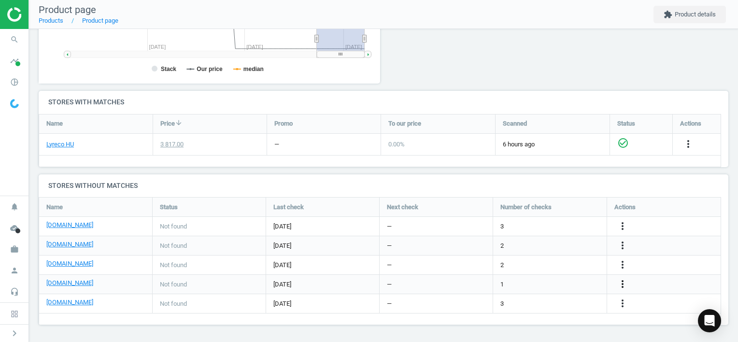
click at [624, 284] on icon "more_vert" at bounding box center [622, 284] width 12 height 12
click at [585, 284] on link "Edit URL/product option" at bounding box center [546, 284] width 132 height 15
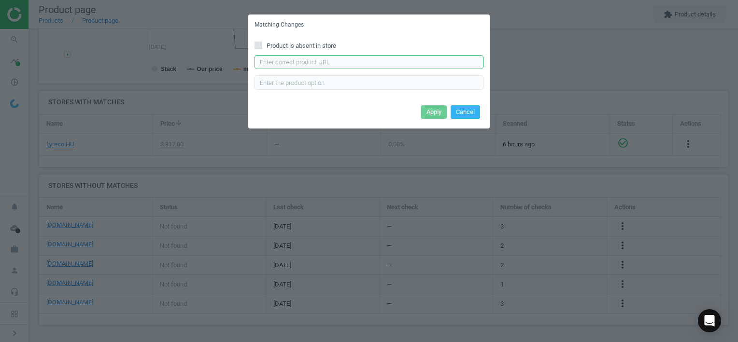
drag, startPoint x: 404, startPoint y: 62, endPoint x: 417, endPoint y: 70, distance: 14.9
click at [406, 63] on input "text" at bounding box center [368, 62] width 229 height 14
paste input "[URL][DOMAIN_NAME]"
type input "[URL][DOMAIN_NAME]"
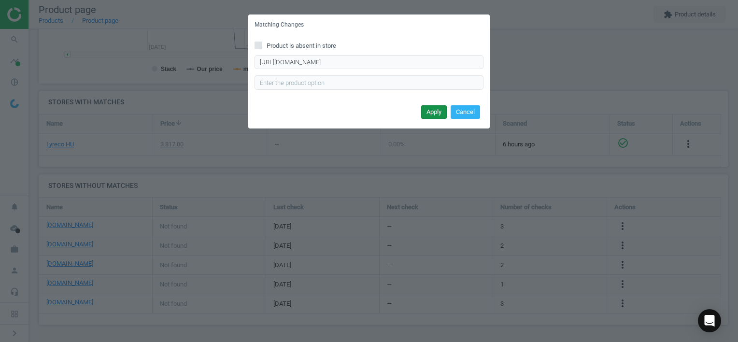
click at [437, 111] on button "Apply" at bounding box center [434, 112] width 26 height 14
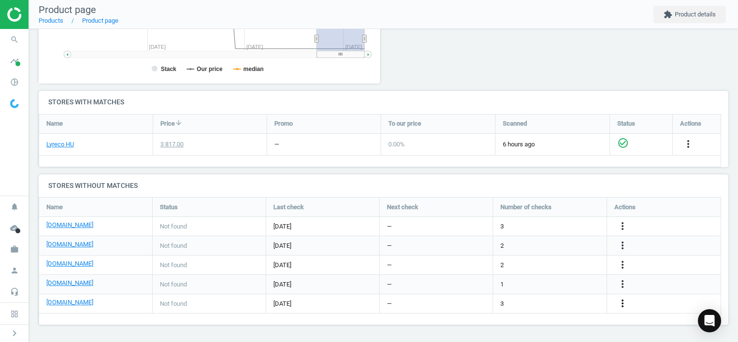
click at [620, 305] on icon "more_vert" at bounding box center [622, 303] width 12 height 12
click at [555, 302] on link "Edit URL/product option" at bounding box center [546, 303] width 132 height 15
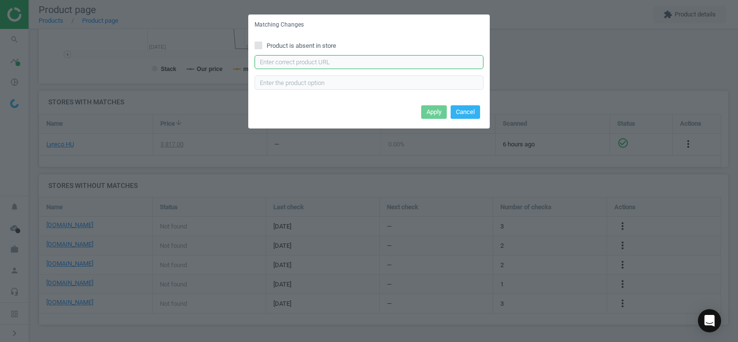
click at [309, 60] on input "text" at bounding box center [368, 62] width 229 height 14
paste input "[URL][DOMAIN_NAME]"
type input "[URL][DOMAIN_NAME]"
click at [436, 113] on button "Apply" at bounding box center [434, 112] width 26 height 14
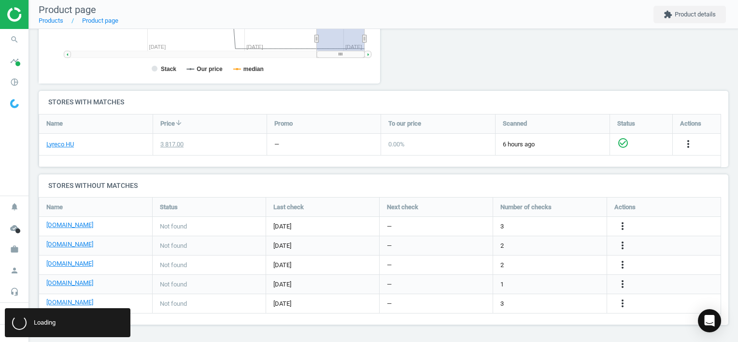
scroll to position [0, 0]
click at [14, 41] on icon "search" at bounding box center [14, 39] width 18 height 18
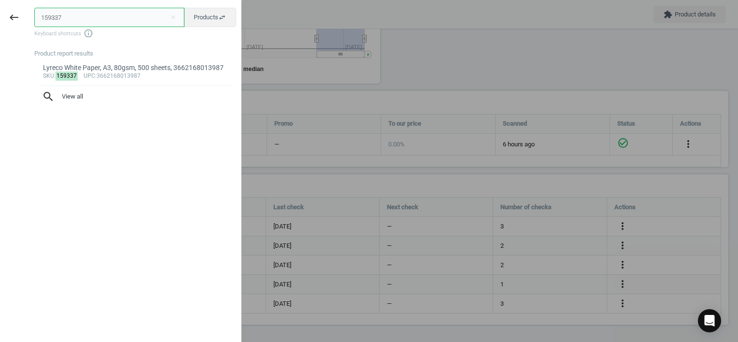
drag, startPoint x: 10, startPoint y: 14, endPoint x: -2, endPoint y: 14, distance: 11.6
click at [0, 14] on html "Group 2 Created with Sketch. ic/cloud_download/grey600 Created with Sketch. gra…" at bounding box center [369, 171] width 738 height 342
paste input "22898"
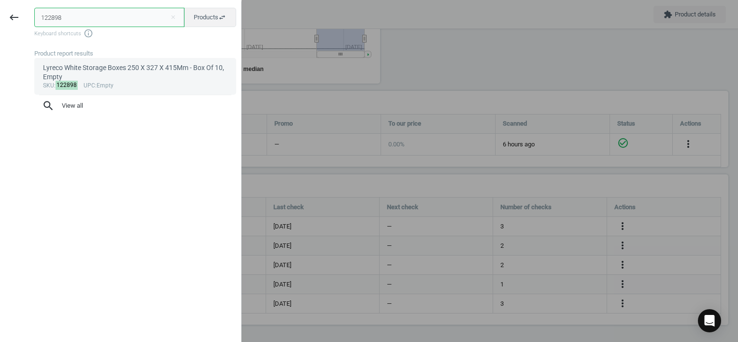
type input "122898"
click at [127, 77] on div "Lyreco White Storage Boxes 250 X 327 X 415Mm - Box Of 10, Empty" at bounding box center [135, 72] width 185 height 19
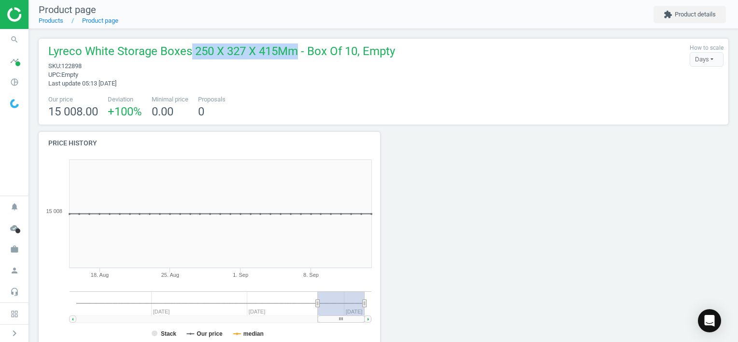
drag, startPoint x: 191, startPoint y: 51, endPoint x: 294, endPoint y: 53, distance: 103.3
click at [294, 53] on span "Lyreco White Storage Boxes 250 X 327 X 415Mm - Box Of 10, Empty" at bounding box center [221, 52] width 347 height 18
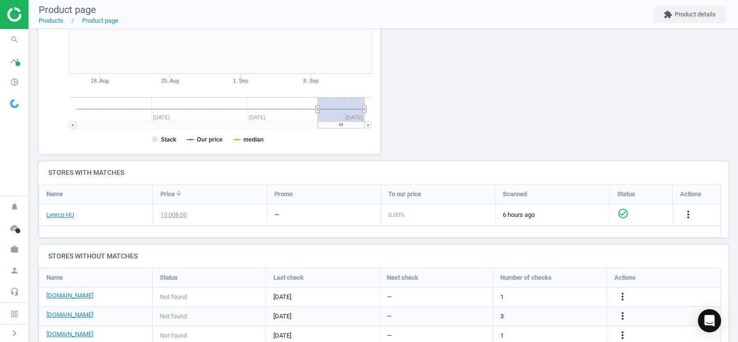
scroll to position [225, 0]
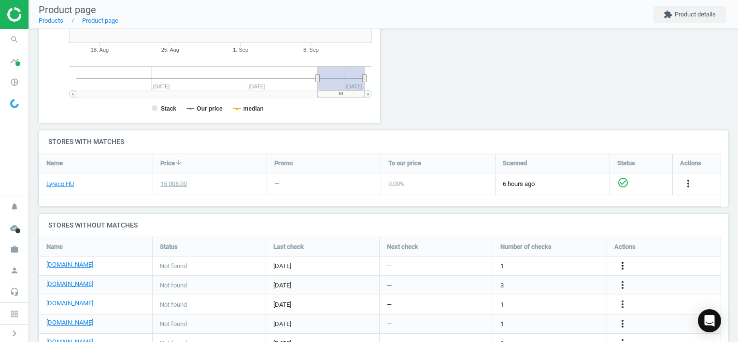
click at [622, 266] on icon "more_vert" at bounding box center [622, 266] width 12 height 12
click at [544, 265] on link "Edit URL/product option" at bounding box center [546, 265] width 132 height 15
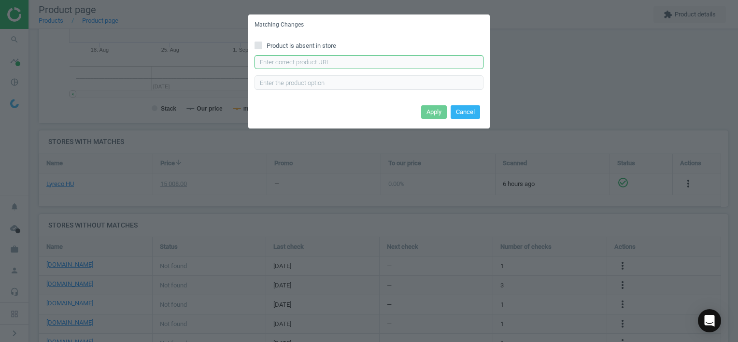
click at [338, 57] on input "text" at bounding box center [368, 62] width 229 height 14
paste input "[URL][DOMAIN_NAME][PERSON_NAME]"
type input "[URL][DOMAIN_NAME][PERSON_NAME]"
click at [430, 110] on button "Apply" at bounding box center [434, 112] width 26 height 14
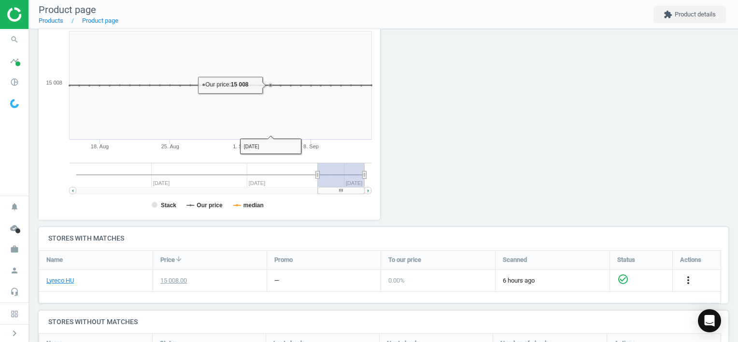
scroll to position [257, 0]
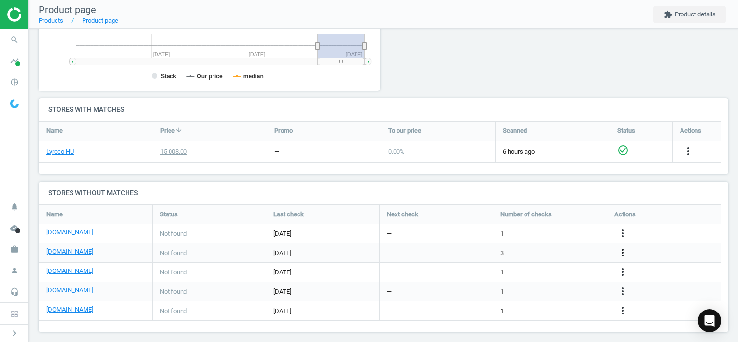
click at [622, 251] on icon "more_vert" at bounding box center [622, 253] width 12 height 12
click at [553, 249] on link "Edit URL/product option" at bounding box center [546, 252] width 132 height 15
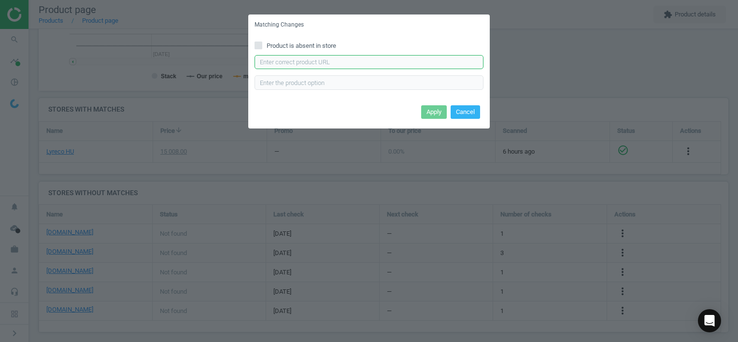
drag, startPoint x: 314, startPoint y: 61, endPoint x: 321, endPoint y: 62, distance: 6.3
click at [314, 61] on input "text" at bounding box center [368, 62] width 229 height 14
paste input "[URL][DOMAIN_NAME]"
type input "[URL][DOMAIN_NAME]"
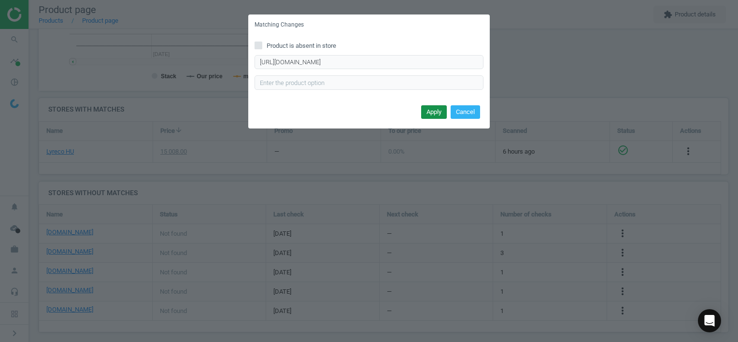
click at [426, 110] on button "Apply" at bounding box center [434, 112] width 26 height 14
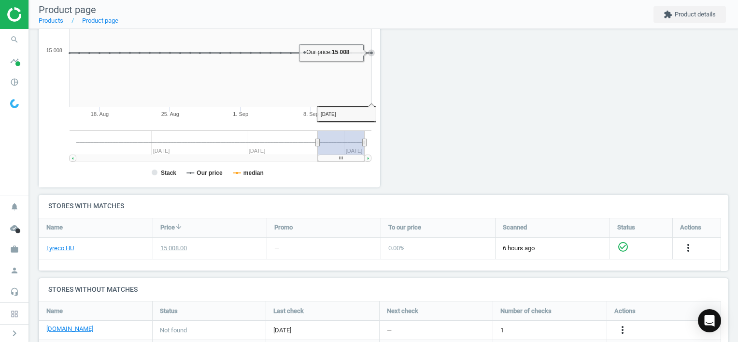
scroll to position [265, 0]
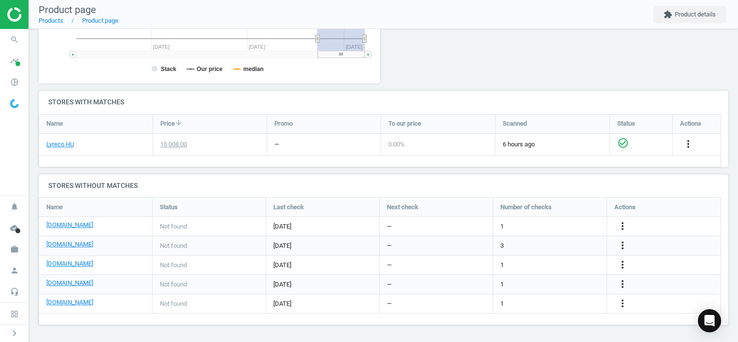
click at [624, 243] on icon "more_vert" at bounding box center [622, 245] width 12 height 12
click at [554, 233] on link "Edit URL/product option" at bounding box center [546, 230] width 132 height 15
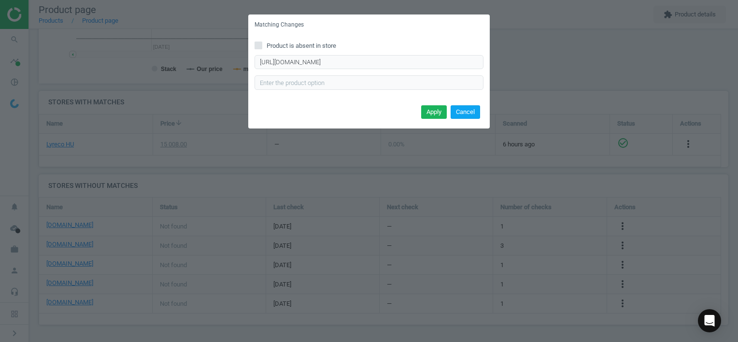
click at [471, 114] on button "Cancel" at bounding box center [464, 112] width 29 height 14
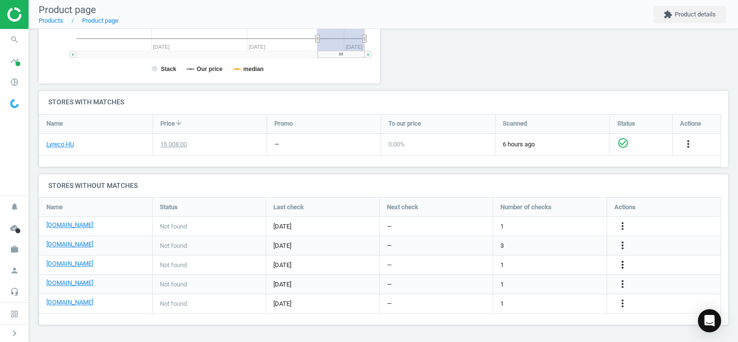
click at [622, 261] on icon "more_vert" at bounding box center [622, 265] width 12 height 12
click at [542, 262] on link "Edit URL/product option" at bounding box center [546, 264] width 132 height 15
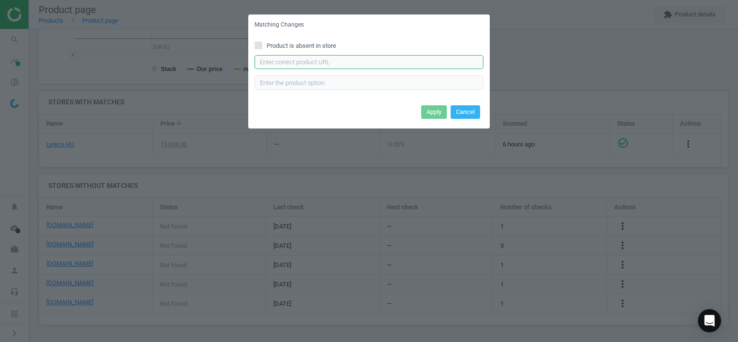
click at [384, 62] on input "text" at bounding box center [368, 62] width 229 height 14
paste input "[URL][DOMAIN_NAME][PERSON_NAME]"
type input "[URL][DOMAIN_NAME][PERSON_NAME]"
click at [432, 113] on button "Apply" at bounding box center [434, 112] width 26 height 14
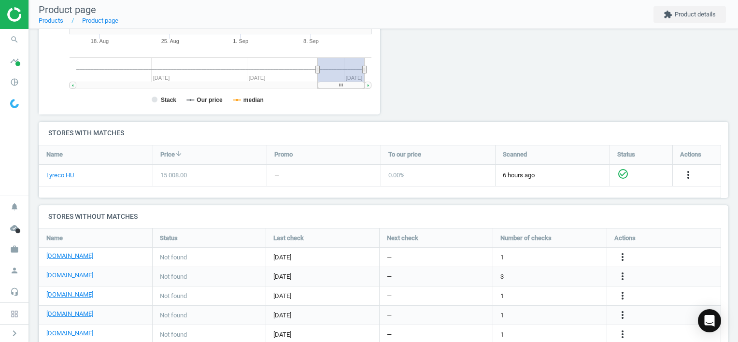
scroll to position [265, 0]
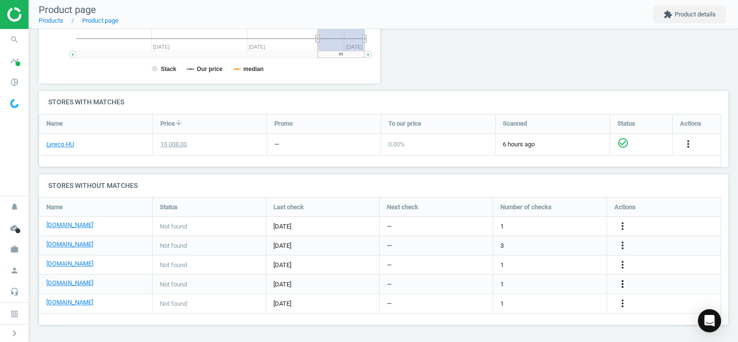
click at [626, 284] on icon "more_vert" at bounding box center [622, 284] width 12 height 12
click at [541, 282] on link "Edit URL/product option" at bounding box center [546, 284] width 132 height 15
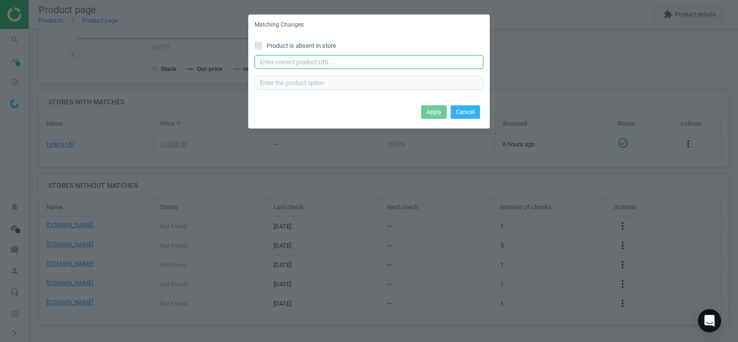
click at [358, 62] on input "text" at bounding box center [368, 62] width 229 height 14
paste input "[URL][DOMAIN_NAME][PERSON_NAME]"
type input "[URL][DOMAIN_NAME][PERSON_NAME]"
click at [435, 112] on button "Apply" at bounding box center [434, 112] width 26 height 14
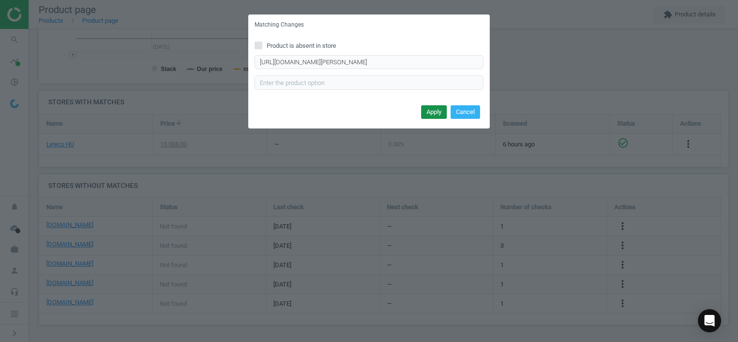
scroll to position [0, 0]
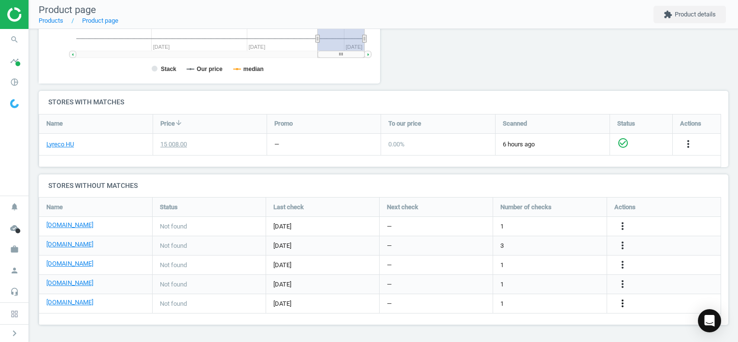
click at [622, 301] on icon "more_vert" at bounding box center [622, 303] width 12 height 12
click at [544, 302] on link "Edit URL/product option" at bounding box center [546, 303] width 132 height 15
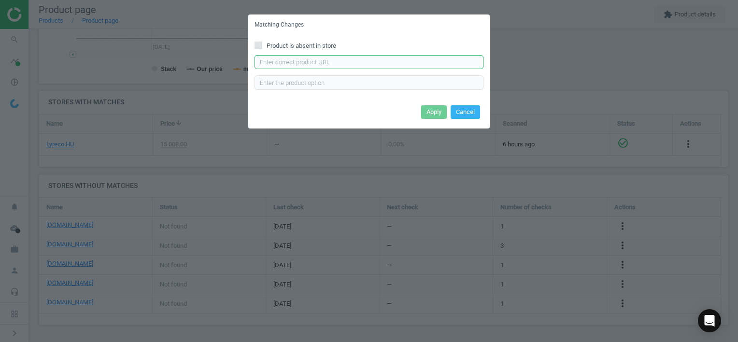
click at [303, 56] on input "text" at bounding box center [368, 62] width 229 height 14
paste input "[URL][DOMAIN_NAME]"
type input "[URL][DOMAIN_NAME]"
click at [435, 108] on button "Apply" at bounding box center [434, 112] width 26 height 14
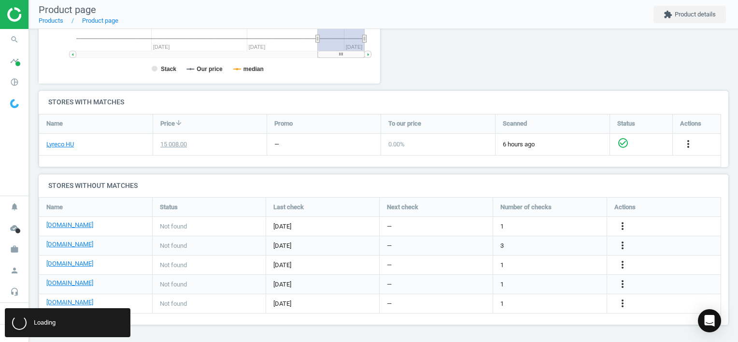
scroll to position [0, 0]
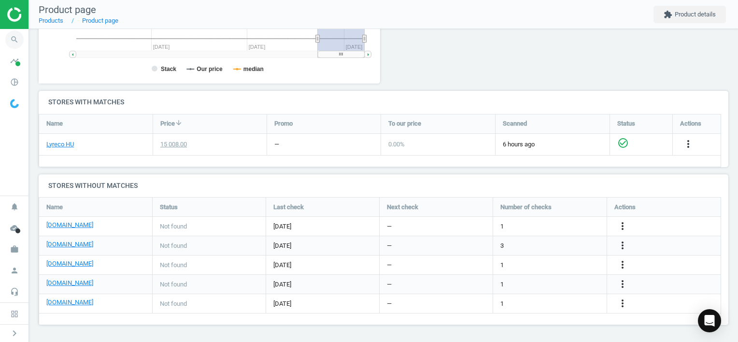
click at [13, 37] on icon "search" at bounding box center [14, 39] width 18 height 18
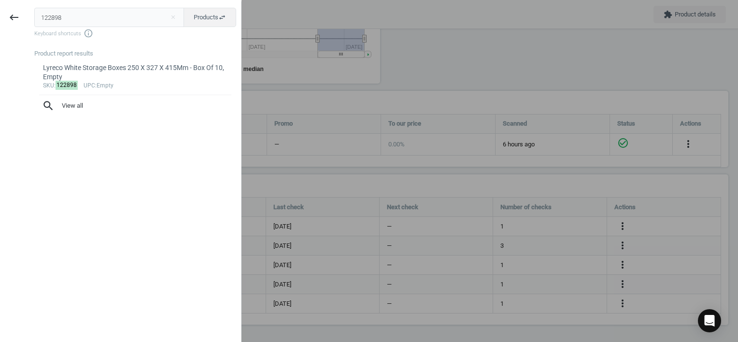
drag, startPoint x: 16, startPoint y: 14, endPoint x: 0, endPoint y: 14, distance: 16.4
click at [0, 14] on html "Group 2 Created with Sketch. ic/cloud_download/grey600 Created with Sketch. gra…" at bounding box center [369, 171] width 738 height 342
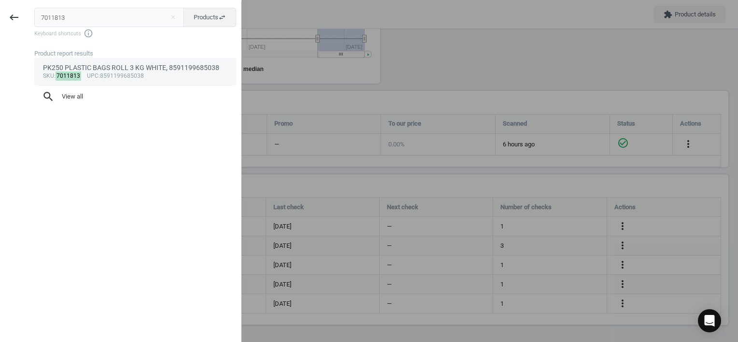
type input "7011813"
click at [130, 70] on div "PK250 PLASTIC BAGS ROLL 3 KG WHITE, 8591199685038" at bounding box center [135, 67] width 185 height 9
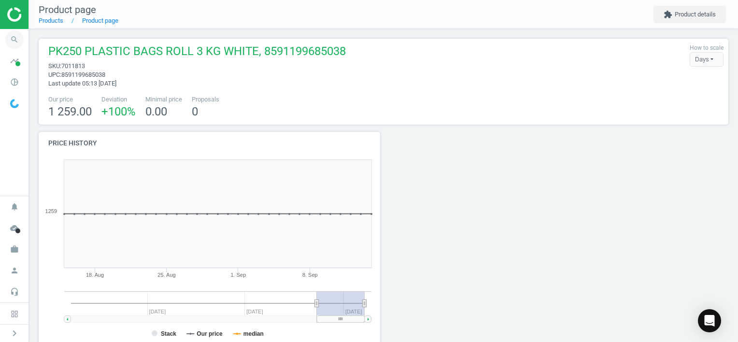
click at [12, 40] on icon "search" at bounding box center [14, 39] width 18 height 18
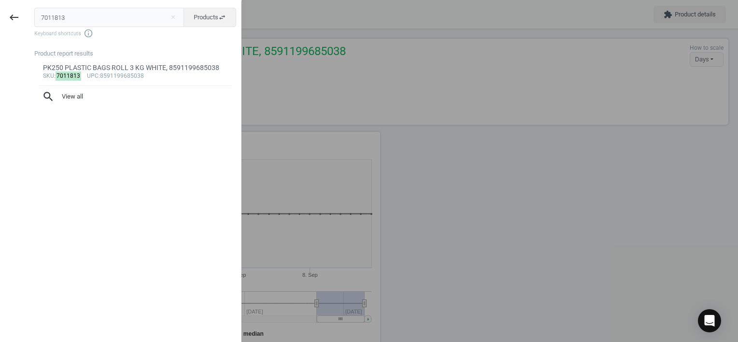
drag, startPoint x: 12, startPoint y: 40, endPoint x: 42, endPoint y: 16, distance: 37.8
click at [3, 16] on div "keyboard_backspace 7011813 close Products swap_horiz Keyboard shortcuts info_ou…" at bounding box center [120, 172] width 241 height 342
type input "8263819"
click at [108, 70] on div "PK200 TURM COFFEE CREAM 10G, 8594001242061" at bounding box center [135, 67] width 185 height 9
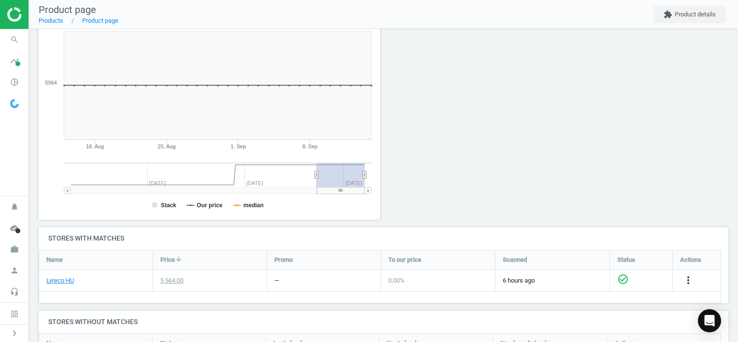
scroll to position [284, 0]
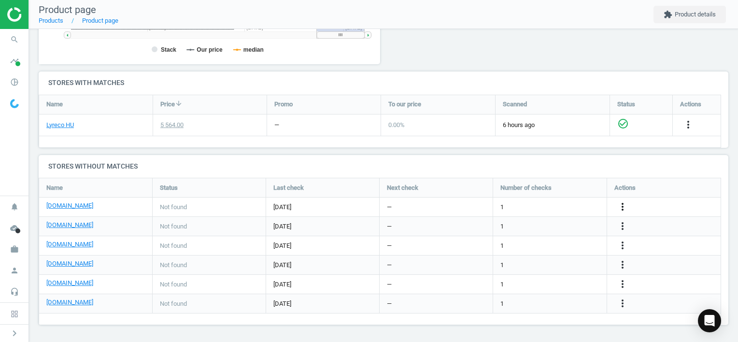
click at [624, 206] on icon "more_vert" at bounding box center [622, 207] width 12 height 12
click at [519, 207] on link "Edit URL/product option" at bounding box center [546, 206] width 132 height 15
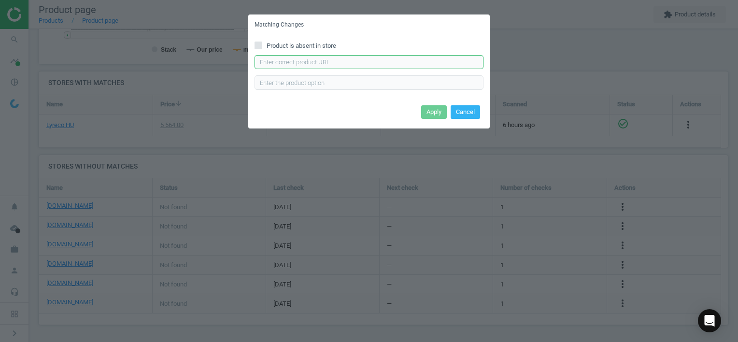
click at [283, 64] on input "text" at bounding box center [368, 62] width 229 height 14
paste input "[URL][DOMAIN_NAME]"
type input "[URL][DOMAIN_NAME]"
click at [427, 115] on button "Apply" at bounding box center [434, 112] width 26 height 14
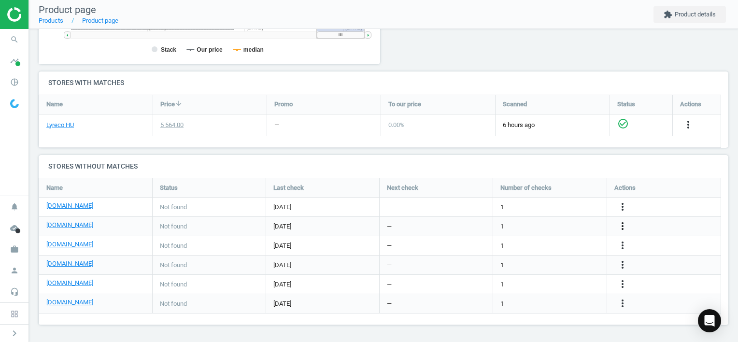
click at [622, 225] on icon "more_vert" at bounding box center [622, 226] width 12 height 12
click at [515, 226] on link "Edit URL/product option" at bounding box center [546, 226] width 132 height 15
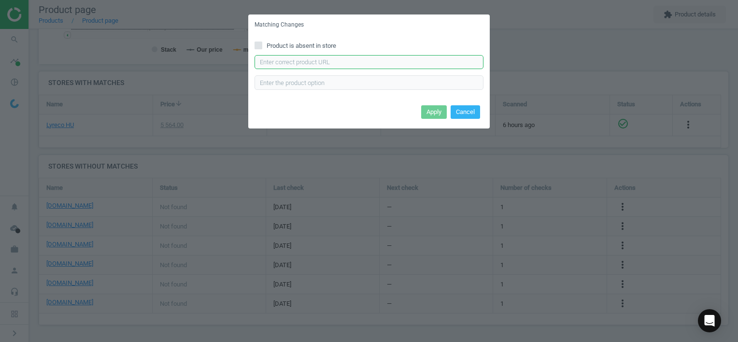
drag, startPoint x: 308, startPoint y: 60, endPoint x: 346, endPoint y: 71, distance: 39.9
click at [307, 60] on input "text" at bounding box center [368, 62] width 229 height 14
paste input "[URL][DOMAIN_NAME]"
type input "[URL][DOMAIN_NAME]"
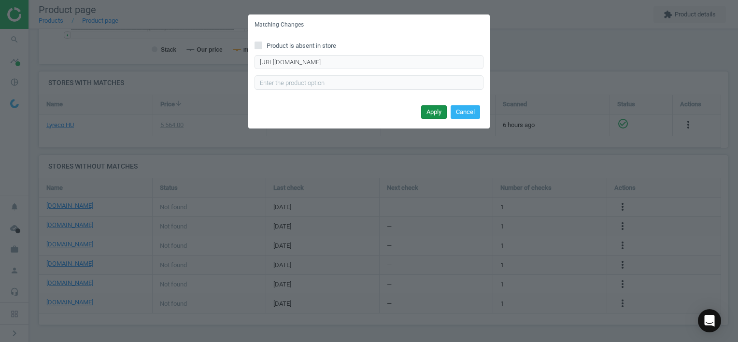
click at [432, 114] on button "Apply" at bounding box center [434, 112] width 26 height 14
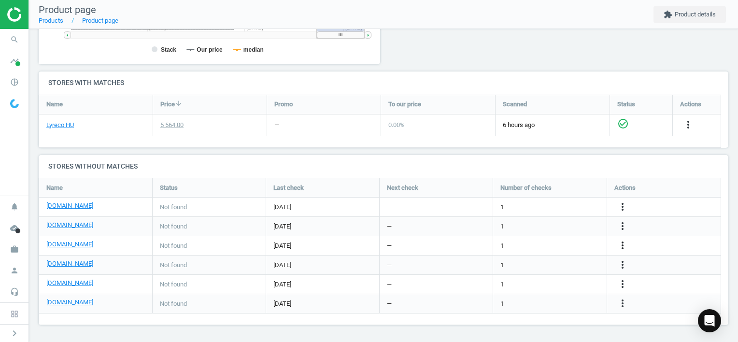
click at [622, 245] on icon "more_vert" at bounding box center [622, 245] width 12 height 12
click at [546, 245] on link "Edit URL/product option" at bounding box center [546, 245] width 132 height 15
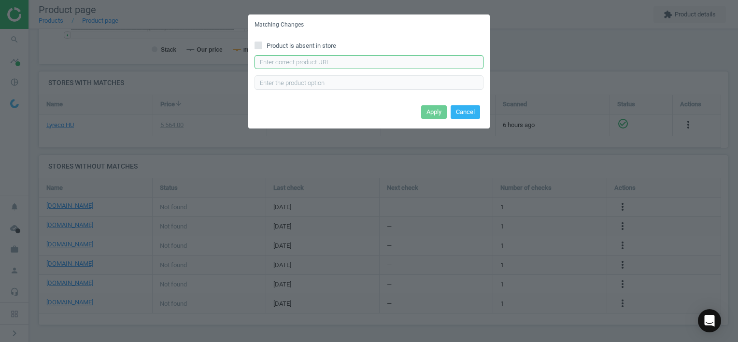
click at [302, 56] on input "text" at bounding box center [368, 62] width 229 height 14
paste input "[URL][DOMAIN_NAME]"
type input "[URL][DOMAIN_NAME]"
click at [436, 110] on button "Apply" at bounding box center [434, 112] width 26 height 14
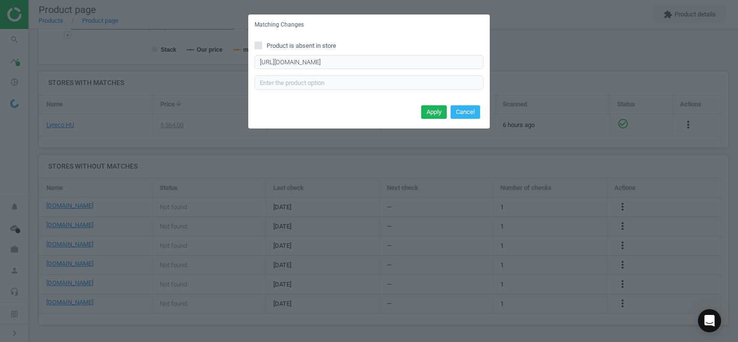
scroll to position [0, 0]
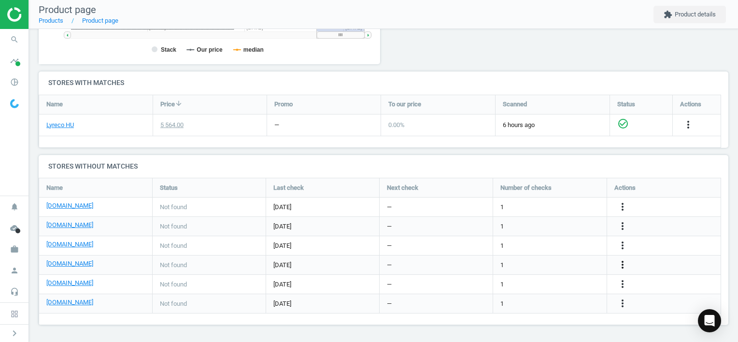
click at [624, 264] on icon "more_vert" at bounding box center [622, 265] width 12 height 12
click at [538, 266] on link "Edit URL/product option" at bounding box center [546, 264] width 132 height 15
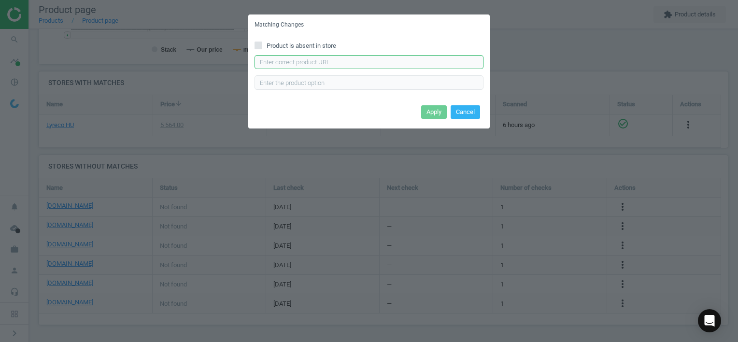
click at [289, 64] on input "text" at bounding box center [368, 62] width 229 height 14
paste input "[URL][DOMAIN_NAME]"
type input "[URL][DOMAIN_NAME]"
click at [429, 108] on button "Apply" at bounding box center [434, 112] width 26 height 14
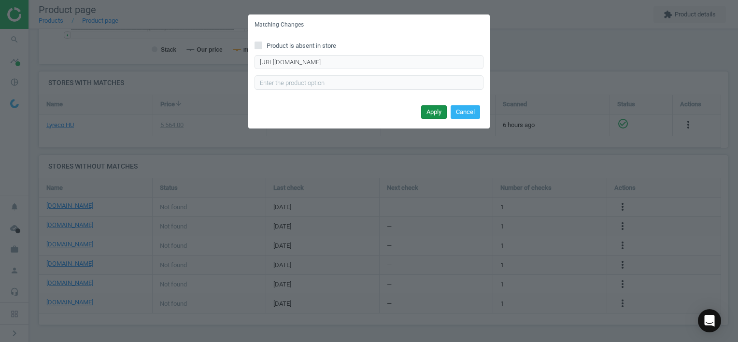
scroll to position [0, 0]
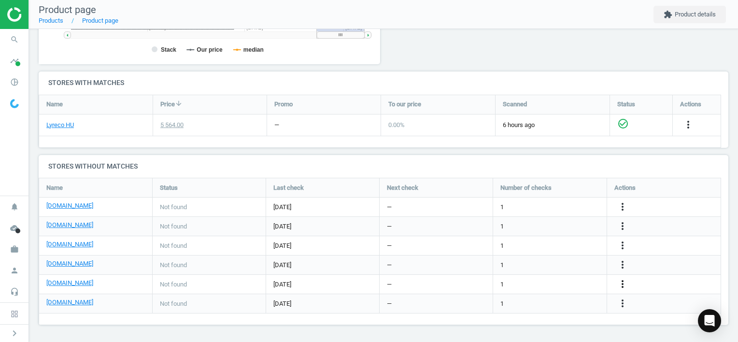
click at [623, 283] on icon "more_vert" at bounding box center [622, 284] width 12 height 12
click at [571, 280] on link "Edit URL/product option" at bounding box center [546, 284] width 132 height 15
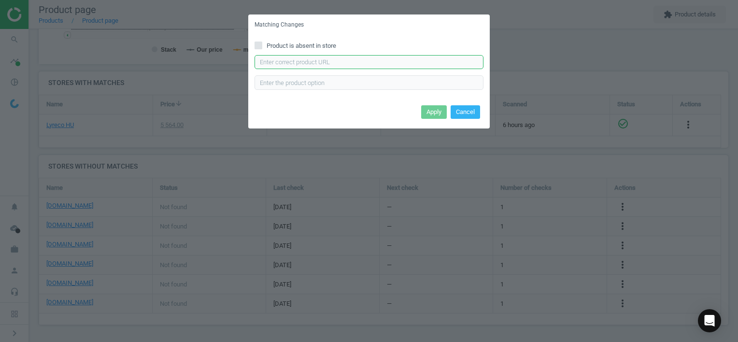
click at [297, 59] on input "text" at bounding box center [368, 62] width 229 height 14
paste input "[URL][DOMAIN_NAME]"
type input "[URL][DOMAIN_NAME]"
click at [435, 109] on button "Apply" at bounding box center [434, 112] width 26 height 14
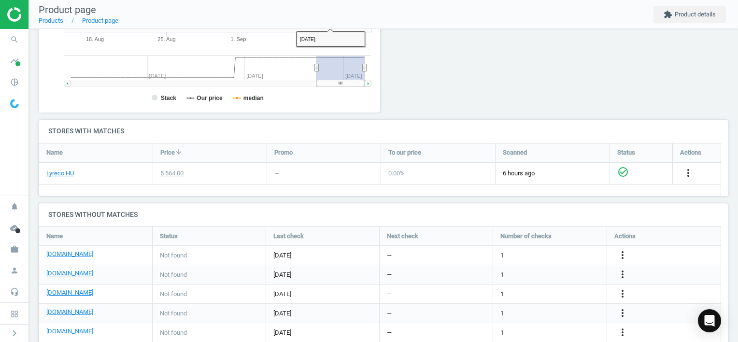
scroll to position [284, 0]
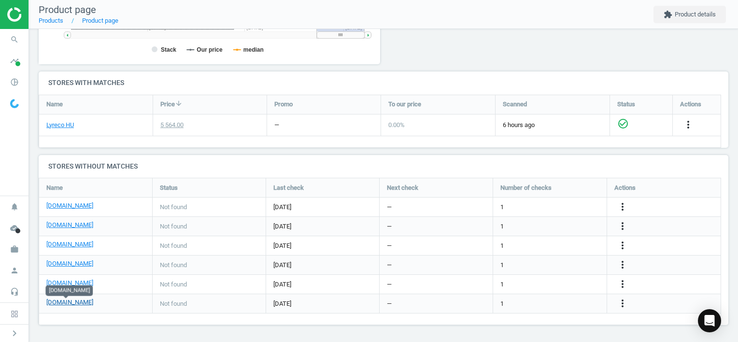
click at [70, 303] on link "[DOMAIN_NAME]" at bounding box center [69, 302] width 47 height 9
click at [9, 38] on icon "search" at bounding box center [14, 39] width 18 height 18
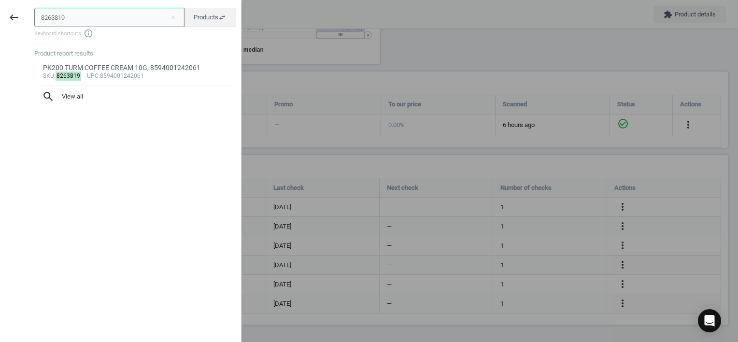
drag, startPoint x: -2, startPoint y: 8, endPoint x: 3, endPoint y: 0, distance: 9.4
click at [0, 0] on html "Group 2 Created with Sketch. ic/cloud_download/grey600 Created with Sketch. gra…" at bounding box center [369, 171] width 738 height 342
paste input "563844"
type input "5638449"
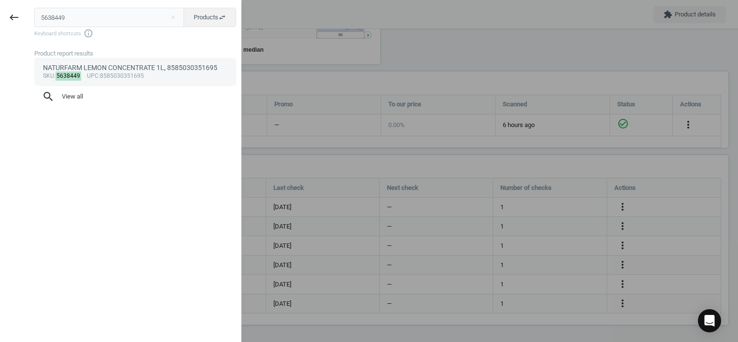
click at [104, 66] on div "NATURFARM LEMON CONCENTRATE 1L, 8585030351695" at bounding box center [135, 67] width 185 height 9
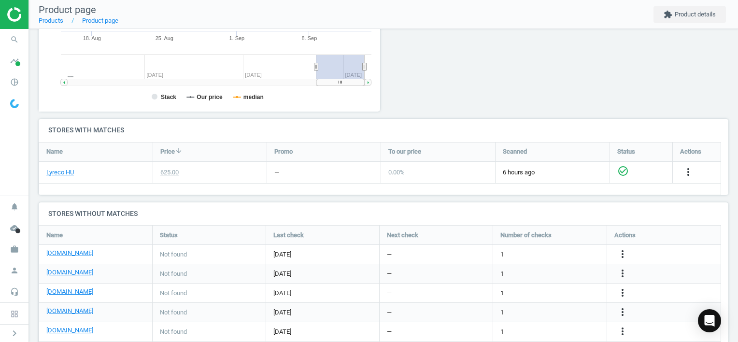
scroll to position [208, 352]
click at [622, 251] on icon "more_vert" at bounding box center [622, 254] width 12 height 12
click at [542, 251] on link "Edit URL/product option" at bounding box center [546, 253] width 132 height 15
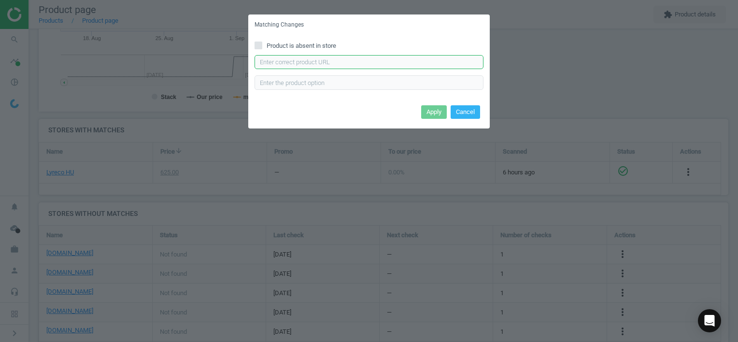
drag, startPoint x: 355, startPoint y: 65, endPoint x: 361, endPoint y: 68, distance: 6.3
click at [355, 66] on input "text" at bounding box center [368, 62] width 229 height 14
paste input "[URL][DOMAIN_NAME]"
type input "[URL][DOMAIN_NAME]"
click at [429, 108] on button "Apply" at bounding box center [434, 112] width 26 height 14
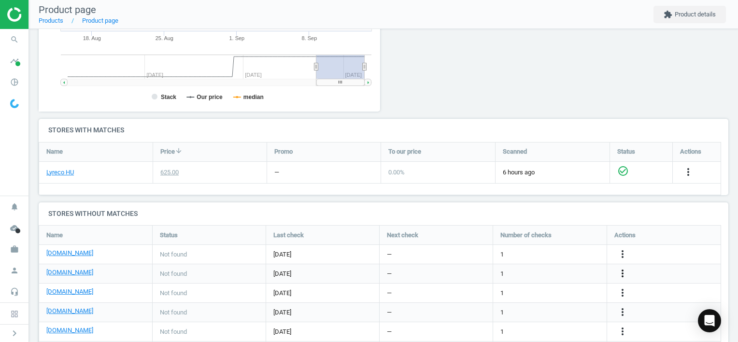
click at [622, 270] on icon "more_vert" at bounding box center [622, 273] width 12 height 12
click at [555, 269] on link "Edit URL/product option" at bounding box center [546, 272] width 132 height 15
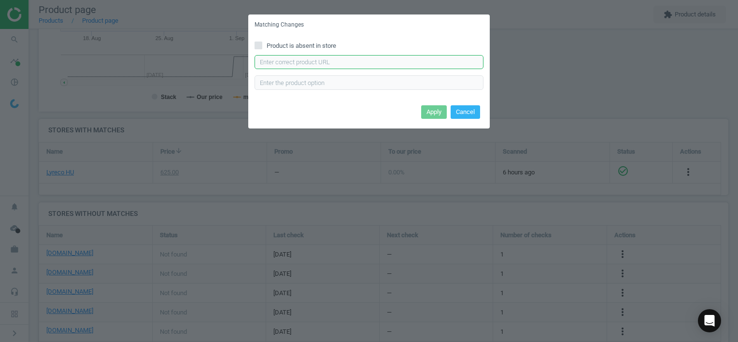
drag, startPoint x: 321, startPoint y: 61, endPoint x: 325, endPoint y: 62, distance: 4.9
click at [321, 61] on input "text" at bounding box center [368, 62] width 229 height 14
paste input "[URL][DOMAIN_NAME]"
type input "[URL][DOMAIN_NAME]"
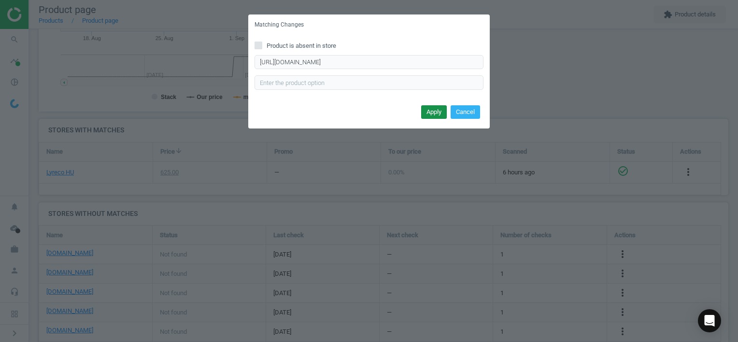
click at [441, 113] on button "Apply" at bounding box center [434, 112] width 26 height 14
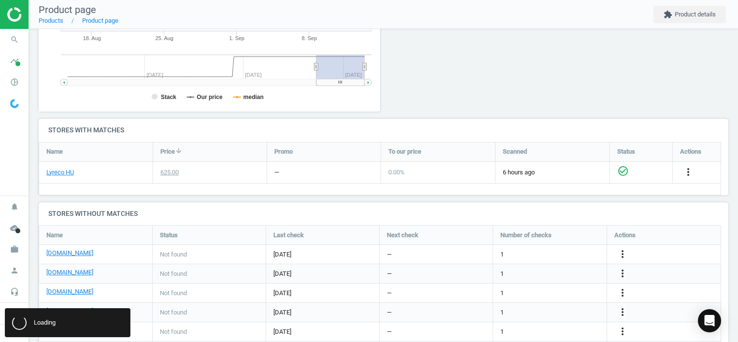
scroll to position [0, 0]
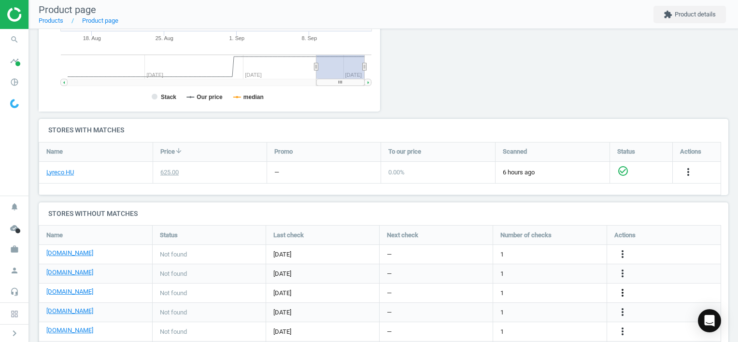
click at [622, 292] on icon "more_vert" at bounding box center [622, 293] width 12 height 12
click at [558, 291] on link "Edit URL/product option" at bounding box center [546, 292] width 132 height 15
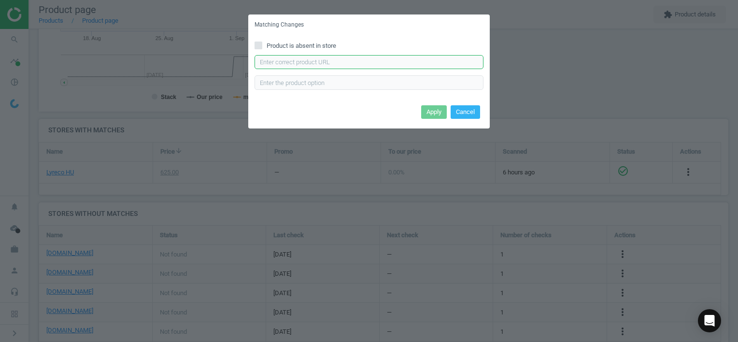
click at [335, 59] on input "text" at bounding box center [368, 62] width 229 height 14
paste input "[URL][DOMAIN_NAME]"
type input "[URL][DOMAIN_NAME]"
click at [432, 111] on button "Apply" at bounding box center [434, 112] width 26 height 14
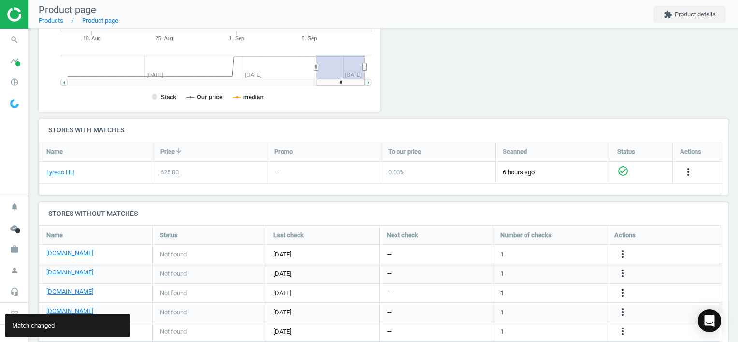
scroll to position [284, 0]
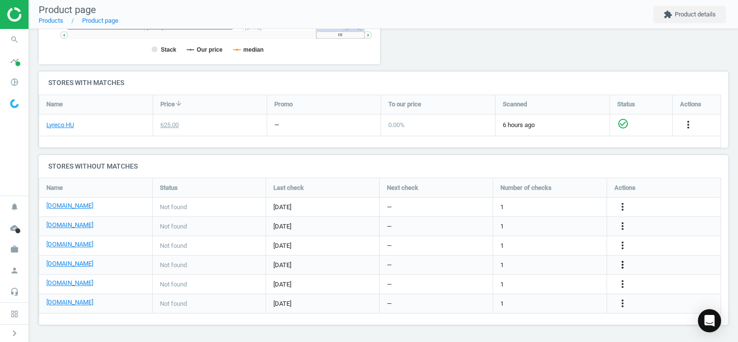
click at [624, 265] on icon "more_vert" at bounding box center [622, 265] width 12 height 12
click at [536, 262] on link "Edit URL/product option" at bounding box center [546, 264] width 132 height 15
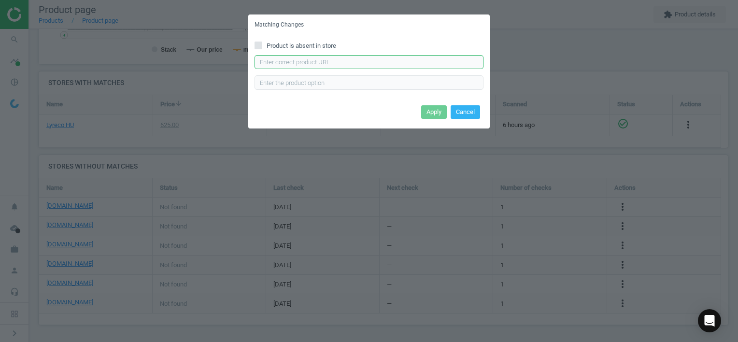
click at [370, 62] on input "text" at bounding box center [368, 62] width 229 height 14
paste input "[URL][DOMAIN_NAME]"
type input "[URL][DOMAIN_NAME]"
click at [439, 112] on button "Apply" at bounding box center [434, 112] width 26 height 14
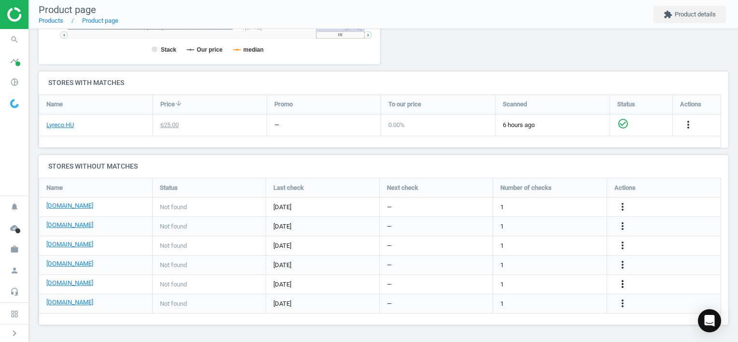
click at [621, 284] on icon "more_vert" at bounding box center [622, 284] width 12 height 12
click at [552, 282] on link "Edit URL/product option" at bounding box center [546, 284] width 132 height 15
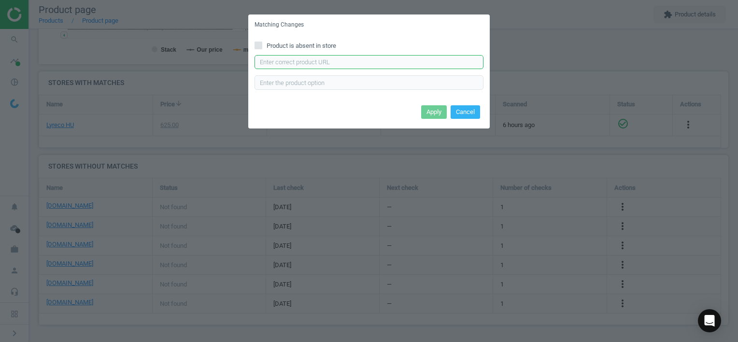
click at [387, 61] on input "text" at bounding box center [368, 62] width 229 height 14
paste input "[URL][DOMAIN_NAME]"
type input "[URL][DOMAIN_NAME]"
click at [431, 112] on button "Apply" at bounding box center [434, 112] width 26 height 14
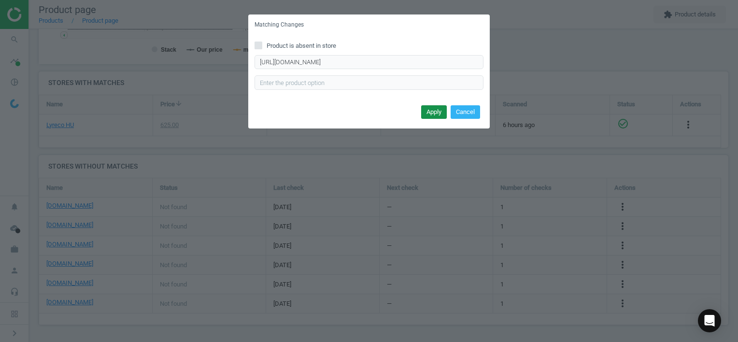
scroll to position [0, 0]
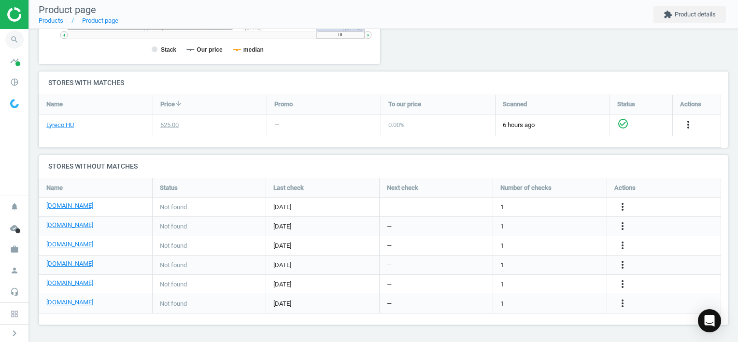
click at [14, 41] on icon "search" at bounding box center [14, 39] width 18 height 18
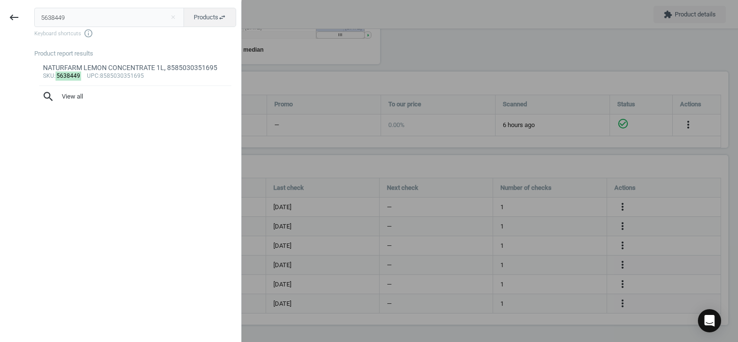
click at [0, 12] on html "Group 2 Created with Sketch. ic/cloud_download/grey600 Created with Sketch. gra…" at bounding box center [369, 171] width 738 height 342
type input "4568851"
click at [153, 72] on div "Tesa General Purpose Double Sided Tape 25Mm X 50M, Empty" at bounding box center [135, 67] width 185 height 9
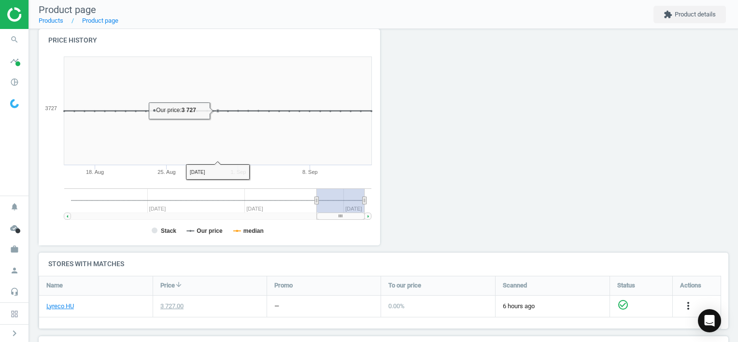
scroll to position [193, 0]
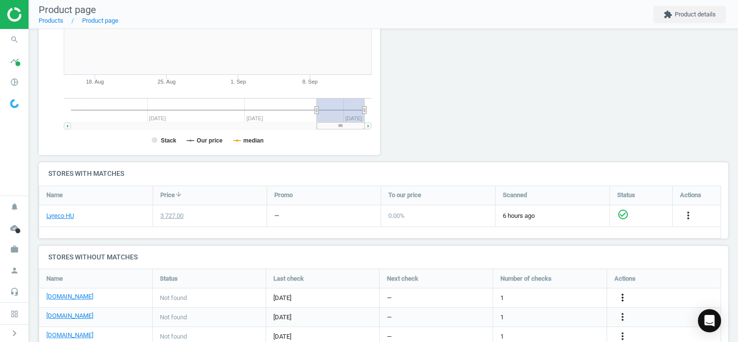
click at [622, 296] on icon "more_vert" at bounding box center [622, 298] width 12 height 12
click at [552, 295] on link "Edit URL/product option" at bounding box center [546, 297] width 132 height 15
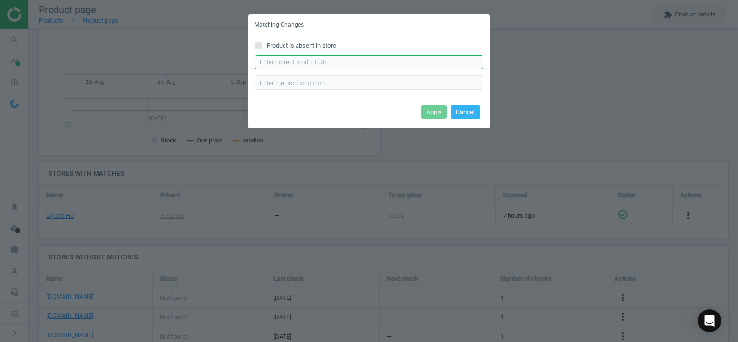
click at [366, 63] on input "text" at bounding box center [368, 62] width 229 height 14
paste input "[URL][DOMAIN_NAME][PERSON_NAME]"
type input "[URL][DOMAIN_NAME][PERSON_NAME]"
click at [431, 110] on button "Apply" at bounding box center [434, 112] width 26 height 14
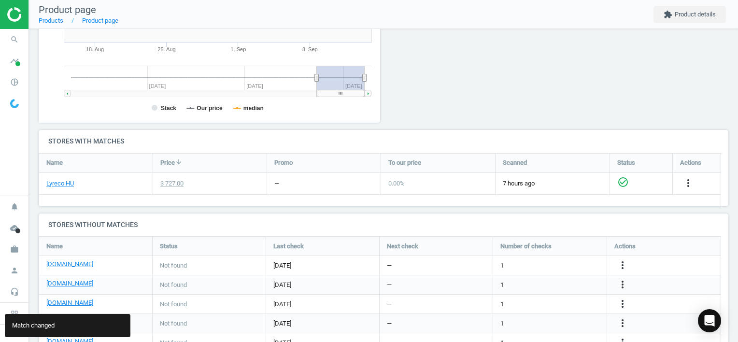
scroll to position [257, 0]
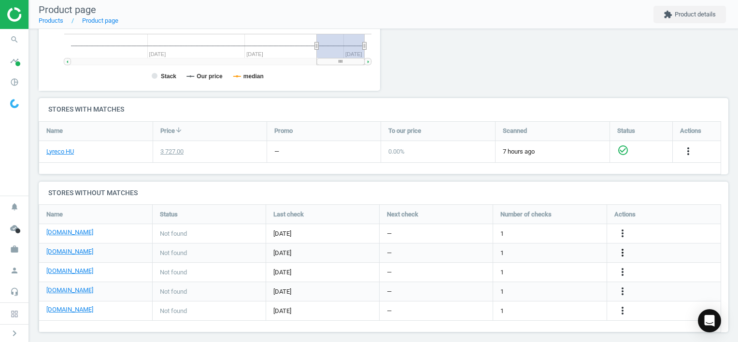
click at [622, 250] on icon "more_vert" at bounding box center [622, 253] width 12 height 12
click at [546, 252] on link "Edit URL/product option" at bounding box center [546, 252] width 132 height 15
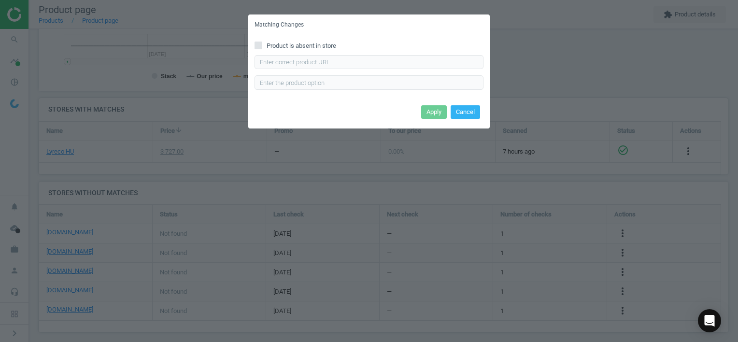
click at [255, 46] on input "Product is absent in store" at bounding box center [258, 45] width 6 height 6
checkbox input "true"
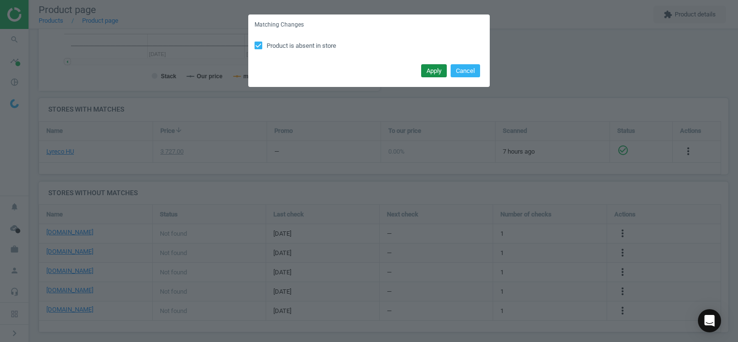
click at [429, 68] on button "Apply" at bounding box center [434, 71] width 26 height 14
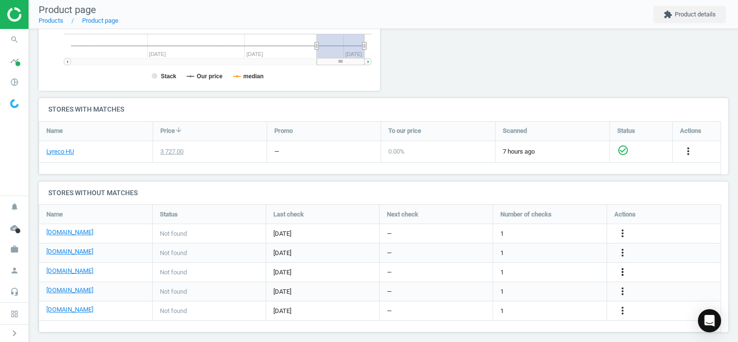
click at [625, 271] on icon "more_vert" at bounding box center [622, 272] width 12 height 12
click at [546, 272] on link "Edit URL/product option" at bounding box center [546, 271] width 132 height 15
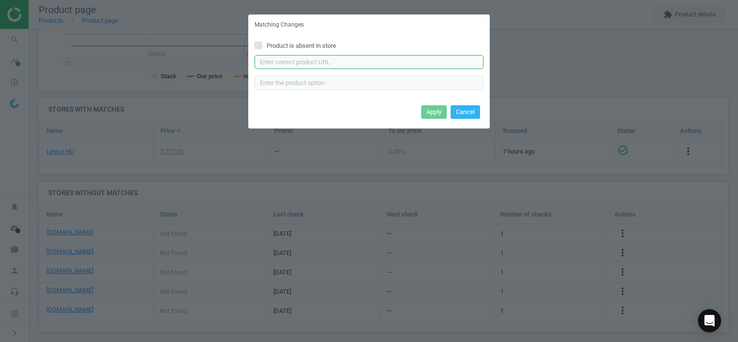
click at [339, 59] on input "text" at bounding box center [368, 62] width 229 height 14
paste input "[URL][DOMAIN_NAME][PERSON_NAME]"
type input "[URL][DOMAIN_NAME][PERSON_NAME]"
click at [437, 110] on button "Apply" at bounding box center [434, 112] width 26 height 14
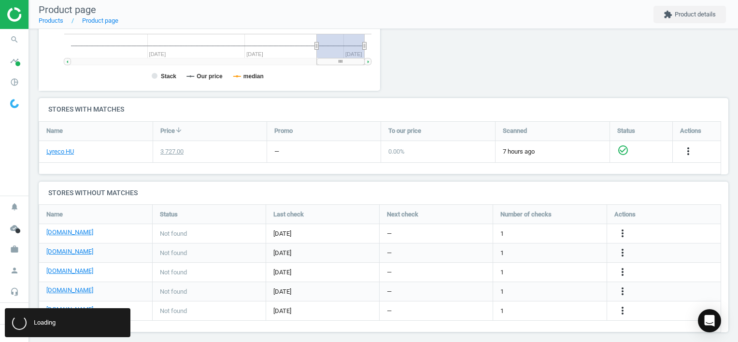
scroll to position [0, 0]
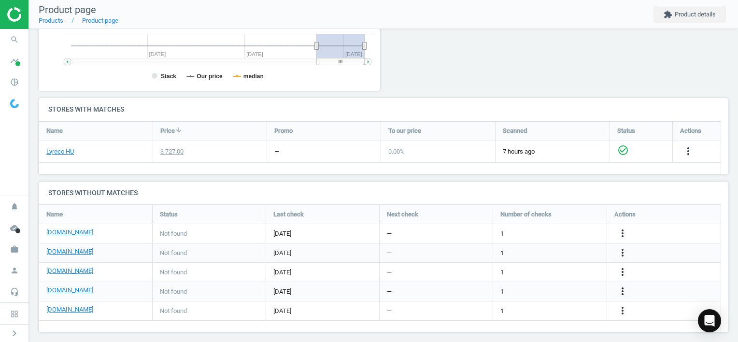
click at [620, 288] on icon "more_vert" at bounding box center [622, 291] width 12 height 12
click at [562, 284] on link "Edit URL/product option" at bounding box center [546, 290] width 132 height 15
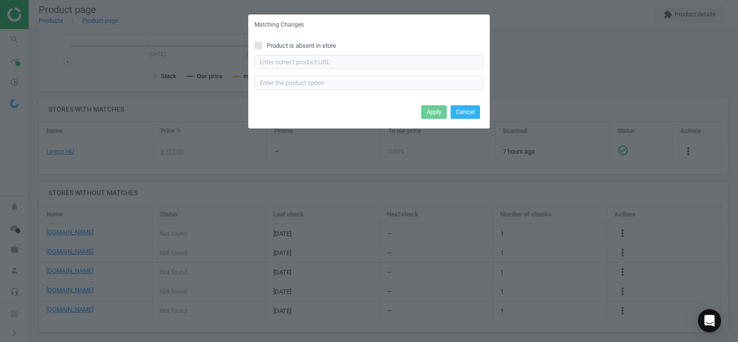
click at [286, 43] on span "Product is absent in store" at bounding box center [301, 46] width 73 height 9
click at [262, 43] on input "Product is absent in store" at bounding box center [258, 45] width 6 height 6
checkbox input "true"
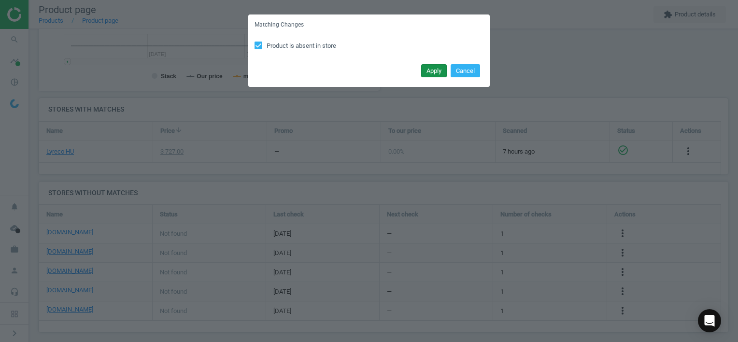
click at [438, 72] on button "Apply" at bounding box center [434, 71] width 26 height 14
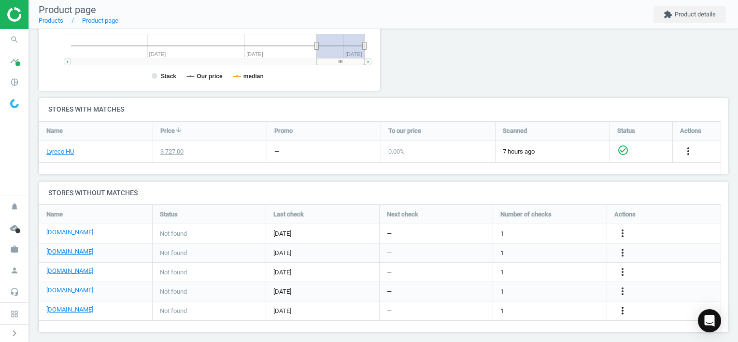
click at [621, 311] on icon "more_vert" at bounding box center [622, 311] width 12 height 12
click at [552, 310] on link "Edit URL/product option" at bounding box center [546, 310] width 132 height 15
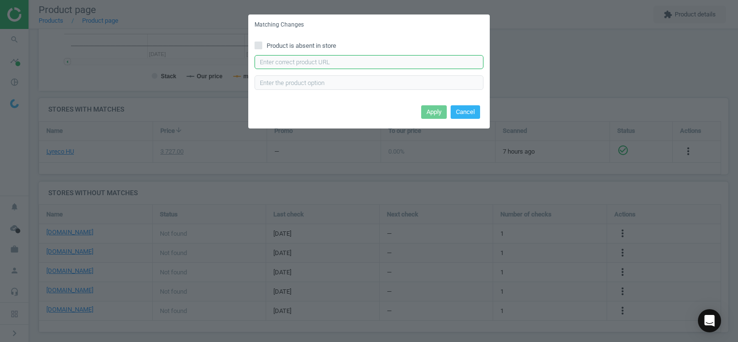
drag, startPoint x: 311, startPoint y: 62, endPoint x: 322, endPoint y: 62, distance: 11.6
click at [311, 62] on input "text" at bounding box center [368, 62] width 229 height 14
paste input "[URL][DOMAIN_NAME]"
type input "[URL][DOMAIN_NAME]"
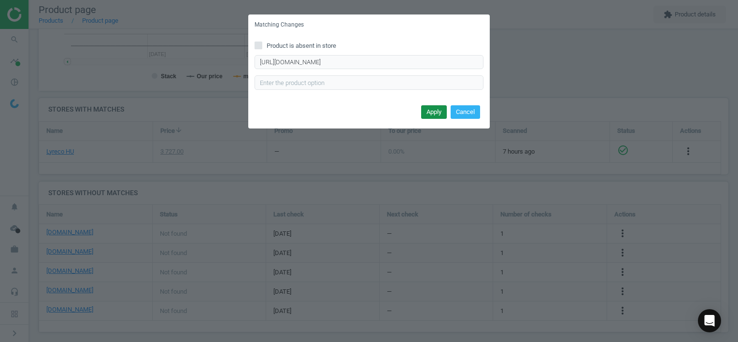
click at [438, 114] on button "Apply" at bounding box center [434, 112] width 26 height 14
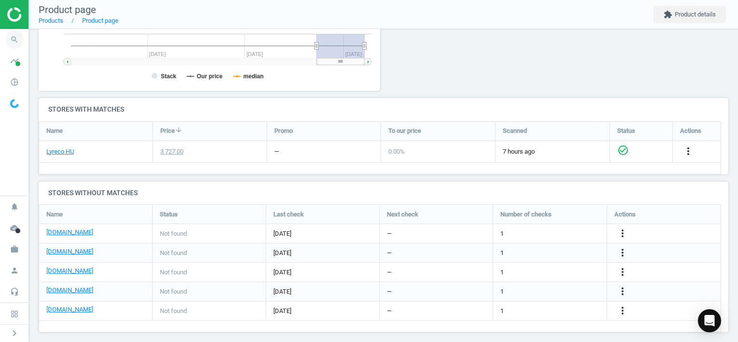
click at [14, 41] on icon "search" at bounding box center [14, 39] width 18 height 18
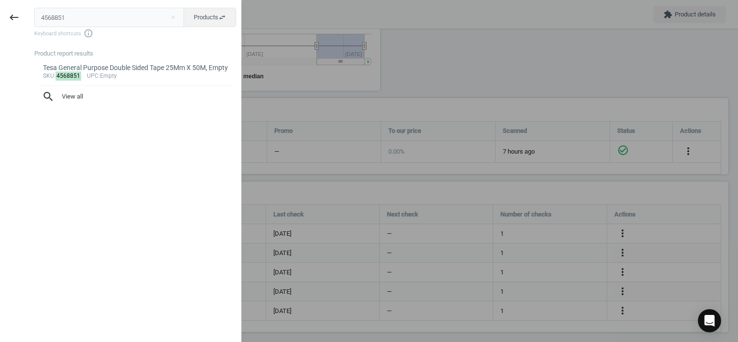
drag, startPoint x: 14, startPoint y: 41, endPoint x: 31, endPoint y: 19, distance: 27.2
click at [31, 19] on div "4568851 close Products swap_horiz Keyboard shortcuts info_outline Product repor…" at bounding box center [134, 172] width 213 height 342
type input "7930658"
click at [133, 76] on div "sku : 7930658 upc :8594003430879" at bounding box center [135, 76] width 185 height 8
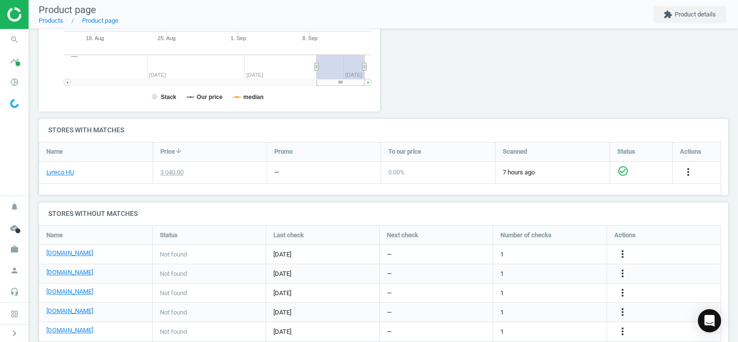
scroll to position [208, 352]
click at [622, 254] on icon "more_vert" at bounding box center [622, 254] width 12 height 12
click at [548, 256] on link "Edit URL/product option" at bounding box center [546, 253] width 132 height 15
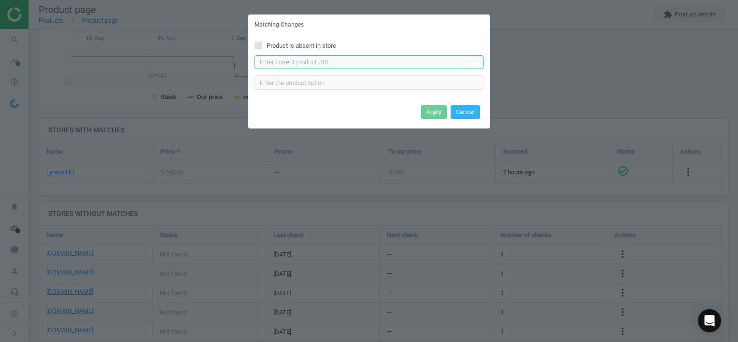
drag, startPoint x: 307, startPoint y: 61, endPoint x: 330, endPoint y: 62, distance: 23.2
click at [310, 61] on input "text" at bounding box center [368, 62] width 229 height 14
paste input "[URL][DOMAIN_NAME]"
type input "[URL][DOMAIN_NAME]"
click at [436, 109] on button "Apply" at bounding box center [434, 112] width 26 height 14
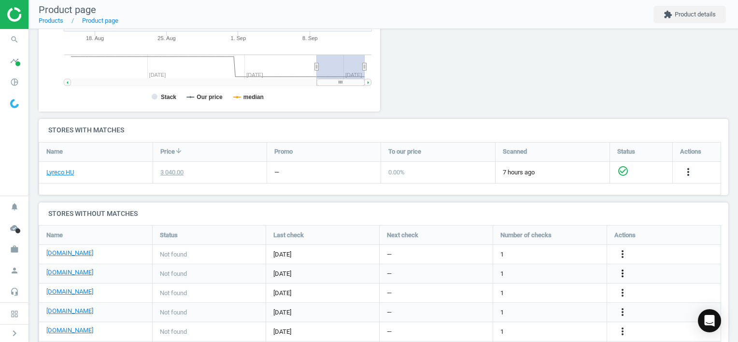
click at [620, 271] on icon "more_vert" at bounding box center [622, 273] width 12 height 12
drag, startPoint x: 550, startPoint y: 273, endPoint x: 543, endPoint y: 270, distance: 8.2
click at [549, 272] on link "Edit URL/product option" at bounding box center [546, 272] width 132 height 15
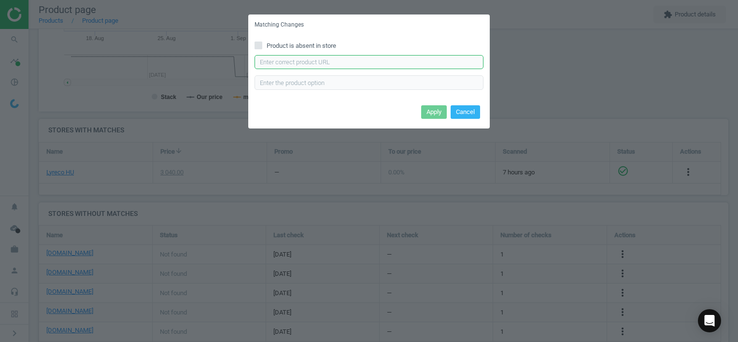
click at [318, 62] on input "text" at bounding box center [368, 62] width 229 height 14
paste input "[URL][DOMAIN_NAME]"
type input "[URL][DOMAIN_NAME]"
click at [431, 112] on button "Apply" at bounding box center [434, 112] width 26 height 14
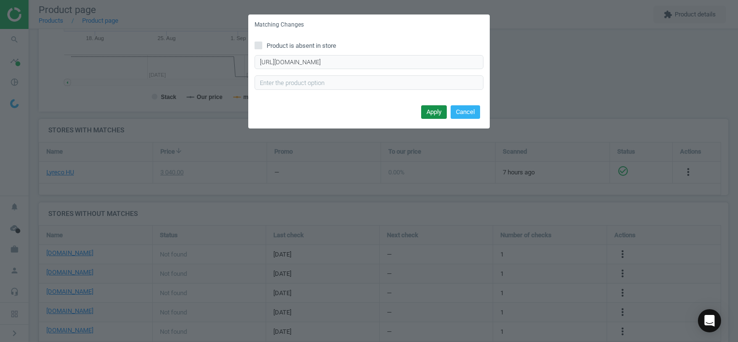
scroll to position [0, 0]
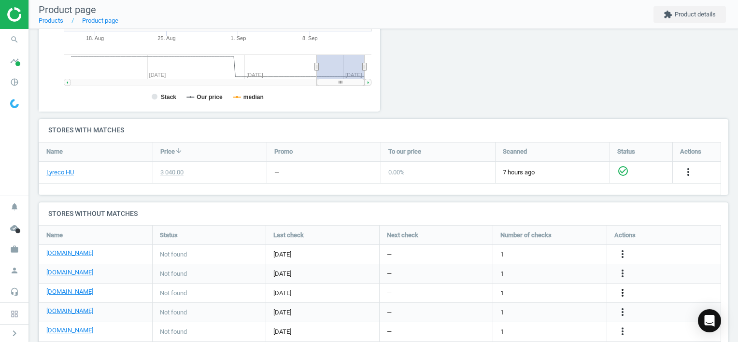
click at [624, 291] on icon "more_vert" at bounding box center [622, 293] width 12 height 12
click at [558, 290] on link "Edit URL/product option" at bounding box center [546, 292] width 132 height 15
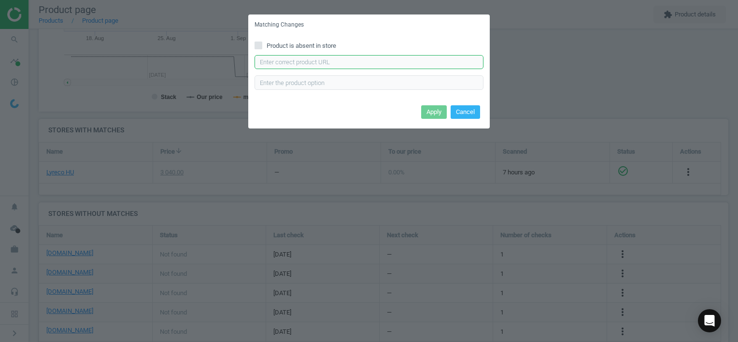
click at [317, 61] on input "text" at bounding box center [368, 62] width 229 height 14
paste input "[URL][DOMAIN_NAME]"
type input "[URL][DOMAIN_NAME]"
click at [432, 112] on button "Apply" at bounding box center [434, 112] width 26 height 14
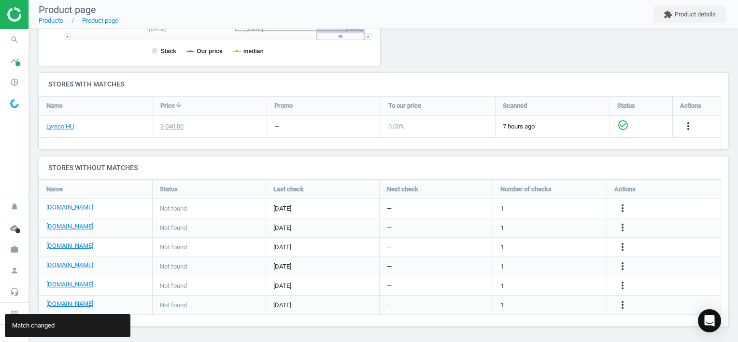
scroll to position [284, 0]
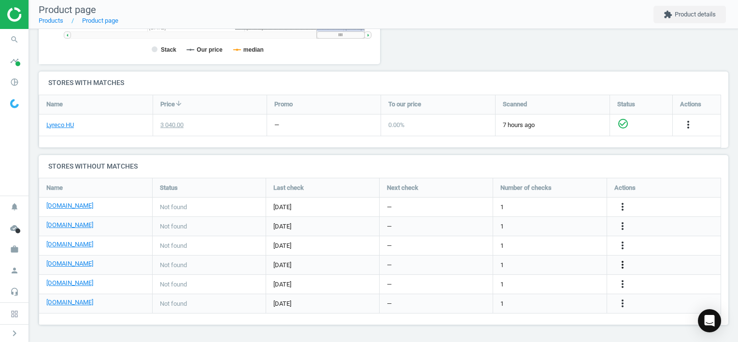
click at [622, 264] on icon "more_vert" at bounding box center [622, 265] width 12 height 12
click at [565, 263] on link "Edit URL/product option" at bounding box center [546, 264] width 132 height 15
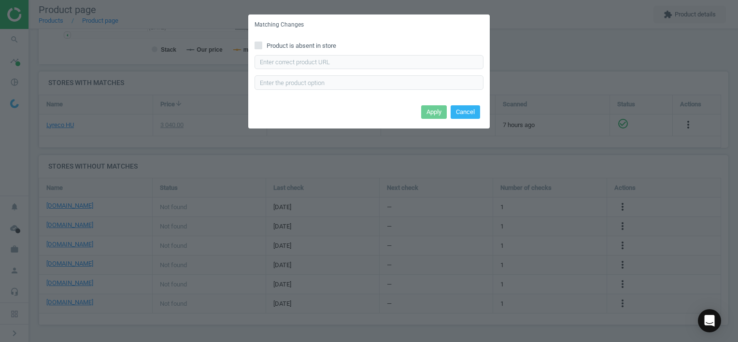
click at [307, 43] on span "Product is absent in store" at bounding box center [301, 46] width 73 height 9
click at [262, 43] on input "Product is absent in store" at bounding box center [258, 45] width 6 height 6
checkbox input "true"
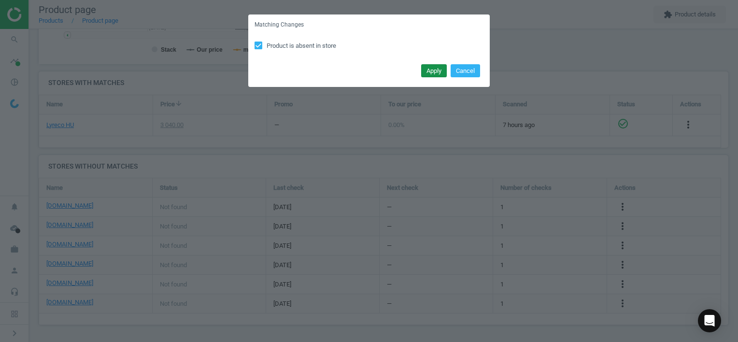
click at [430, 70] on button "Apply" at bounding box center [434, 71] width 26 height 14
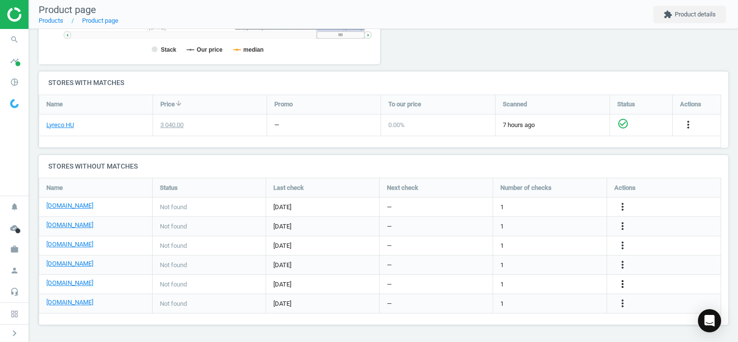
click at [622, 282] on icon "more_vert" at bounding box center [622, 284] width 12 height 12
click at [575, 280] on link "Edit URL/product option" at bounding box center [546, 284] width 132 height 15
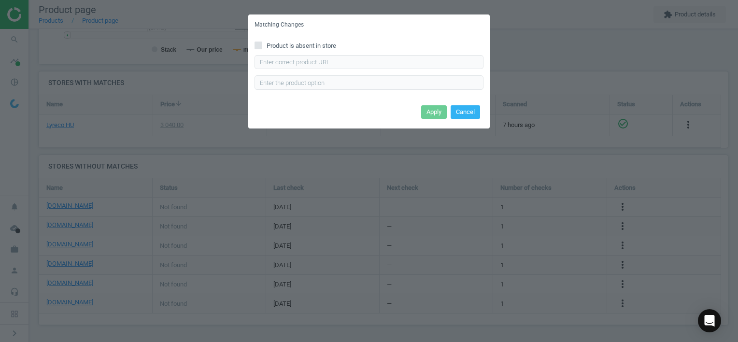
click at [324, 53] on div "Product is absent in store Enter correct product url" at bounding box center [368, 68] width 241 height 67
click at [331, 62] on input "text" at bounding box center [368, 62] width 229 height 14
paste input "[URL][DOMAIN_NAME]"
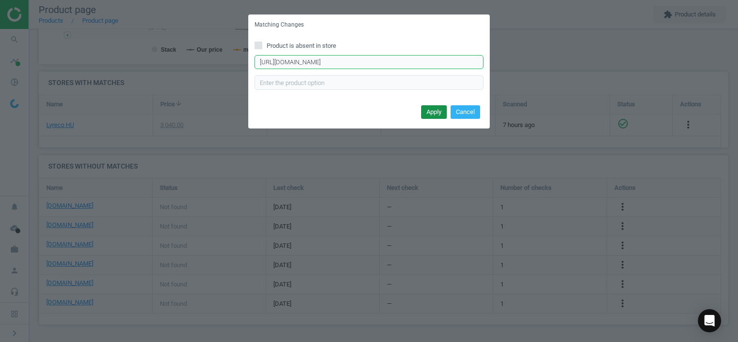
type input "[URL][DOMAIN_NAME]"
click at [432, 108] on button "Apply" at bounding box center [434, 112] width 26 height 14
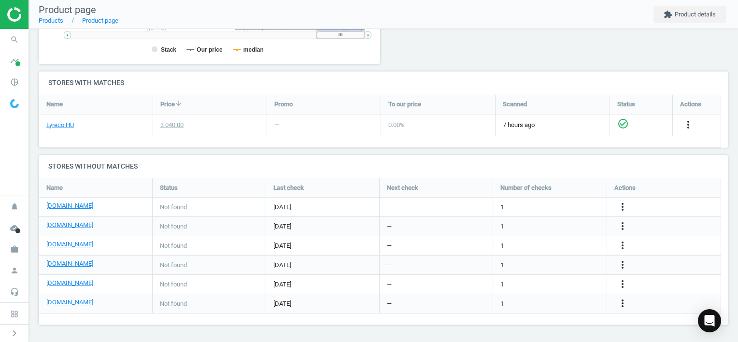
click at [620, 299] on icon "more_vert" at bounding box center [622, 303] width 12 height 12
click at [555, 301] on link "Edit URL/product option" at bounding box center [546, 303] width 132 height 15
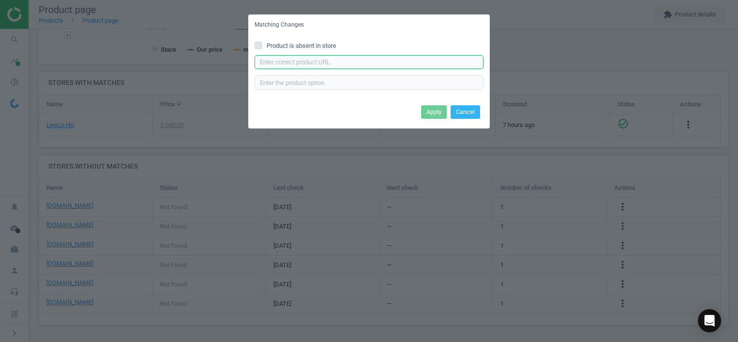
click at [280, 60] on input "text" at bounding box center [368, 62] width 229 height 14
paste input "[URL][DOMAIN_NAME]"
type input "[URL][DOMAIN_NAME]"
click at [434, 110] on button "Apply" at bounding box center [434, 112] width 26 height 14
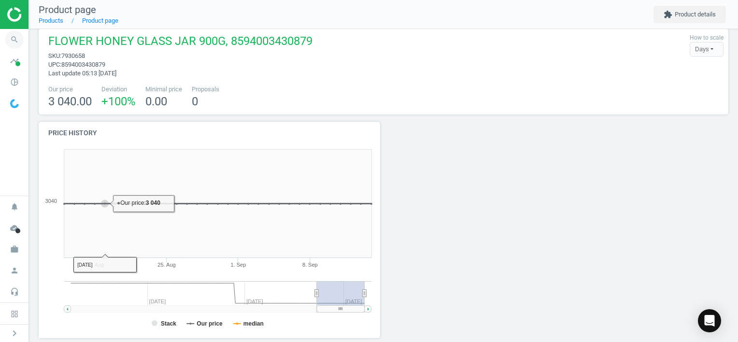
scroll to position [0, 0]
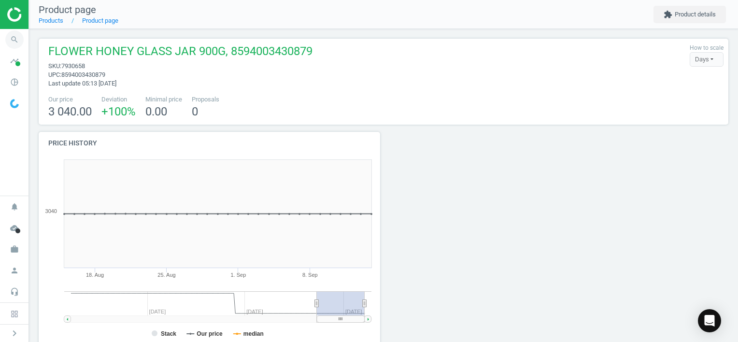
click at [14, 44] on icon "search" at bounding box center [14, 39] width 18 height 18
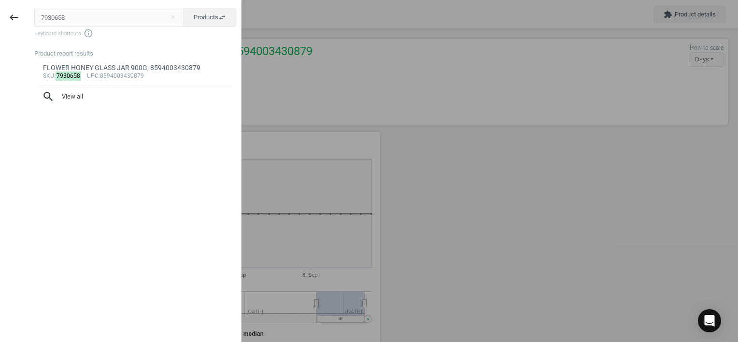
click at [72, 11] on input "7930658" at bounding box center [109, 17] width 150 height 19
drag, startPoint x: 76, startPoint y: 16, endPoint x: 0, endPoint y: 8, distance: 76.7
click at [0, 8] on html "Group 2 Created with Sketch. ic/cloud_download/grey600 Created with Sketch. gra…" at bounding box center [369, 171] width 738 height 342
type input "3902611"
click at [124, 68] on div "PK10 MAY COFFEE CREAM 10G, 8585002595089" at bounding box center [135, 67] width 185 height 9
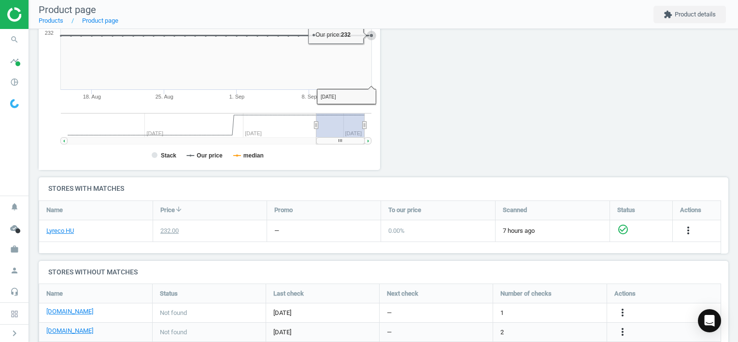
scroll to position [225, 0]
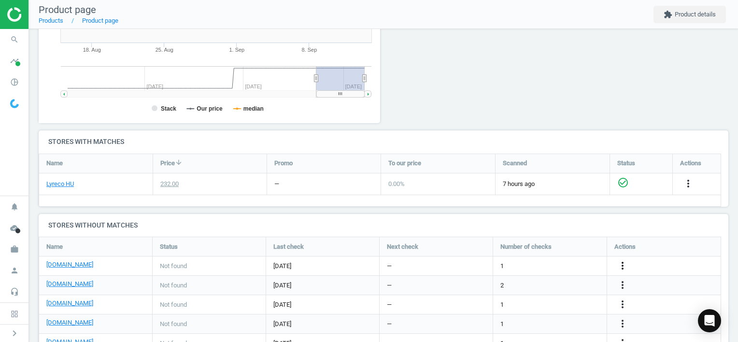
click at [622, 265] on icon "more_vert" at bounding box center [622, 266] width 12 height 12
click at [546, 266] on link "Edit URL/product option" at bounding box center [546, 265] width 132 height 15
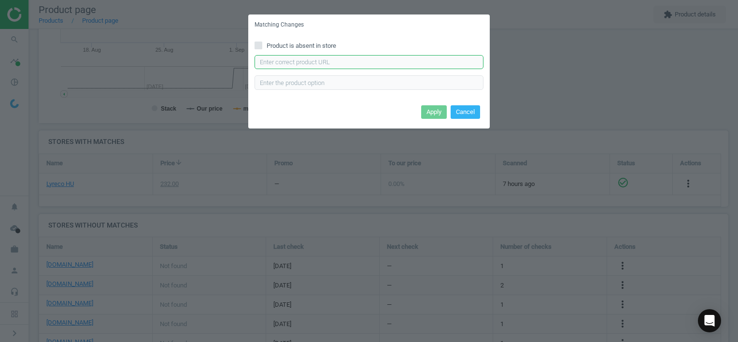
click at [361, 64] on input "text" at bounding box center [368, 62] width 229 height 14
paste input "[URL][DOMAIN_NAME]"
type input "[URL][DOMAIN_NAME]"
click at [427, 112] on button "Apply" at bounding box center [434, 112] width 26 height 14
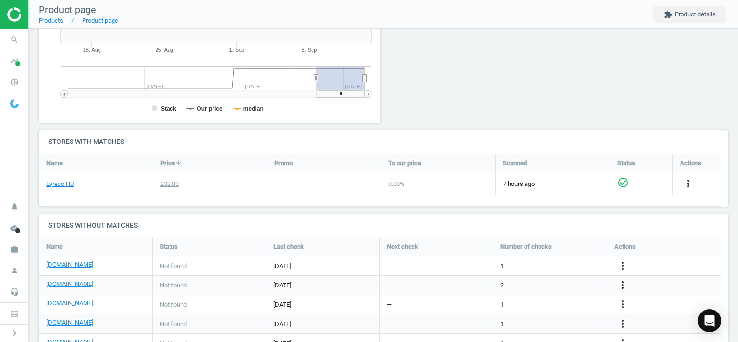
click at [625, 283] on icon "more_vert" at bounding box center [622, 285] width 12 height 12
click at [542, 281] on link "Edit URL/product option" at bounding box center [546, 284] width 132 height 15
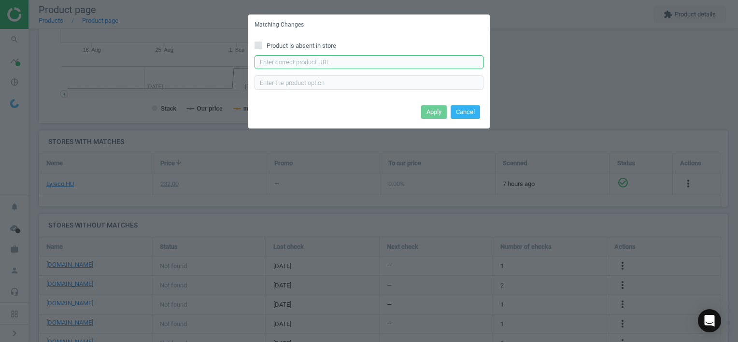
click at [336, 65] on input "text" at bounding box center [368, 62] width 229 height 14
paste input "[URL][DOMAIN_NAME]"
type input "[URL][DOMAIN_NAME]"
click at [436, 111] on button "Apply" at bounding box center [434, 112] width 26 height 14
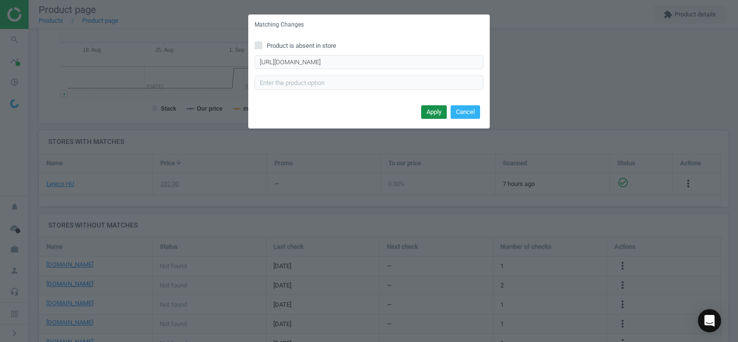
scroll to position [0, 0]
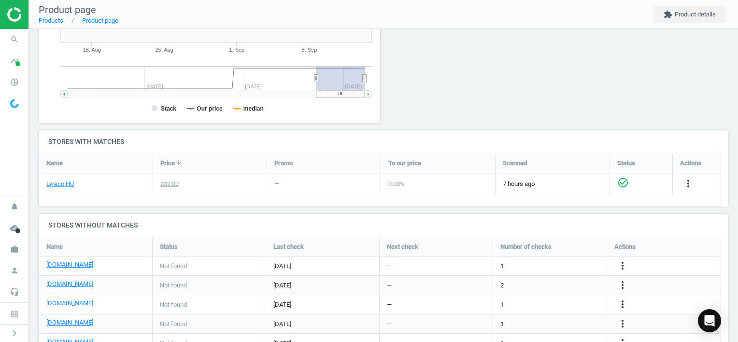
click at [625, 302] on icon "more_vert" at bounding box center [622, 304] width 12 height 12
click at [562, 302] on link "Edit URL/product option" at bounding box center [546, 303] width 132 height 15
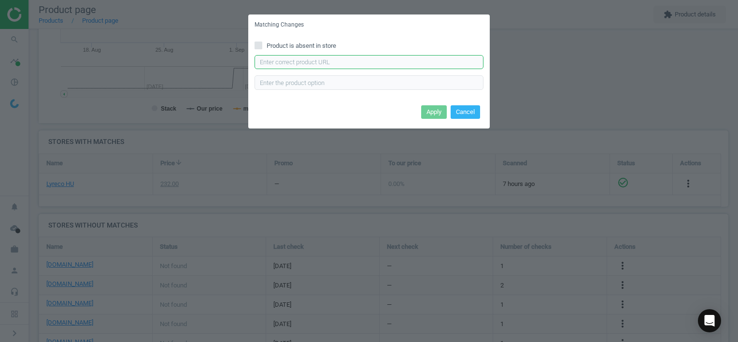
click at [329, 66] on input "text" at bounding box center [368, 62] width 229 height 14
paste input "[URL][DOMAIN_NAME]"
type input "[URL][DOMAIN_NAME]"
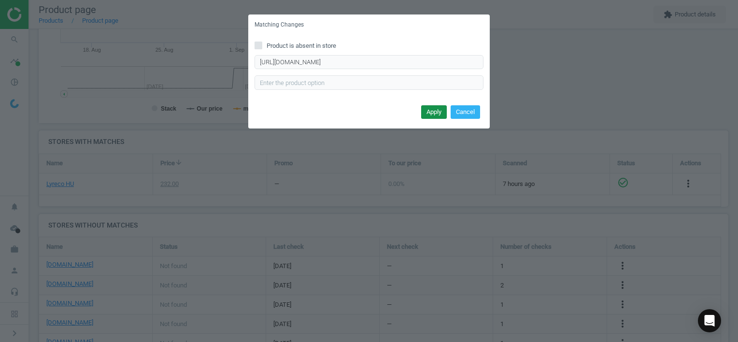
click at [434, 112] on button "Apply" at bounding box center [434, 112] width 26 height 14
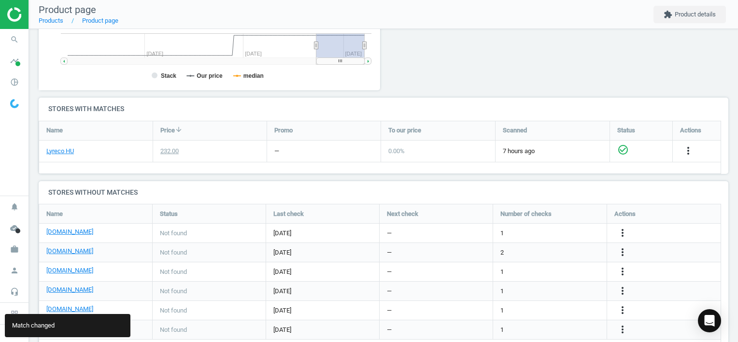
scroll to position [284, 0]
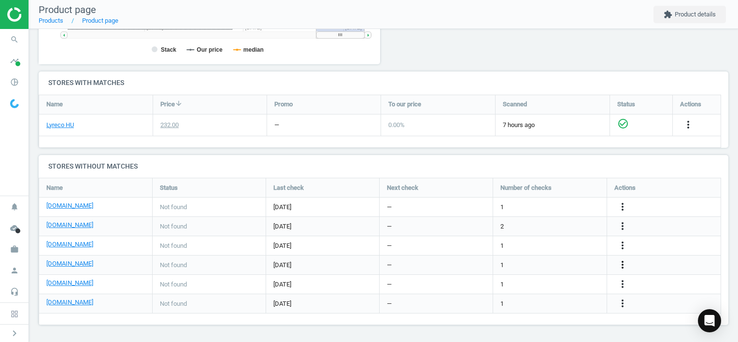
click at [623, 265] on icon "more_vert" at bounding box center [622, 265] width 12 height 12
click at [564, 263] on link "Edit URL/product option" at bounding box center [546, 264] width 132 height 15
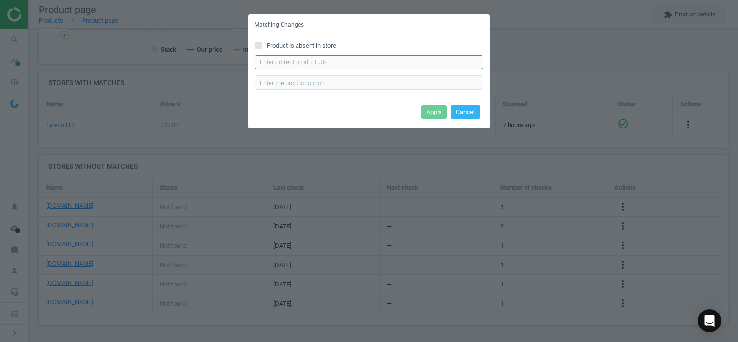
click at [347, 62] on input "text" at bounding box center [368, 62] width 229 height 14
paste input "[URL][DOMAIN_NAME]"
type input "[URL][DOMAIN_NAME]"
click at [435, 112] on button "Apply" at bounding box center [434, 112] width 26 height 14
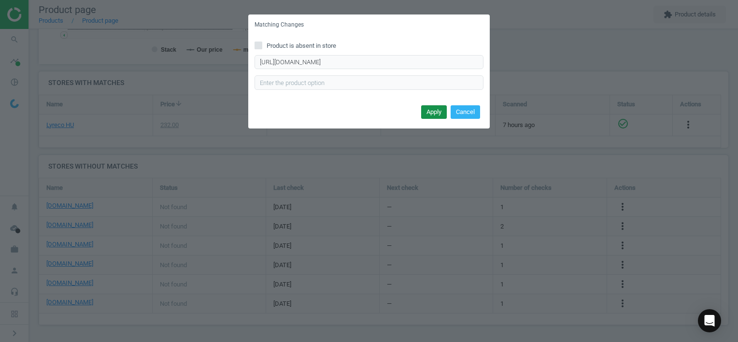
scroll to position [0, 0]
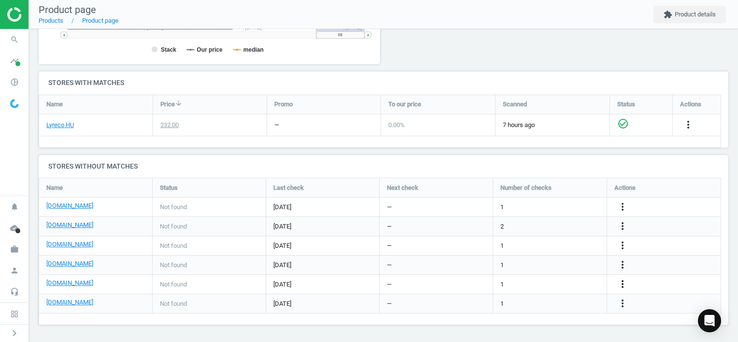
click at [625, 285] on icon "more_vert" at bounding box center [622, 284] width 12 height 12
click at [575, 280] on link "Edit URL/product option" at bounding box center [546, 284] width 132 height 15
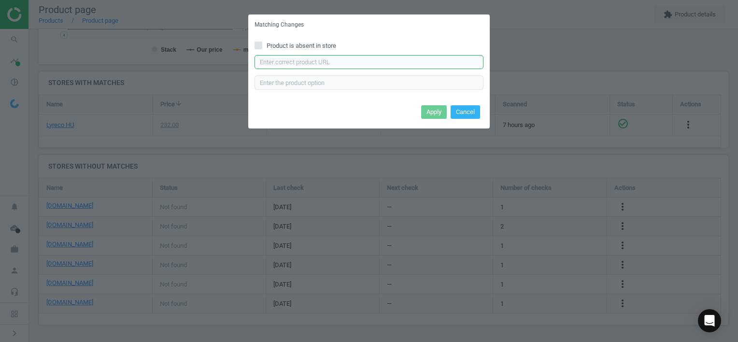
click at [365, 62] on input "text" at bounding box center [368, 62] width 229 height 14
paste input "[URL][DOMAIN_NAME]"
type input "[URL][DOMAIN_NAME]"
click at [428, 111] on button "Apply" at bounding box center [434, 112] width 26 height 14
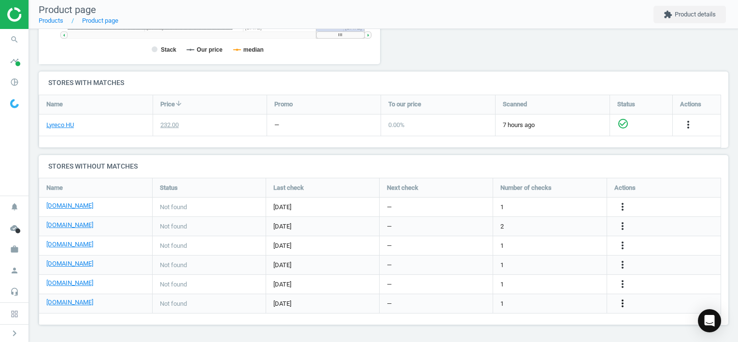
click at [622, 302] on icon "more_vert" at bounding box center [622, 303] width 12 height 12
click at [558, 300] on link "Edit URL/product option" at bounding box center [546, 303] width 132 height 15
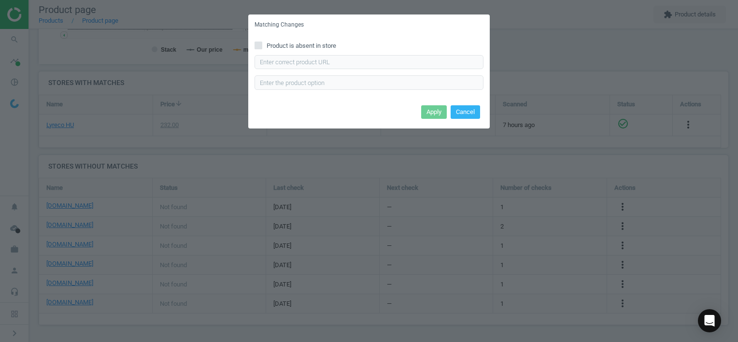
click at [315, 42] on span "Product is absent in store" at bounding box center [301, 46] width 73 height 9
click at [262, 42] on input "Product is absent in store" at bounding box center [258, 45] width 6 height 6
checkbox input "true"
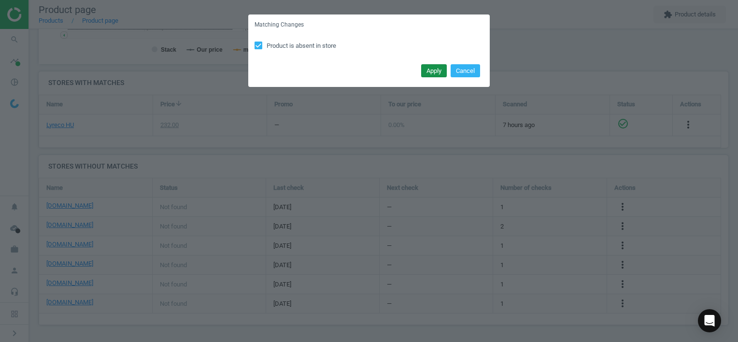
click at [431, 70] on button "Apply" at bounding box center [434, 71] width 26 height 14
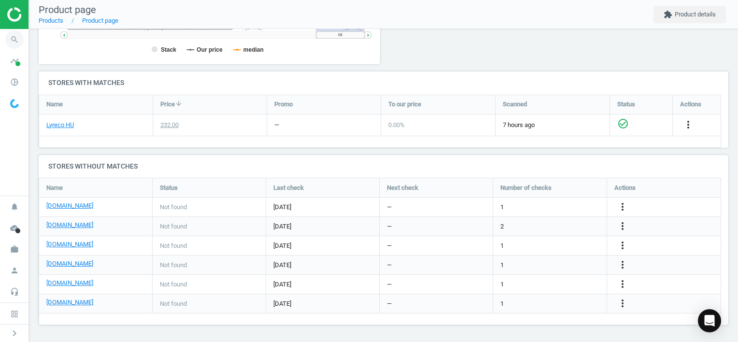
click at [14, 37] on icon "search" at bounding box center [14, 39] width 18 height 18
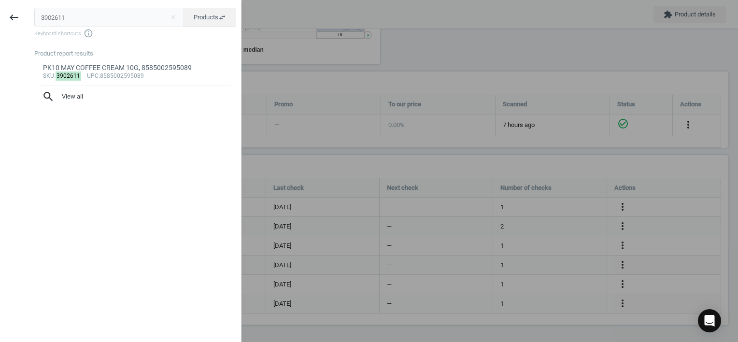
drag, startPoint x: 70, startPoint y: 22, endPoint x: 0, endPoint y: 18, distance: 69.6
click at [0, 18] on html "Group 2 Created with Sketch. ic/cloud_download/grey600 Created with Sketch. gra…" at bounding box center [369, 171] width 738 height 342
type input "14420951"
click at [128, 74] on div "sku : 14420951 upc :Empty" at bounding box center [135, 76] width 185 height 8
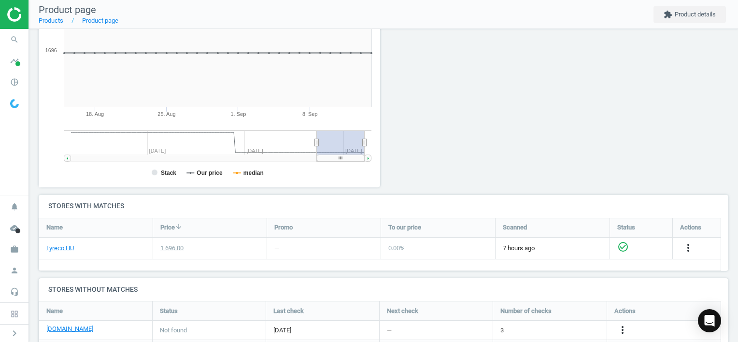
scroll to position [303, 0]
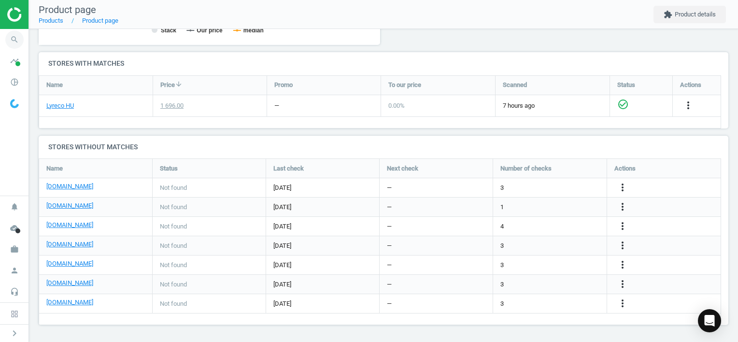
click at [11, 41] on icon "search" at bounding box center [14, 39] width 18 height 18
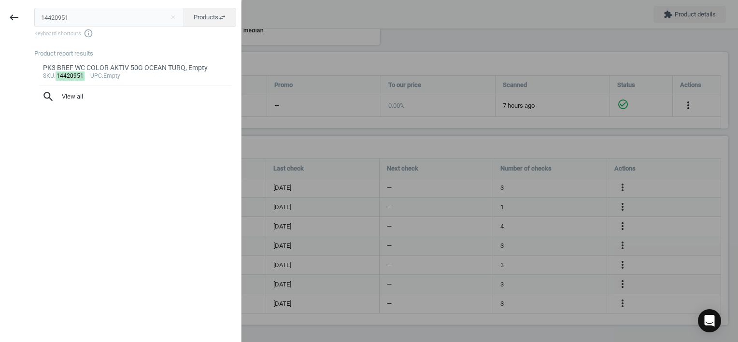
drag, startPoint x: 73, startPoint y: 17, endPoint x: -2, endPoint y: -5, distance: 78.5
click at [0, 0] on html "Group 2 Created with Sketch. ic/cloud_download/grey600 Created with Sketch. gra…" at bounding box center [369, 171] width 738 height 342
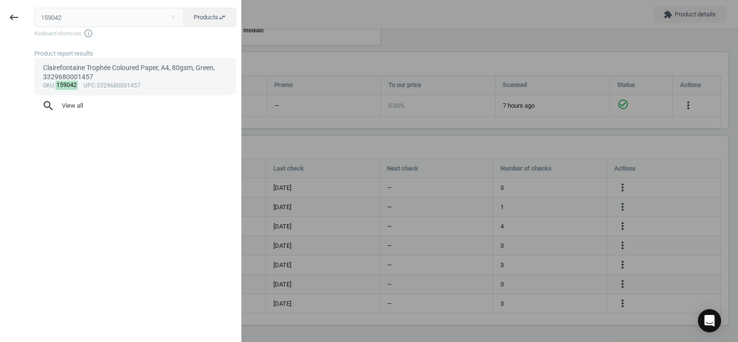
type input "159042"
click at [82, 65] on div "Clairefontaine Trophée Coloured Paper, A4, 80gsm, Green, 3329680001457" at bounding box center [135, 72] width 185 height 19
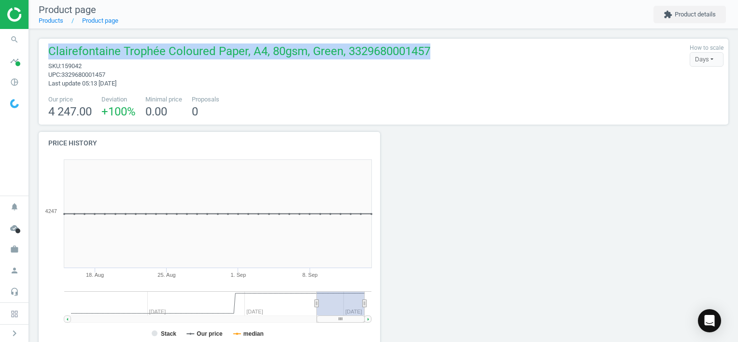
drag, startPoint x: 49, startPoint y: 49, endPoint x: 432, endPoint y: 46, distance: 383.3
click at [432, 46] on div "Clairefontaine Trophée Coloured Paper, A4, 80gsm, Green, 3329680001457 sku : 15…" at bounding box center [383, 65] width 680 height 44
copy span "Clairefontaine Trophée Coloured Paper, A4, 80gsm, Green, 3329680001457"
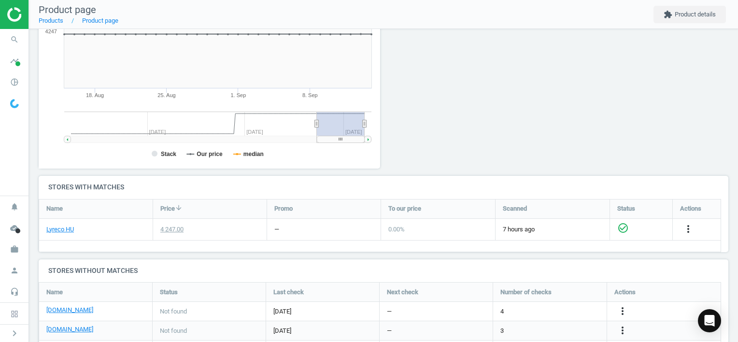
scroll to position [257, 0]
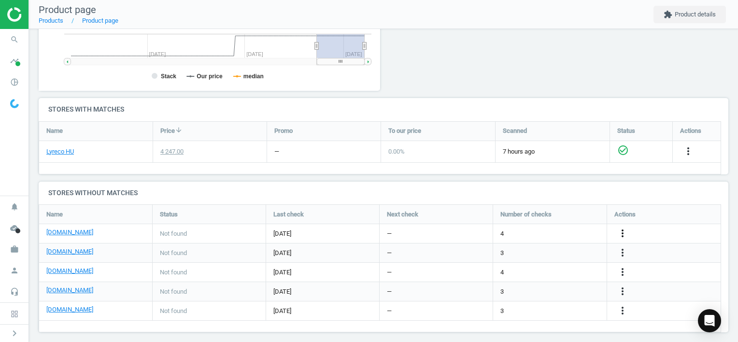
click at [622, 231] on icon "more_vert" at bounding box center [622, 233] width 12 height 12
click at [554, 232] on link "Edit URL/product option" at bounding box center [546, 232] width 132 height 15
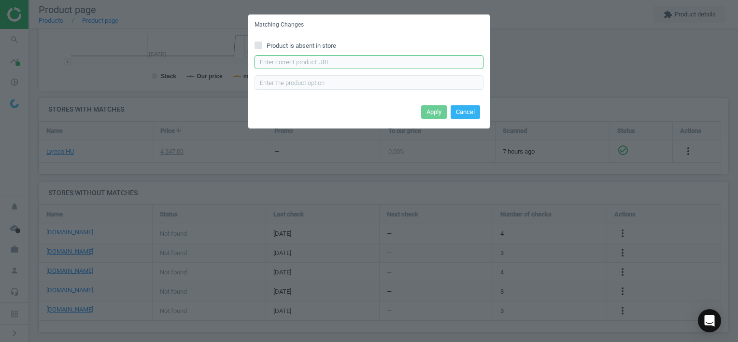
click at [295, 59] on input "text" at bounding box center [368, 62] width 229 height 14
paste input "[URL][DOMAIN_NAME]"
type input "[URL][DOMAIN_NAME]"
click at [431, 111] on button "Apply" at bounding box center [434, 112] width 26 height 14
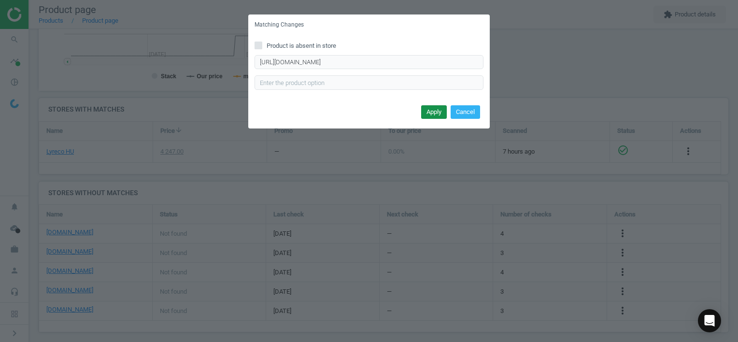
scroll to position [0, 0]
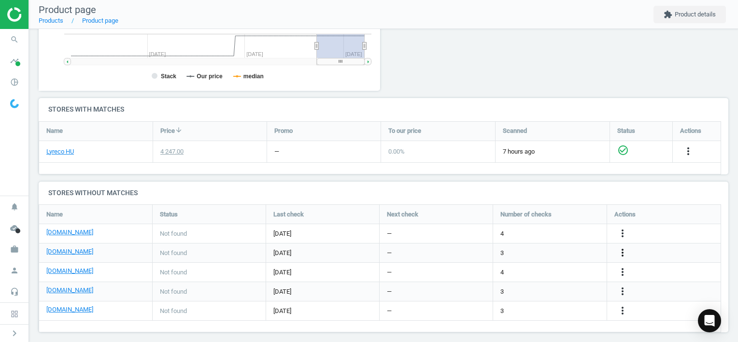
click at [620, 251] on icon "more_vert" at bounding box center [622, 253] width 12 height 12
click at [546, 251] on link "Edit URL/product option" at bounding box center [546, 252] width 132 height 15
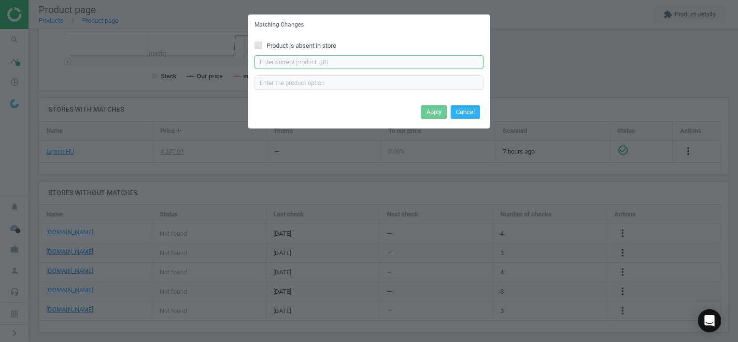
click at [323, 64] on input "text" at bounding box center [368, 62] width 229 height 14
paste input "[URL][DOMAIN_NAME]"
type input "[URL][DOMAIN_NAME]"
click at [429, 109] on button "Apply" at bounding box center [434, 112] width 26 height 14
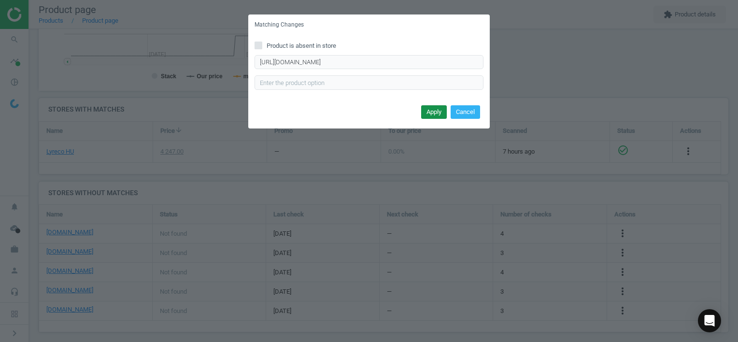
scroll to position [0, 0]
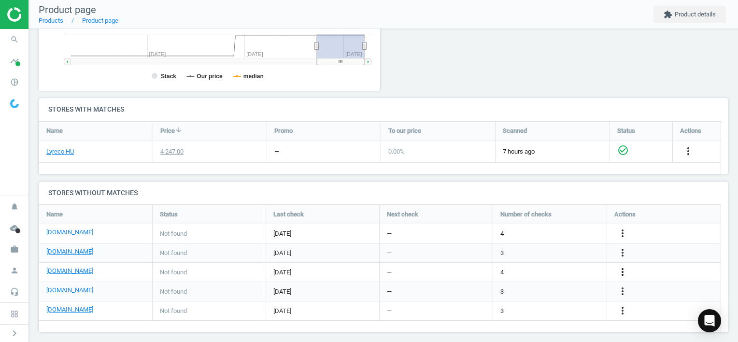
click at [621, 268] on icon "more_vert" at bounding box center [622, 272] width 12 height 12
click at [561, 270] on link "Edit URL/product option" at bounding box center [546, 271] width 132 height 15
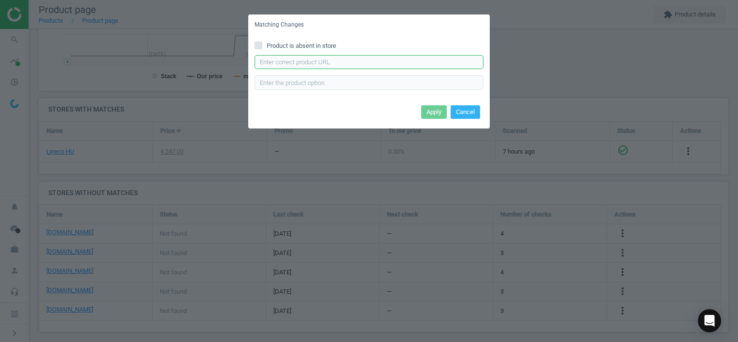
click at [374, 64] on input "text" at bounding box center [368, 62] width 229 height 14
paste input "[URL][DOMAIN_NAME]"
type input "[URL][DOMAIN_NAME]"
click at [424, 108] on button "Apply" at bounding box center [434, 112] width 26 height 14
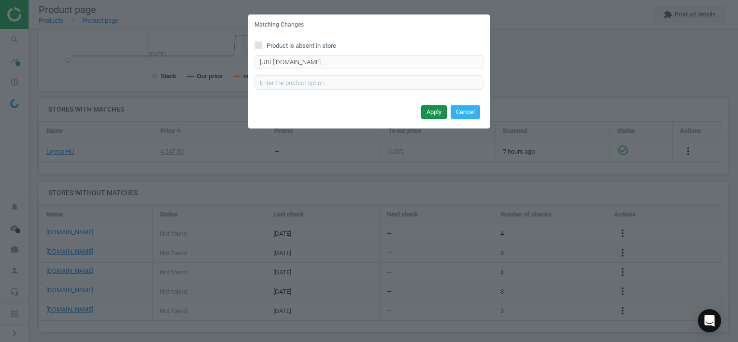
scroll to position [0, 0]
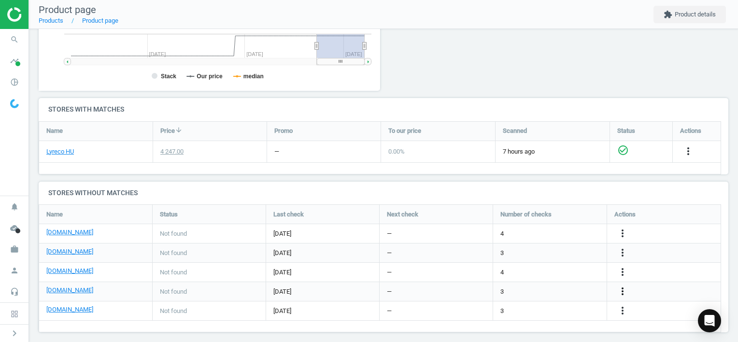
click at [620, 290] on icon "more_vert" at bounding box center [622, 291] width 12 height 12
click at [544, 290] on link "Edit URL/product option" at bounding box center [546, 290] width 132 height 15
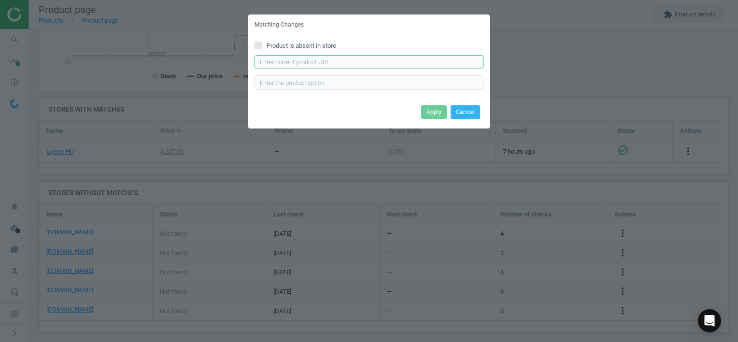
click at [335, 61] on input "text" at bounding box center [368, 62] width 229 height 14
paste input "[URL][DOMAIN_NAME]"
type input "[URL][DOMAIN_NAME]"
click at [432, 113] on button "Apply" at bounding box center [434, 112] width 26 height 14
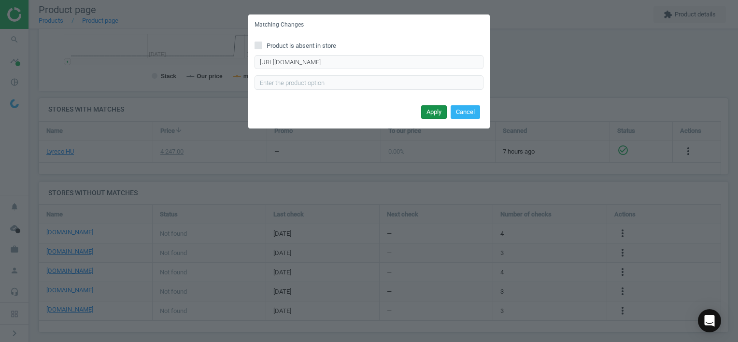
scroll to position [0, 0]
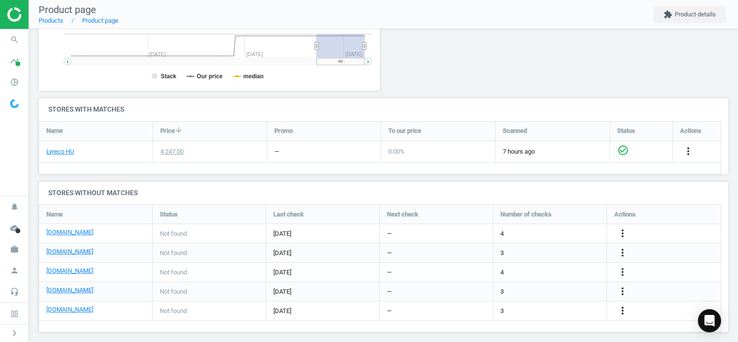
click at [624, 307] on icon "more_vert" at bounding box center [622, 311] width 12 height 12
click at [566, 309] on link "Edit URL/product option" at bounding box center [546, 310] width 132 height 15
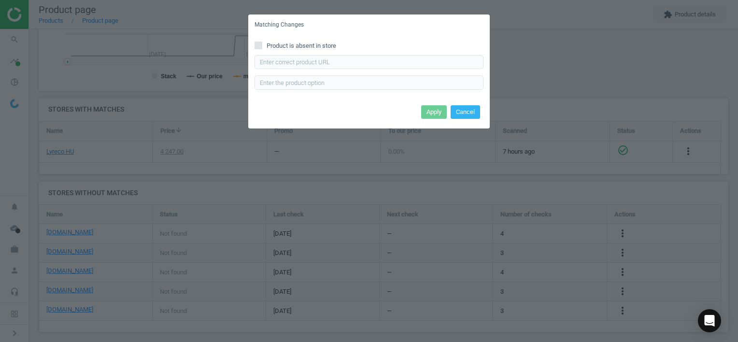
click at [309, 45] on span "Product is absent in store" at bounding box center [301, 46] width 73 height 9
click at [262, 45] on input "Product is absent in store" at bounding box center [258, 45] width 6 height 6
checkbox input "true"
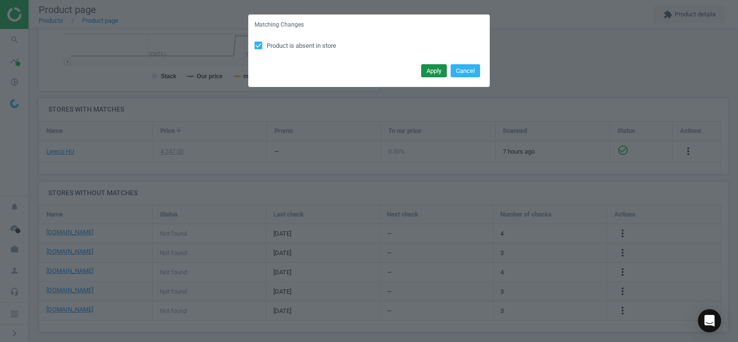
click at [431, 71] on button "Apply" at bounding box center [434, 71] width 26 height 14
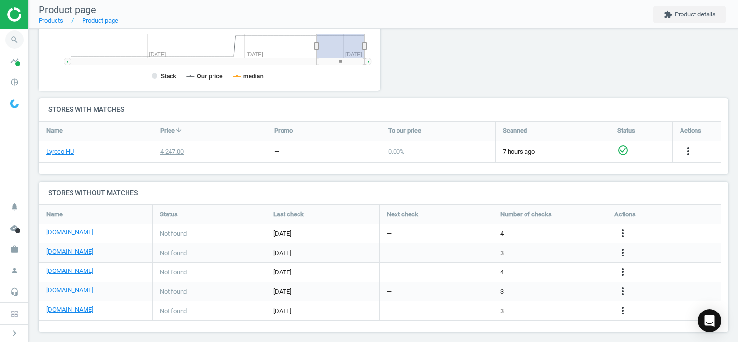
click at [12, 37] on icon "search" at bounding box center [14, 39] width 18 height 18
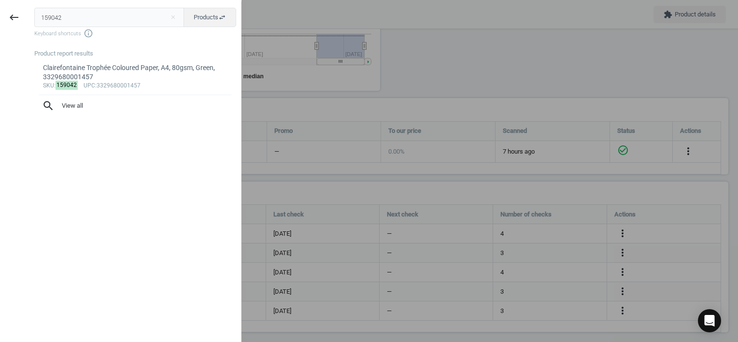
drag, startPoint x: 82, startPoint y: 14, endPoint x: -2, endPoint y: 10, distance: 84.1
click at [0, 10] on html "Group 2 Created with Sketch. ic/cloud_download/grey600 Created with Sketch. gra…" at bounding box center [369, 171] width 738 height 342
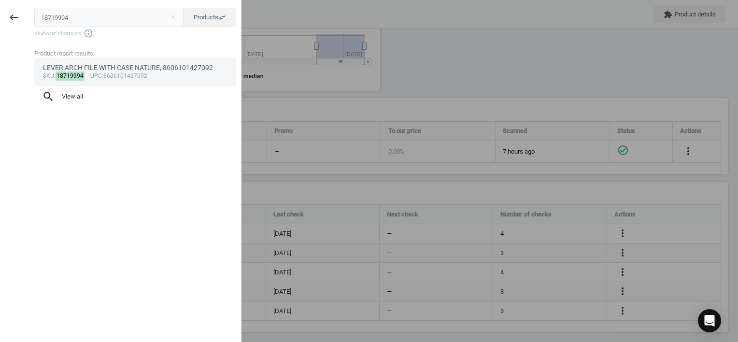
type input "18719994"
click at [144, 75] on div "sku : 18719994 upc :8606101427092" at bounding box center [135, 76] width 185 height 8
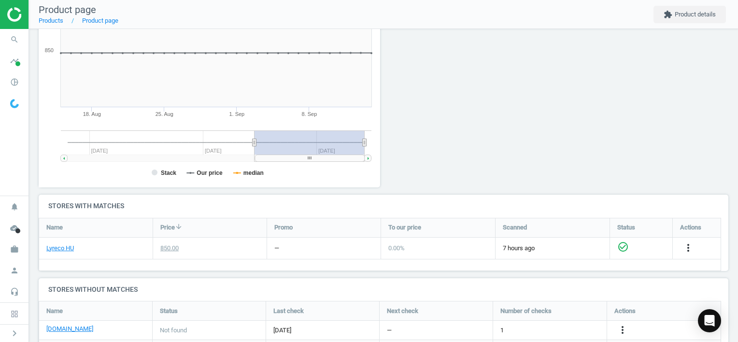
scroll to position [265, 0]
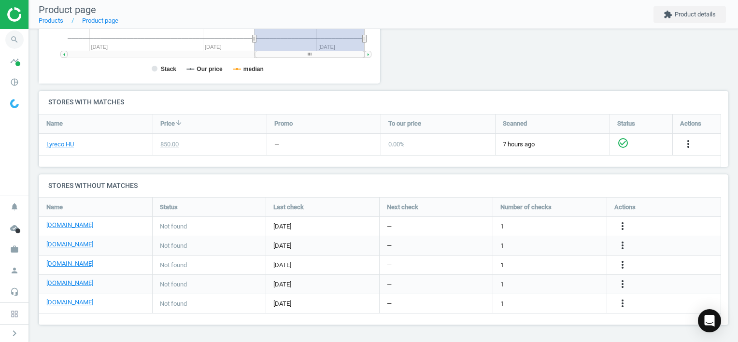
click at [12, 37] on icon "search" at bounding box center [14, 39] width 18 height 18
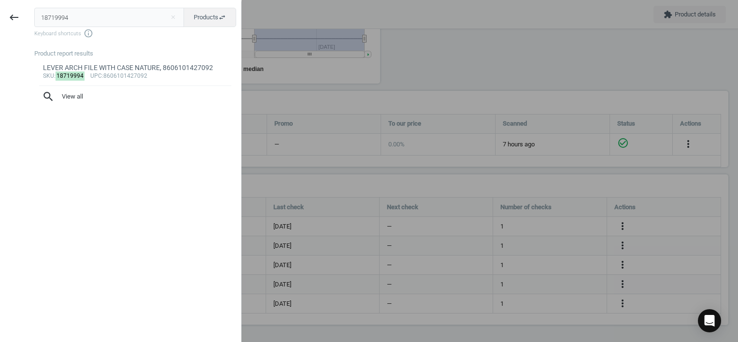
drag, startPoint x: 38, startPoint y: 17, endPoint x: -2, endPoint y: 18, distance: 39.6
click at [0, 18] on html "Group 2 Created with Sketch. ic/cloud_download/grey600 Created with Sketch. gra…" at bounding box center [369, 171] width 738 height 342
type input "18929875"
click at [77, 72] on mark "18929875" at bounding box center [70, 75] width 29 height 9
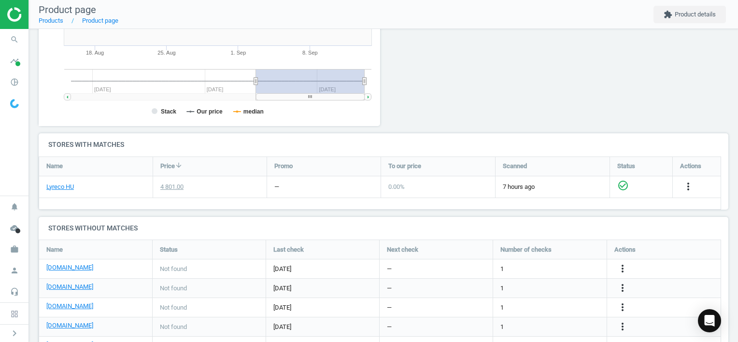
scroll to position [284, 0]
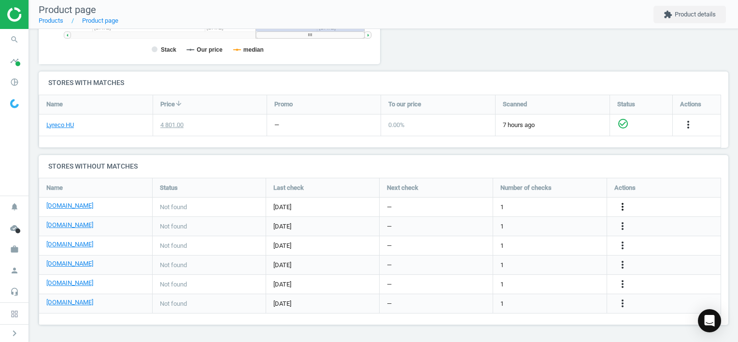
click at [620, 203] on icon "more_vert" at bounding box center [622, 207] width 12 height 12
click at [624, 205] on icon "more_vert" at bounding box center [622, 207] width 12 height 12
click at [622, 207] on icon "more_vert" at bounding box center [622, 207] width 12 height 12
click at [551, 206] on link "Edit URL/product option" at bounding box center [546, 206] width 132 height 15
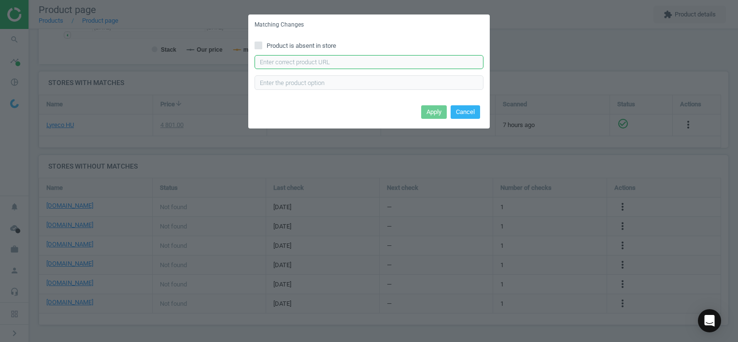
click at [302, 58] on input "text" at bounding box center [368, 62] width 229 height 14
paste input "[URL][DOMAIN_NAME]"
type input "[URL][DOMAIN_NAME]"
click at [430, 109] on button "Apply" at bounding box center [434, 112] width 26 height 14
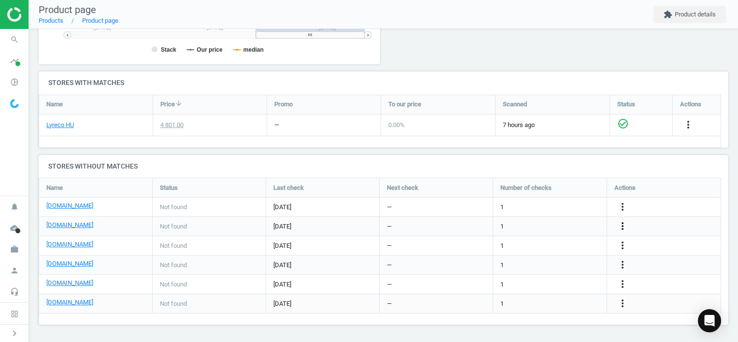
click at [623, 224] on icon "more_vert" at bounding box center [622, 226] width 12 height 12
click at [560, 226] on link "Edit URL/product option" at bounding box center [546, 226] width 132 height 15
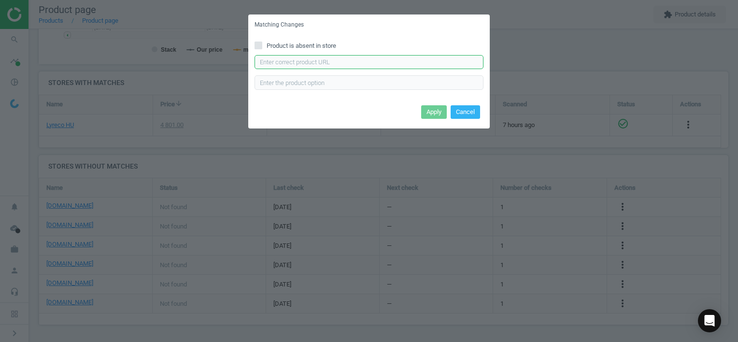
click at [382, 61] on input "text" at bounding box center [368, 62] width 229 height 14
paste input "[URL][DOMAIN_NAME]"
type input "[URL][DOMAIN_NAME]"
click at [430, 113] on button "Apply" at bounding box center [434, 112] width 26 height 14
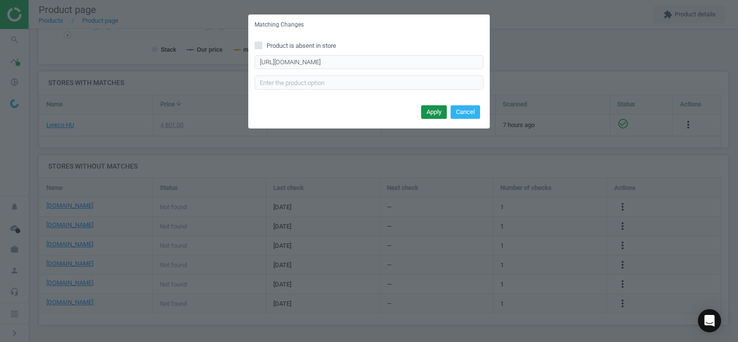
scroll to position [0, 0]
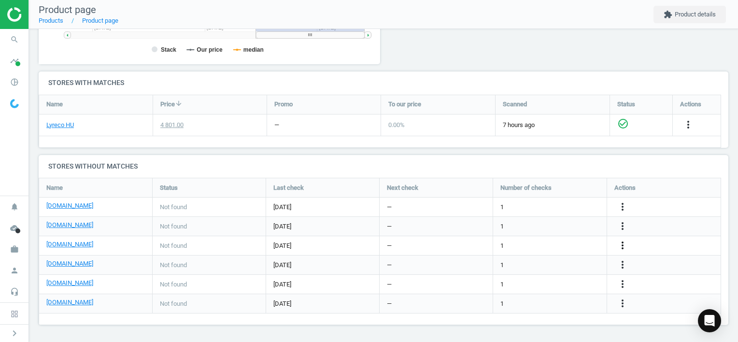
click at [621, 244] on icon "more_vert" at bounding box center [622, 245] width 12 height 12
click at [537, 241] on link "Edit URL/product option" at bounding box center [546, 245] width 132 height 15
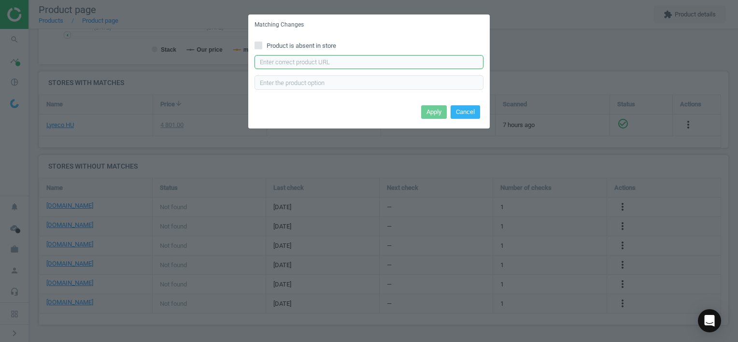
drag, startPoint x: 330, startPoint y: 56, endPoint x: 350, endPoint y: 64, distance: 21.7
click at [331, 57] on input "text" at bounding box center [368, 62] width 229 height 14
paste input "[URL][DOMAIN_NAME][PERSON_NAME]"
type input "[URL][DOMAIN_NAME][PERSON_NAME]"
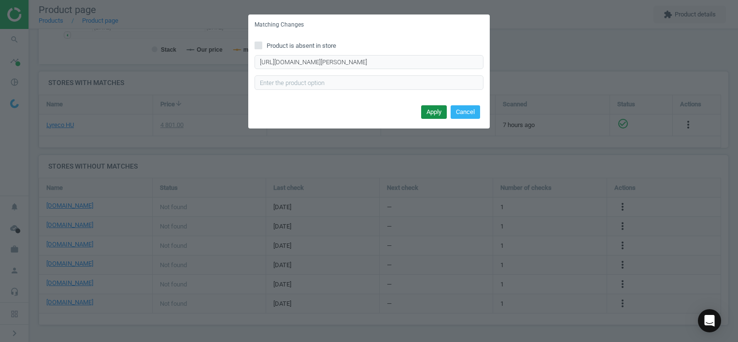
scroll to position [0, 0]
click at [433, 110] on button "Apply" at bounding box center [434, 112] width 26 height 14
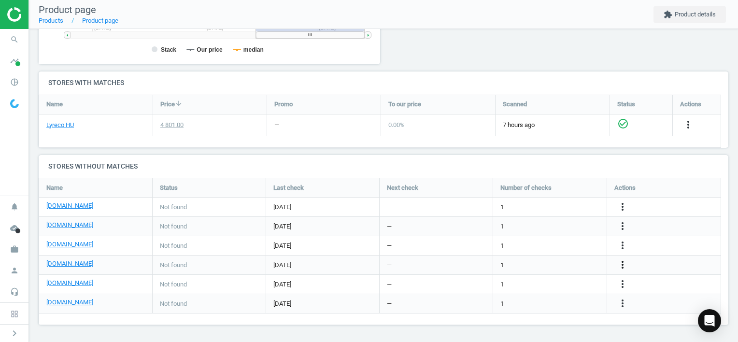
click at [622, 263] on icon "more_vert" at bounding box center [622, 265] width 12 height 12
click at [544, 265] on link "Edit URL/product option" at bounding box center [546, 264] width 132 height 15
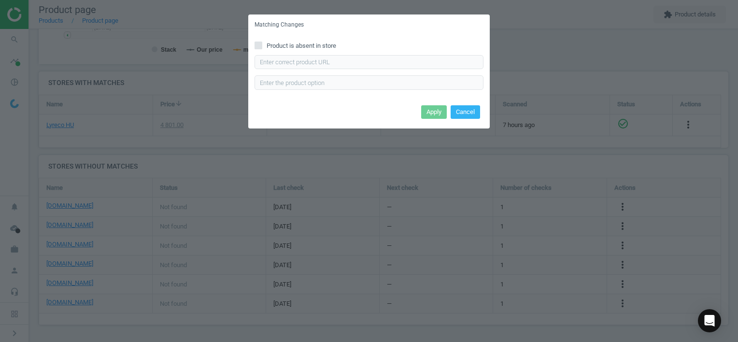
drag, startPoint x: 283, startPoint y: 43, endPoint x: 353, endPoint y: 64, distance: 73.0
click at [283, 44] on span "Product is absent in store" at bounding box center [301, 46] width 73 height 9
click at [262, 44] on input "Product is absent in store" at bounding box center [258, 45] width 6 height 6
checkbox input "true"
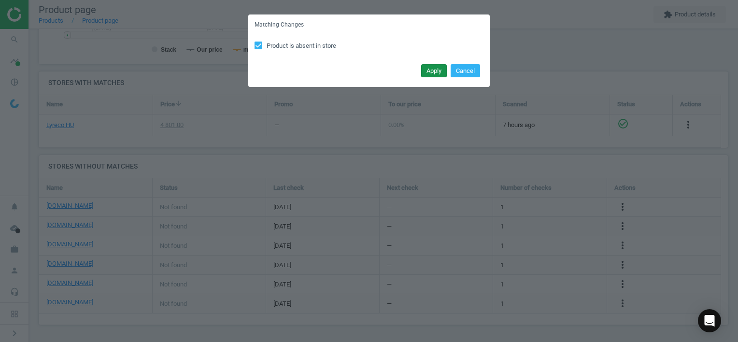
click at [430, 70] on button "Apply" at bounding box center [434, 71] width 26 height 14
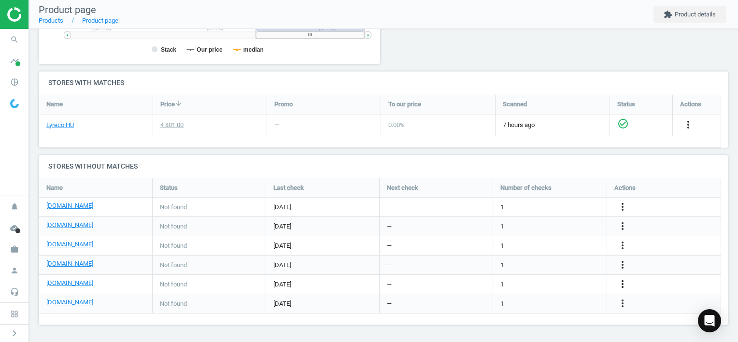
drag, startPoint x: 624, startPoint y: 282, endPoint x: 618, endPoint y: 283, distance: 5.4
click at [623, 282] on icon "more_vert" at bounding box center [622, 284] width 12 height 12
click at [568, 282] on link "Edit URL/product option" at bounding box center [546, 284] width 132 height 15
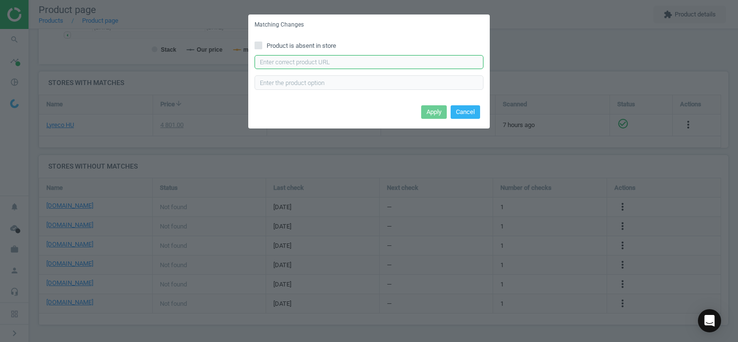
click at [391, 60] on input "text" at bounding box center [368, 62] width 229 height 14
paste input "[URL][DOMAIN_NAME]"
type input "[URL][DOMAIN_NAME]"
click at [434, 110] on button "Apply" at bounding box center [434, 112] width 26 height 14
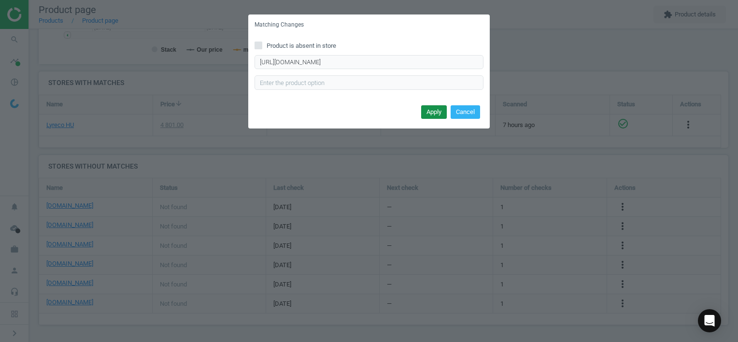
scroll to position [0, 0]
